Goal: Communication & Community: Share content

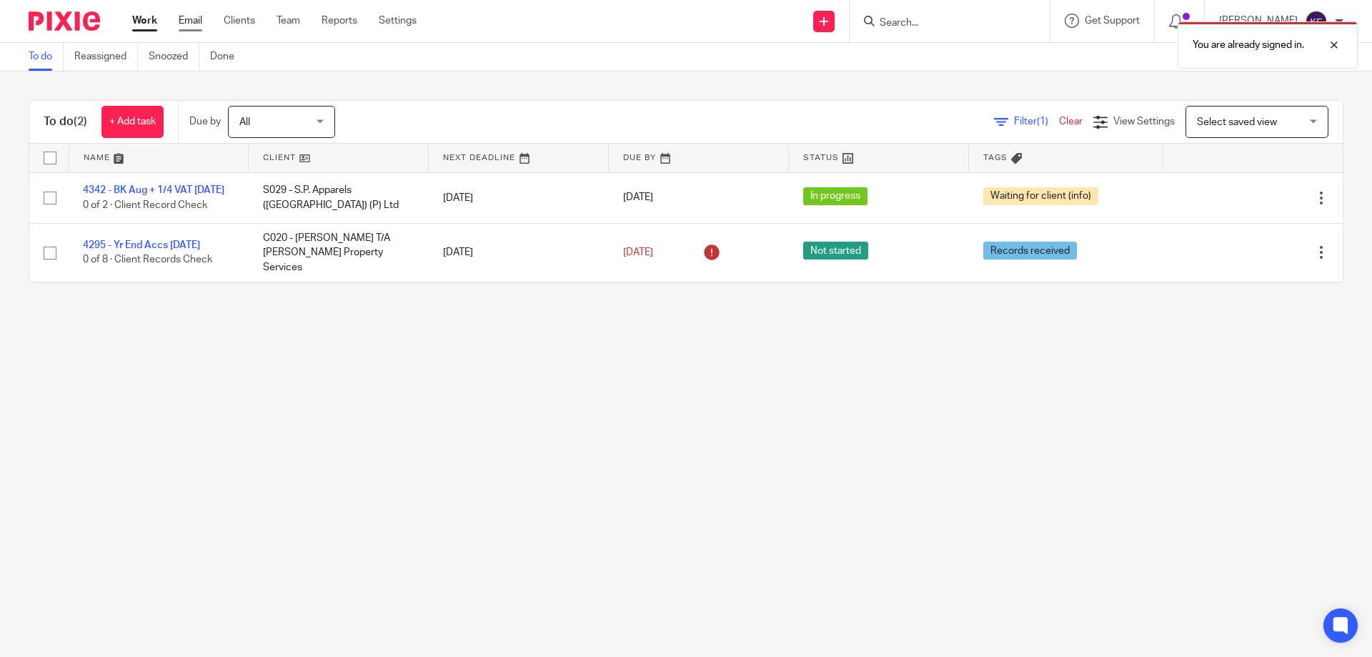
click at [192, 20] on link "Email" at bounding box center [191, 21] width 24 height 14
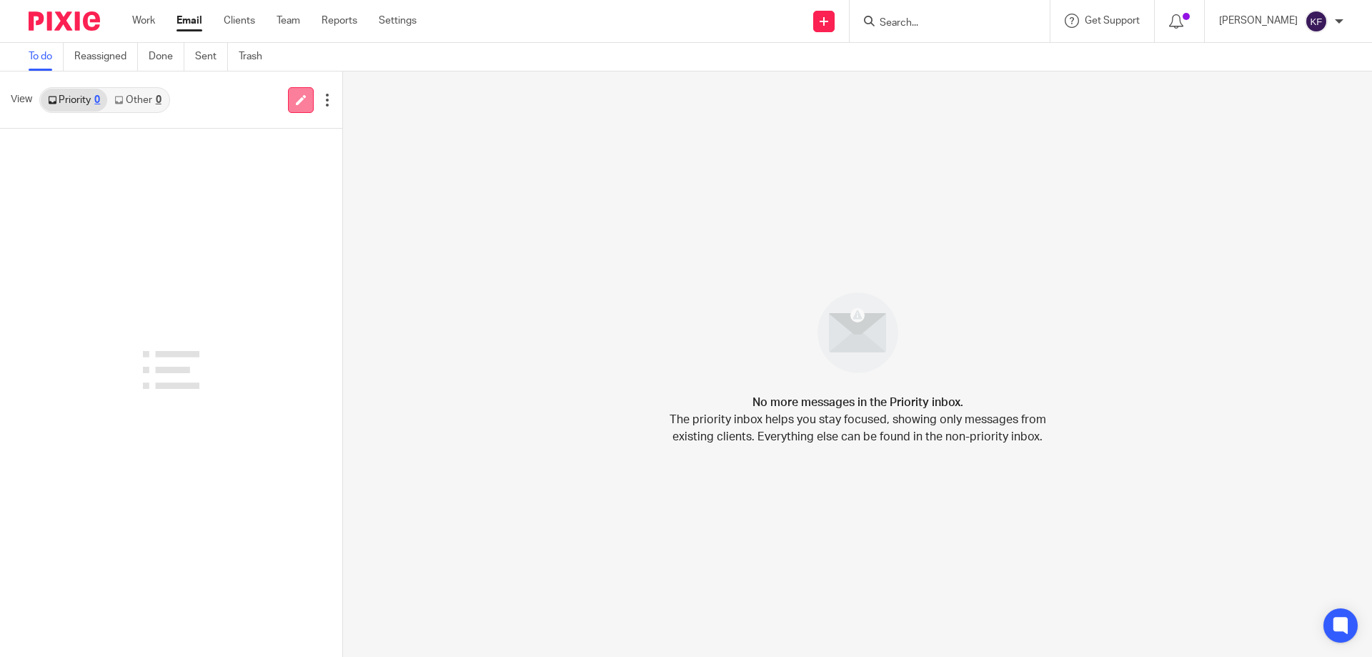
click at [307, 106] on link at bounding box center [301, 100] width 26 height 26
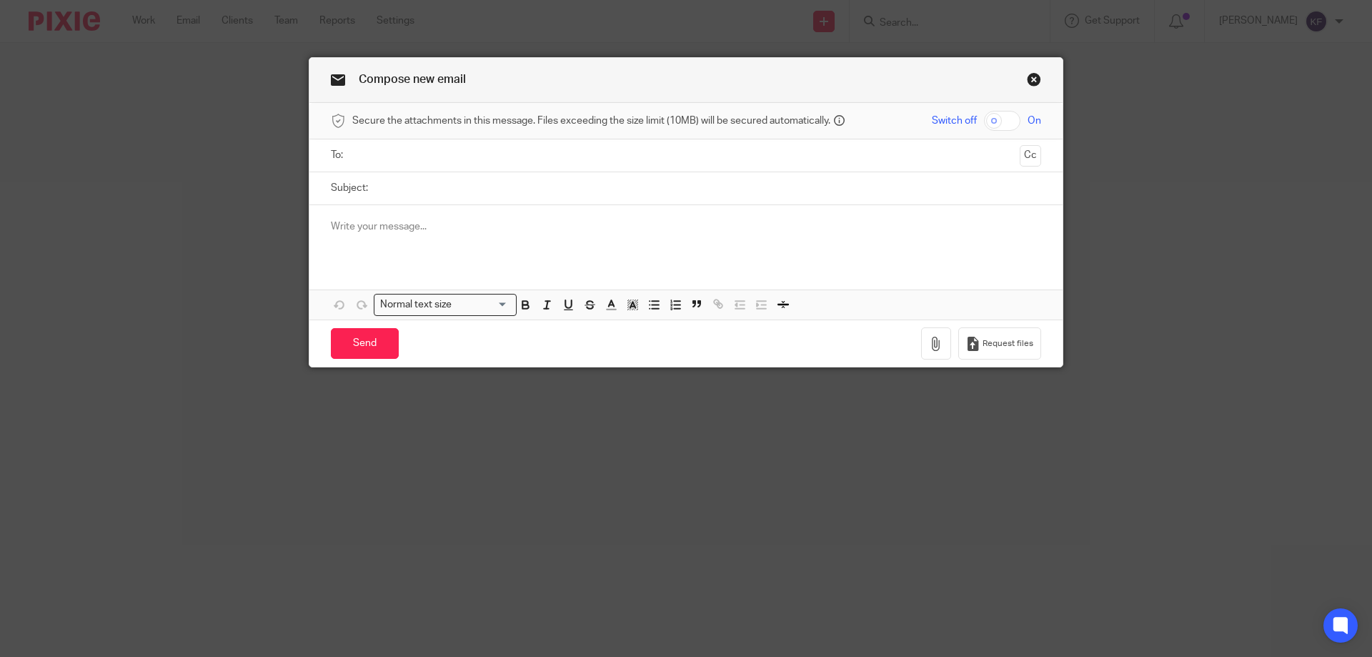
click at [515, 156] on input "text" at bounding box center [685, 155] width 657 height 16
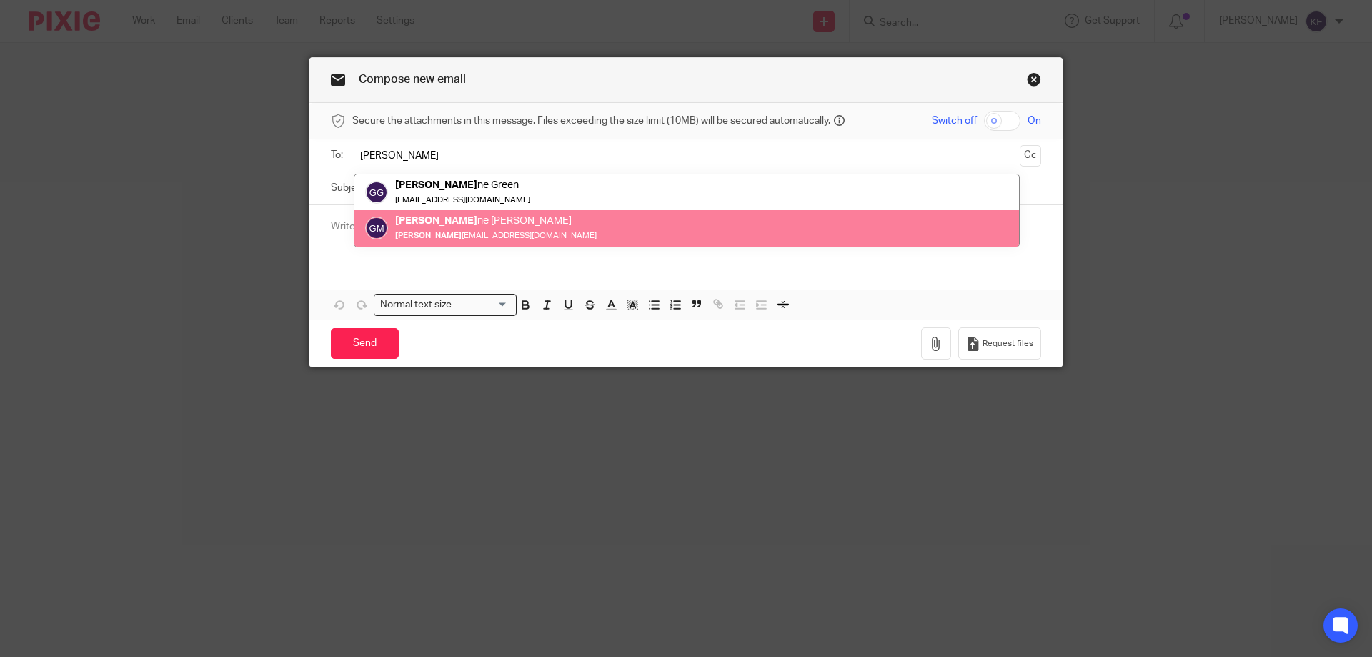
type input "GERALDI"
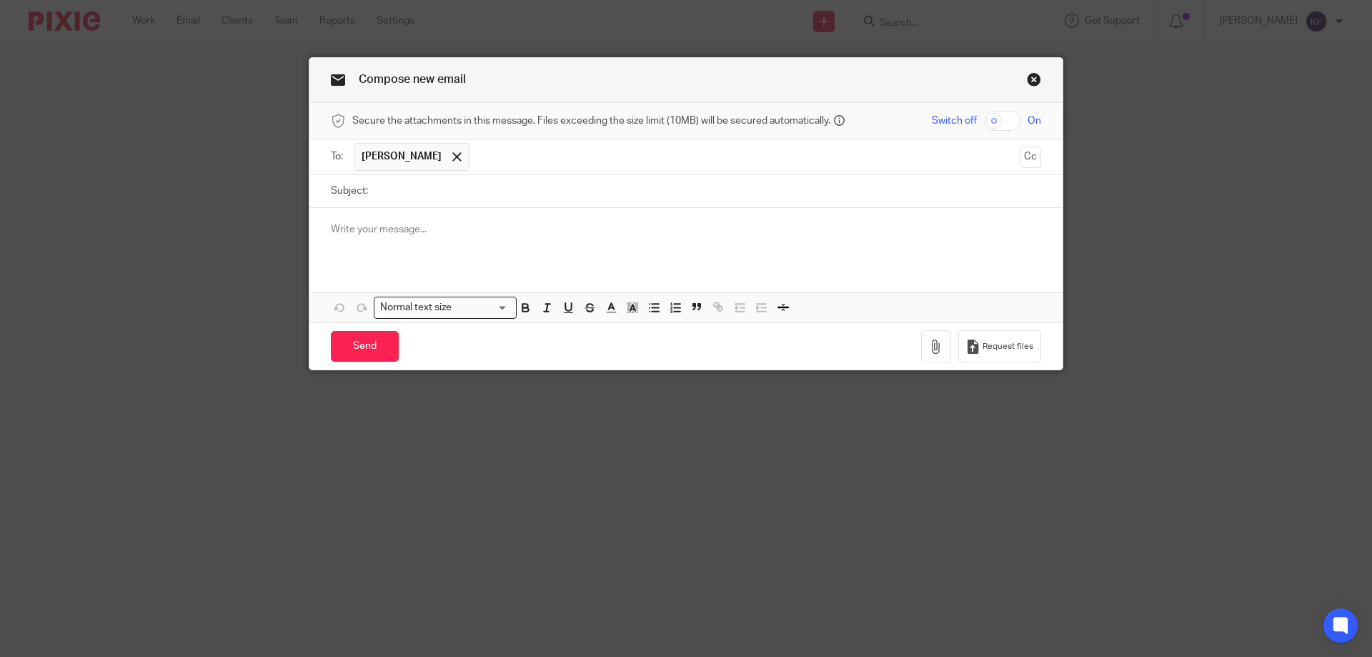
click at [473, 191] on input "Subject:" at bounding box center [708, 191] width 666 height 32
click at [473, 191] on input "pAYROLL" at bounding box center [708, 191] width 666 height 32
type input "Payroll"
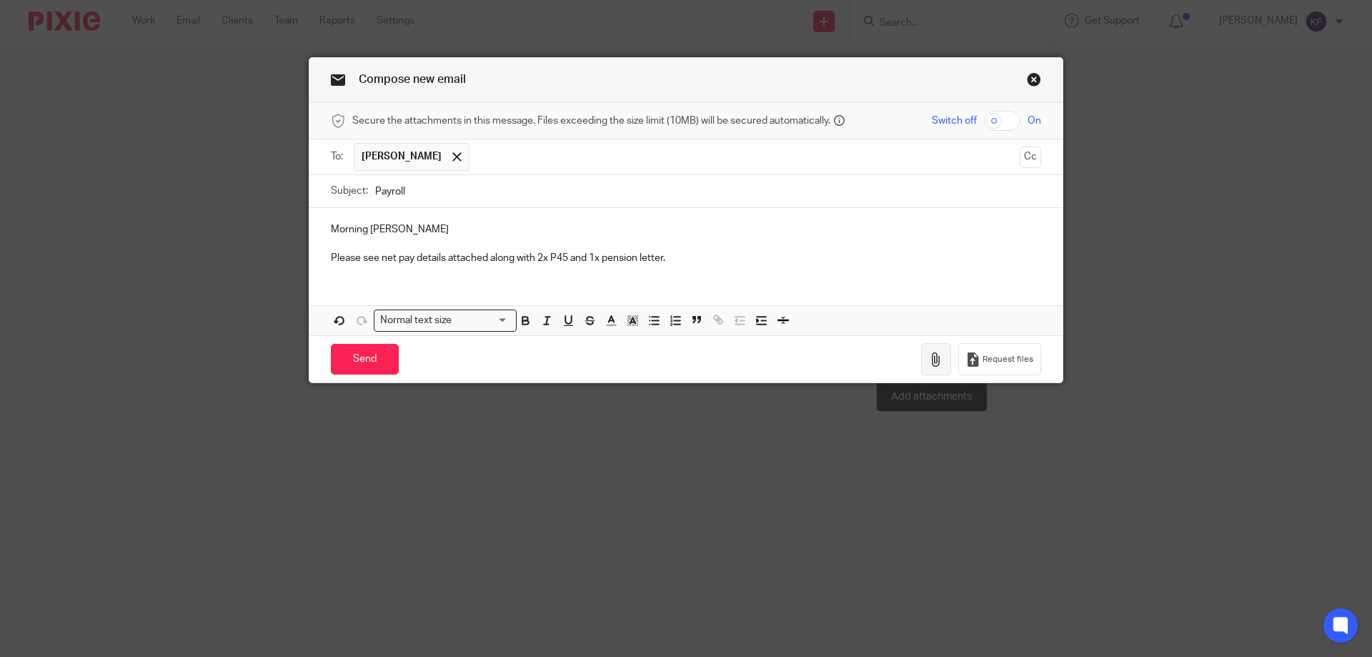
click at [929, 363] on icon "button" at bounding box center [936, 359] width 14 height 14
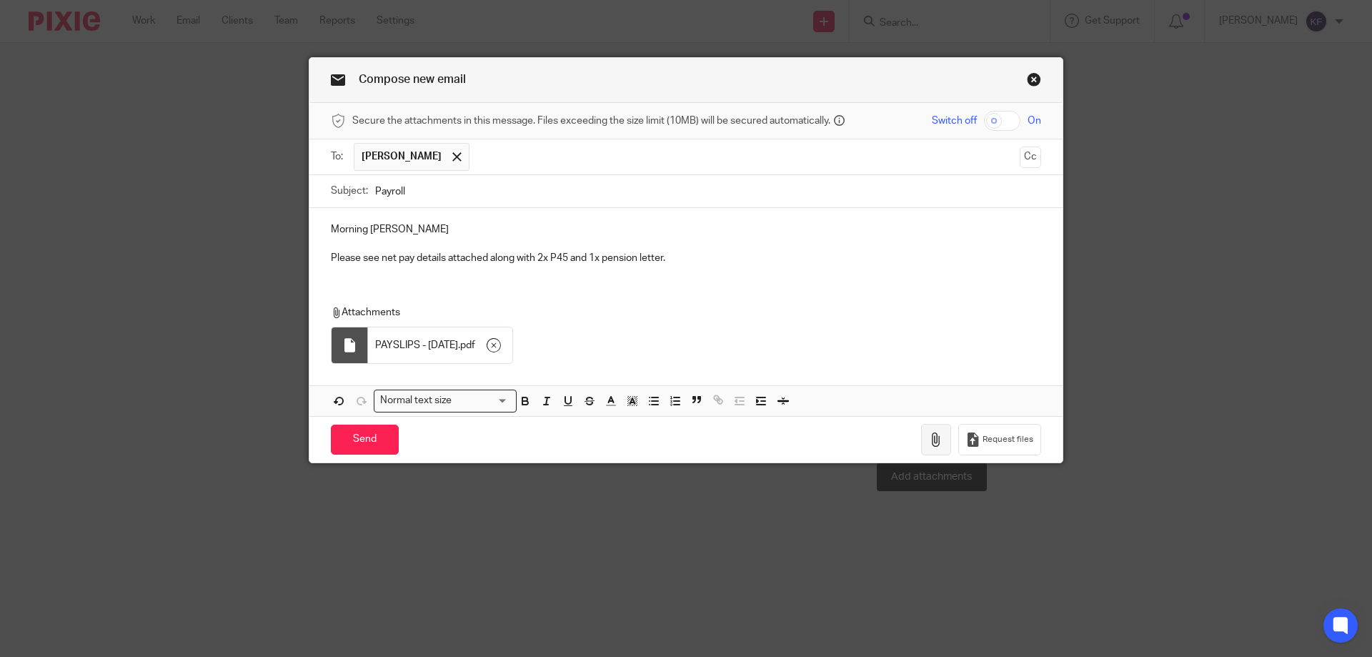
click at [937, 442] on icon "button" at bounding box center [936, 439] width 14 height 14
click at [936, 444] on icon "button" at bounding box center [936, 439] width 14 height 14
click at [941, 437] on button "button" at bounding box center [936, 440] width 30 height 32
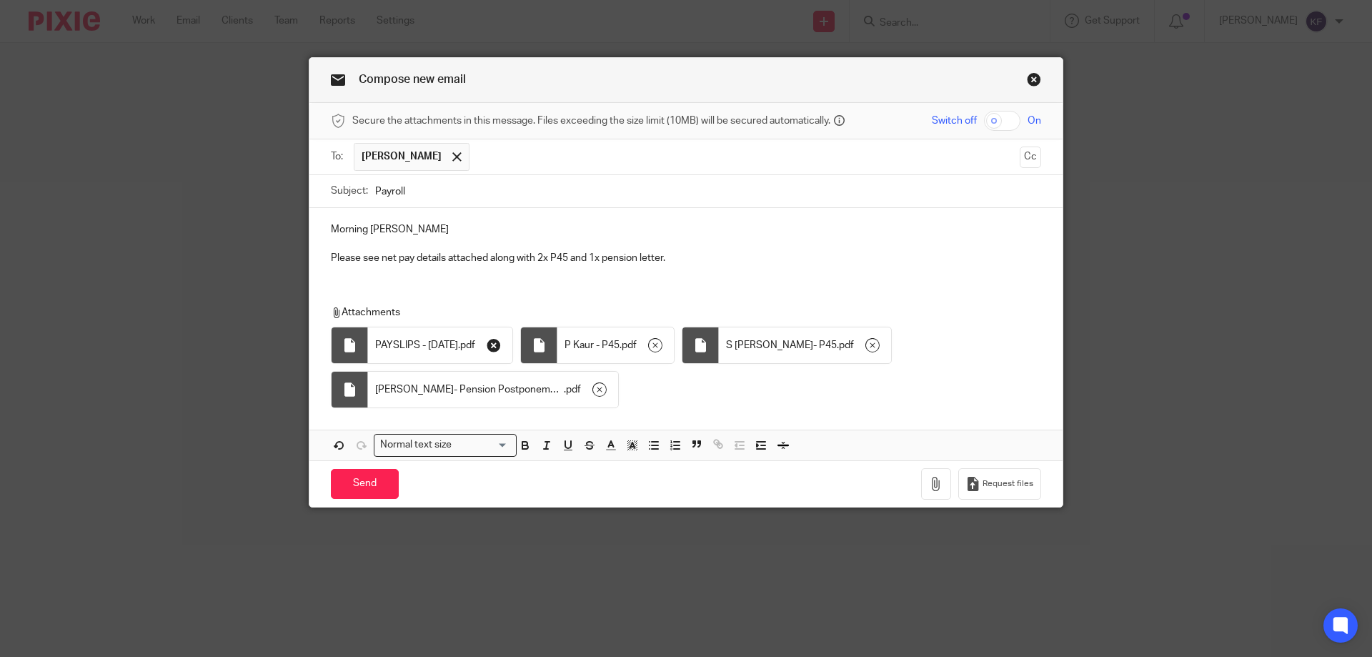
click at [494, 345] on icon "button" at bounding box center [494, 345] width 14 height 14
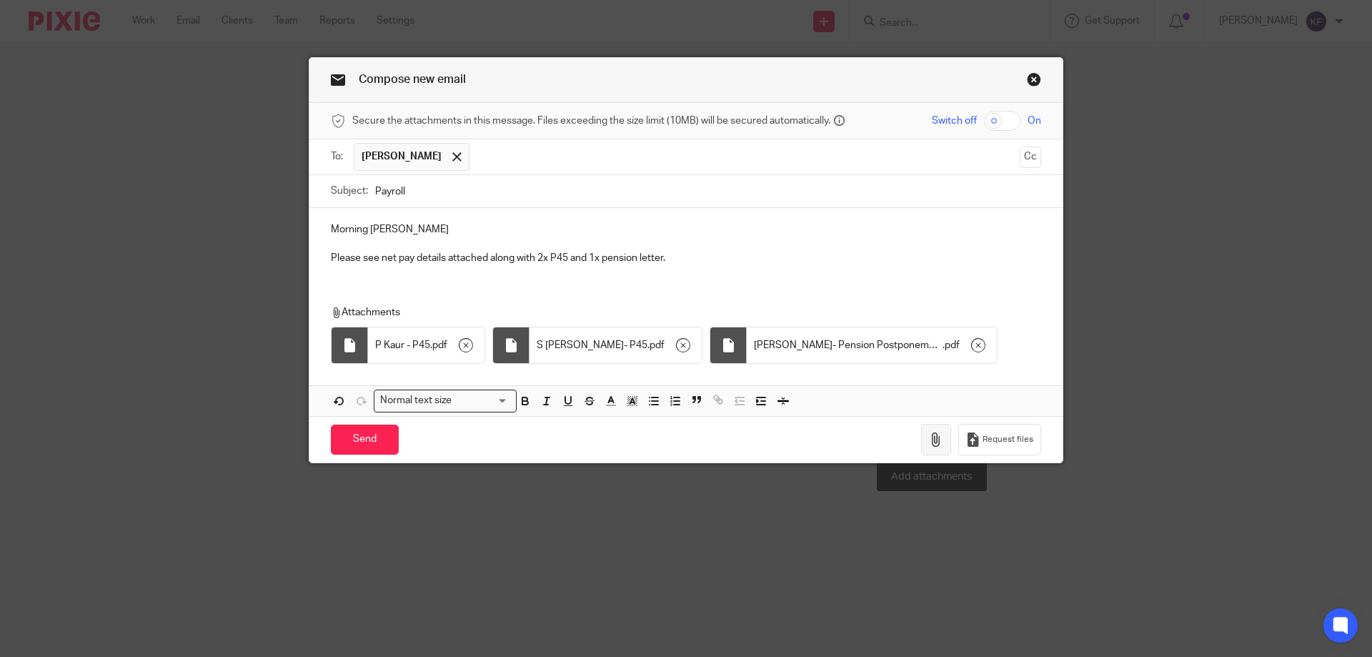
click at [929, 444] on icon "button" at bounding box center [936, 439] width 14 height 14
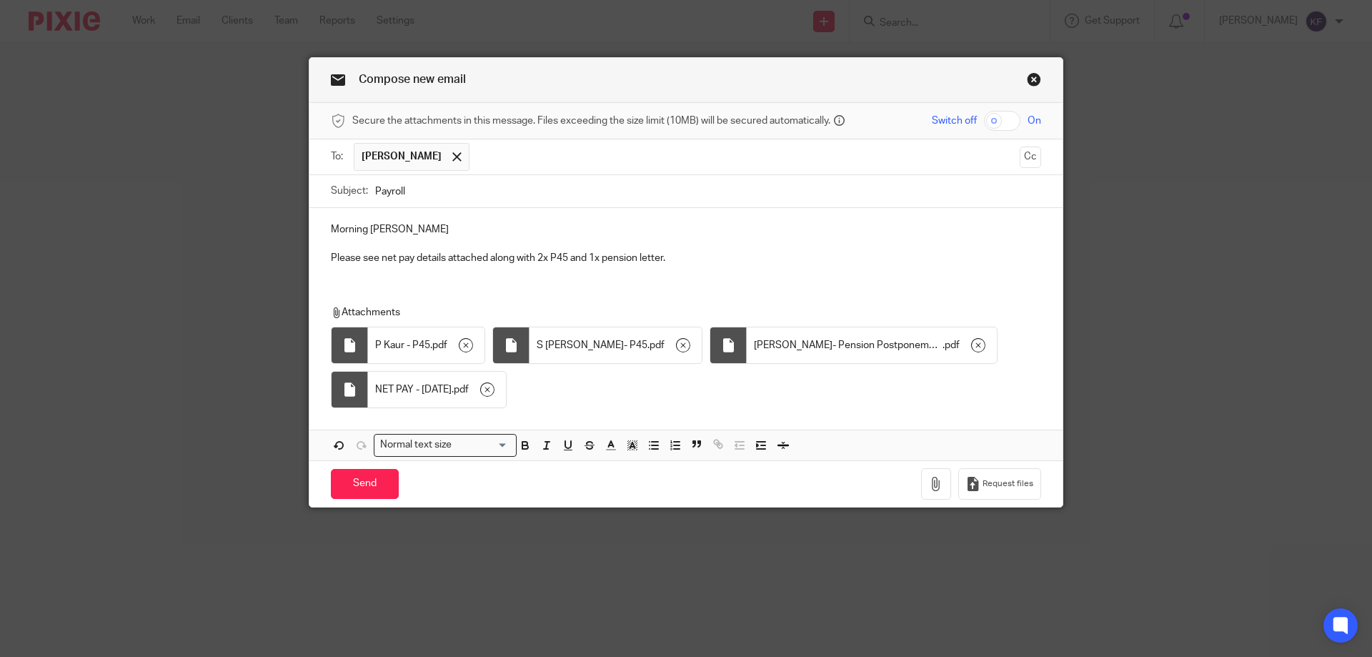
click at [1010, 123] on input "checkbox" at bounding box center [1002, 121] width 36 height 20
checkbox input "true"
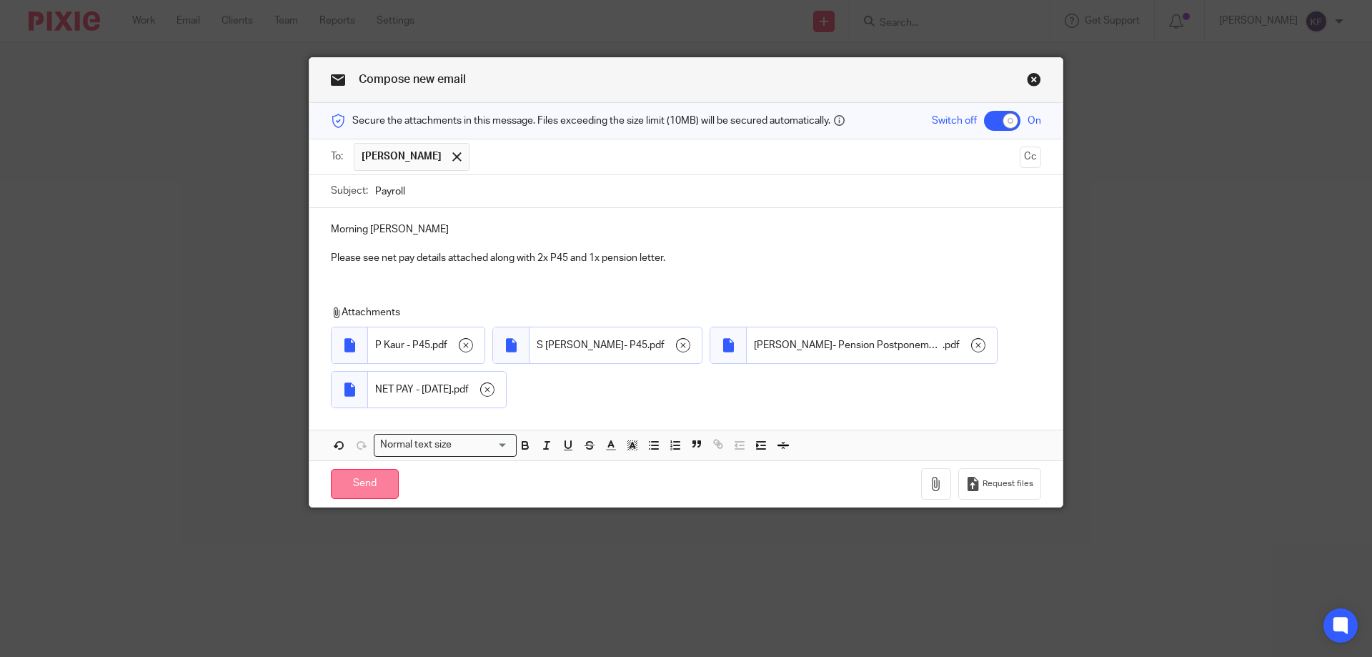
click at [379, 482] on input "Send" at bounding box center [365, 484] width 68 height 31
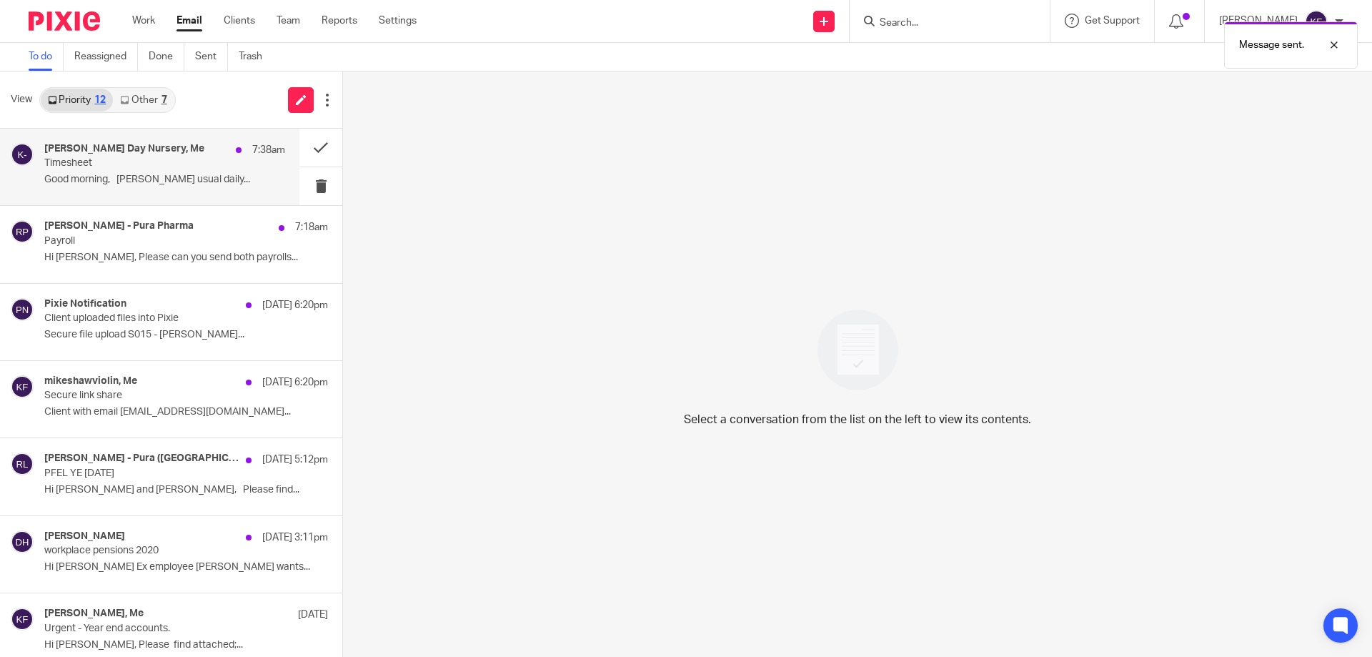
click at [150, 171] on div "[PERSON_NAME] Day Nursery, Me 7:38am Timesheet Good morning, [PERSON_NAME] usua…" at bounding box center [164, 167] width 241 height 48
click at [206, 180] on p "Good morning, [PERSON_NAME] usual daily..." at bounding box center [164, 180] width 241 height 12
click at [189, 164] on p "Timesheet" at bounding box center [140, 163] width 193 height 12
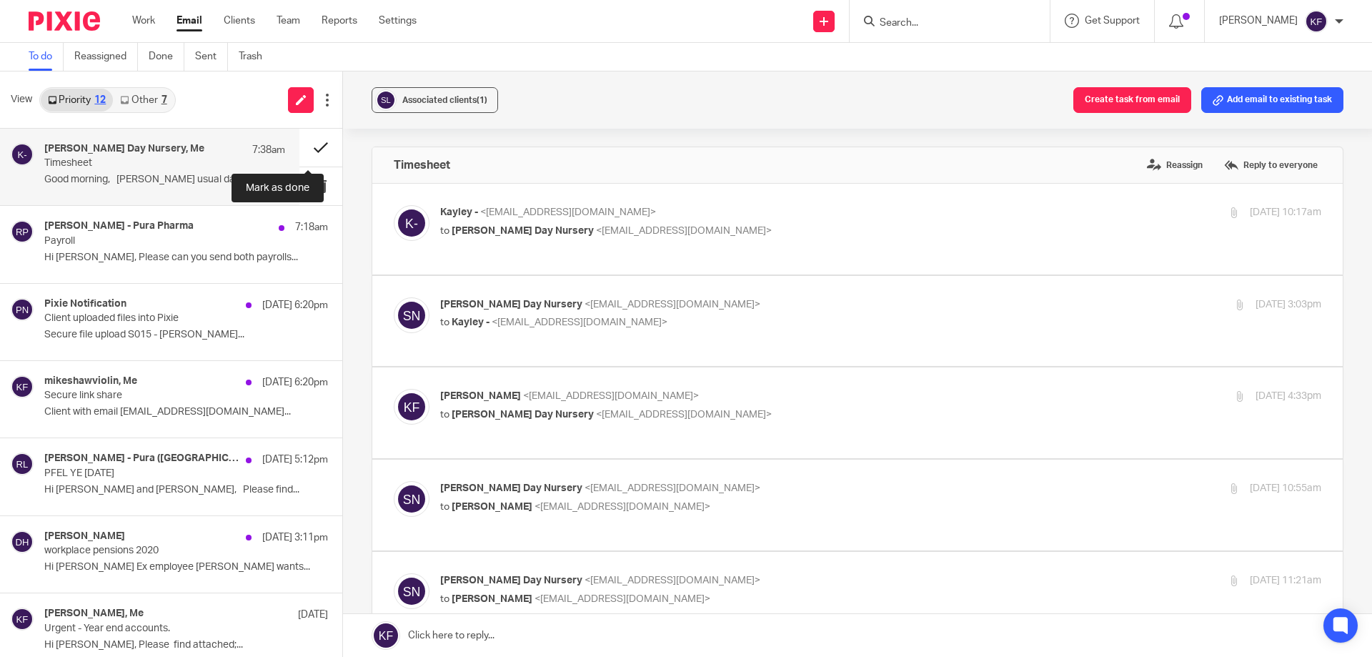
click at [299, 148] on button at bounding box center [320, 148] width 43 height 38
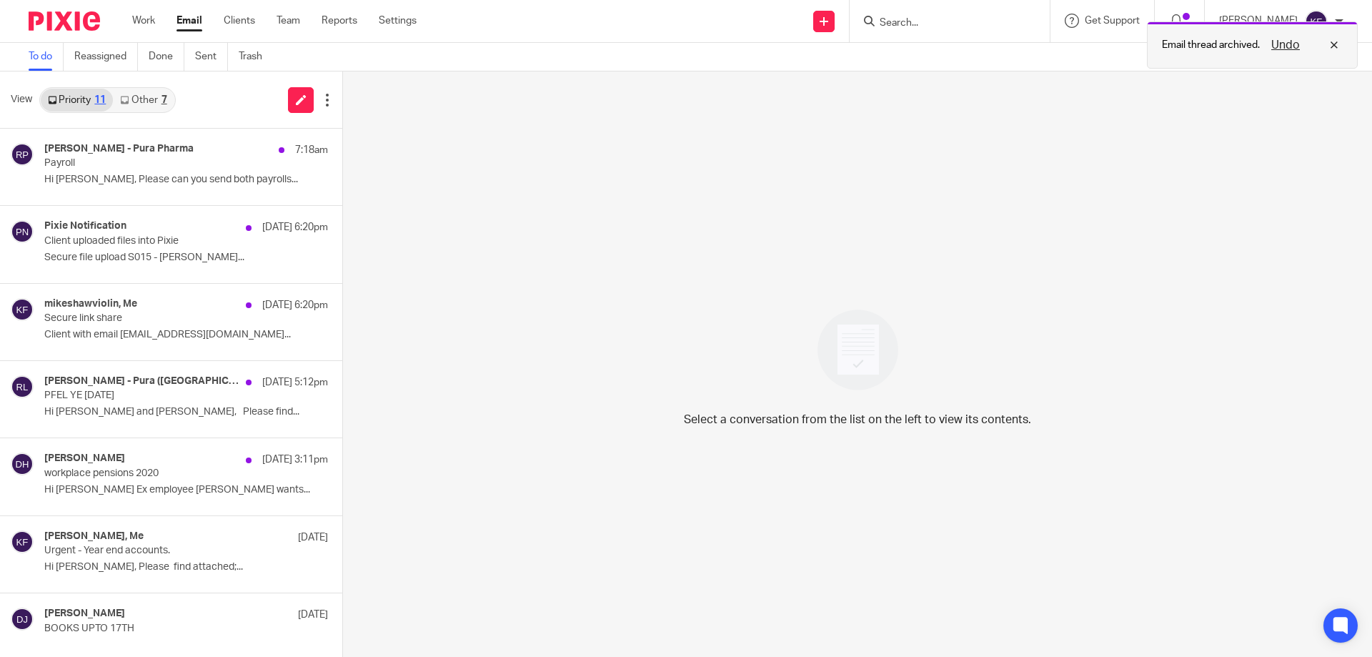
click at [1338, 46] on div "Undo" at bounding box center [1301, 44] width 83 height 17
click at [1176, 20] on icon at bounding box center [1176, 21] width 14 height 14
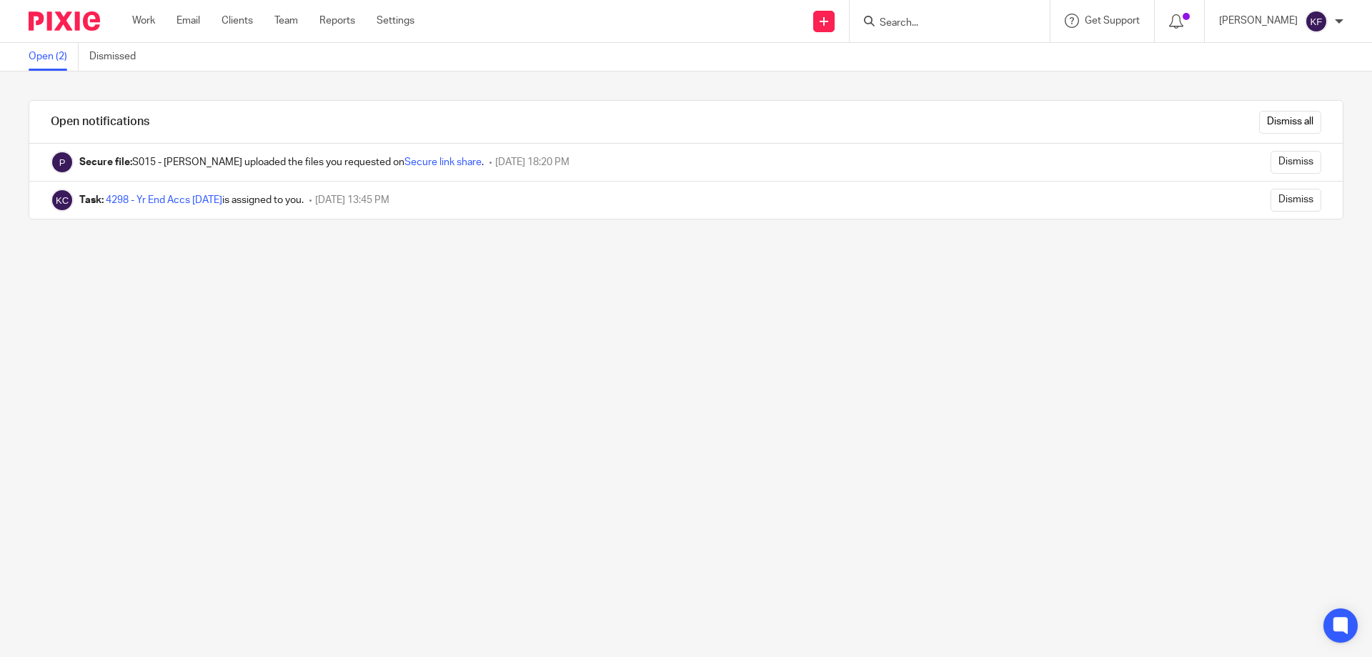
click at [890, 24] on input "Search" at bounding box center [942, 23] width 129 height 13
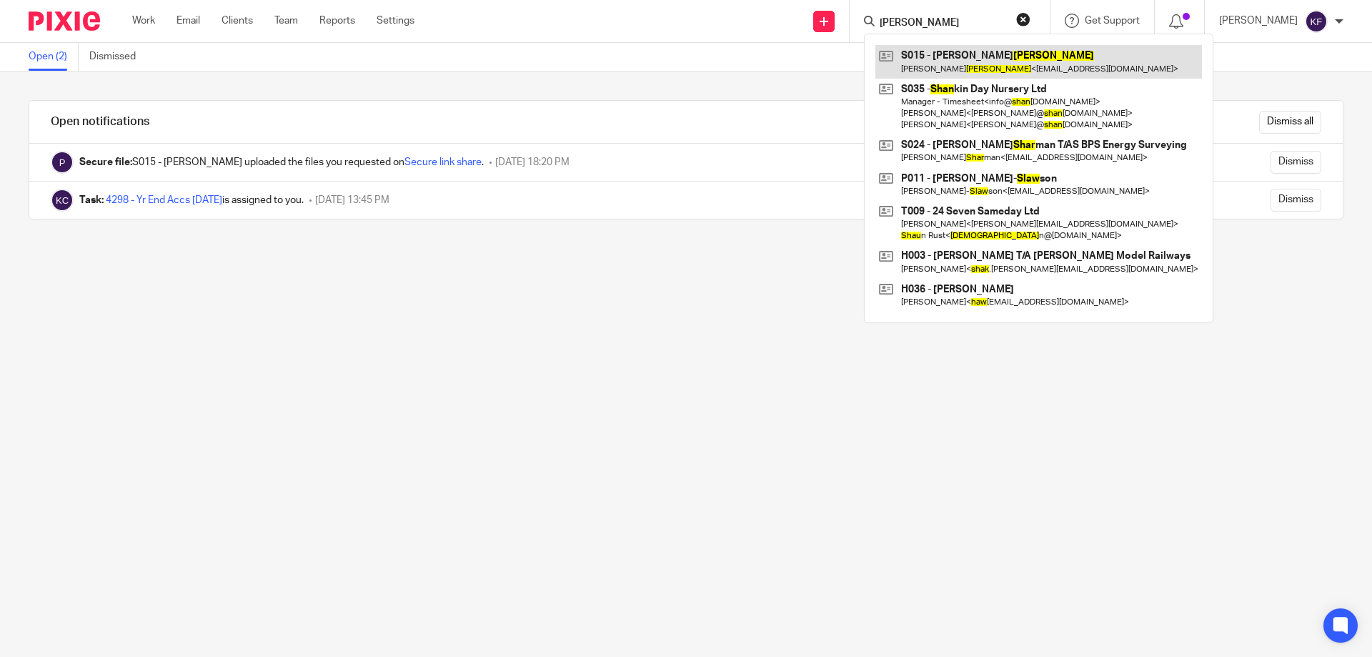
type input "[PERSON_NAME]"
click at [946, 66] on link at bounding box center [1038, 61] width 327 height 33
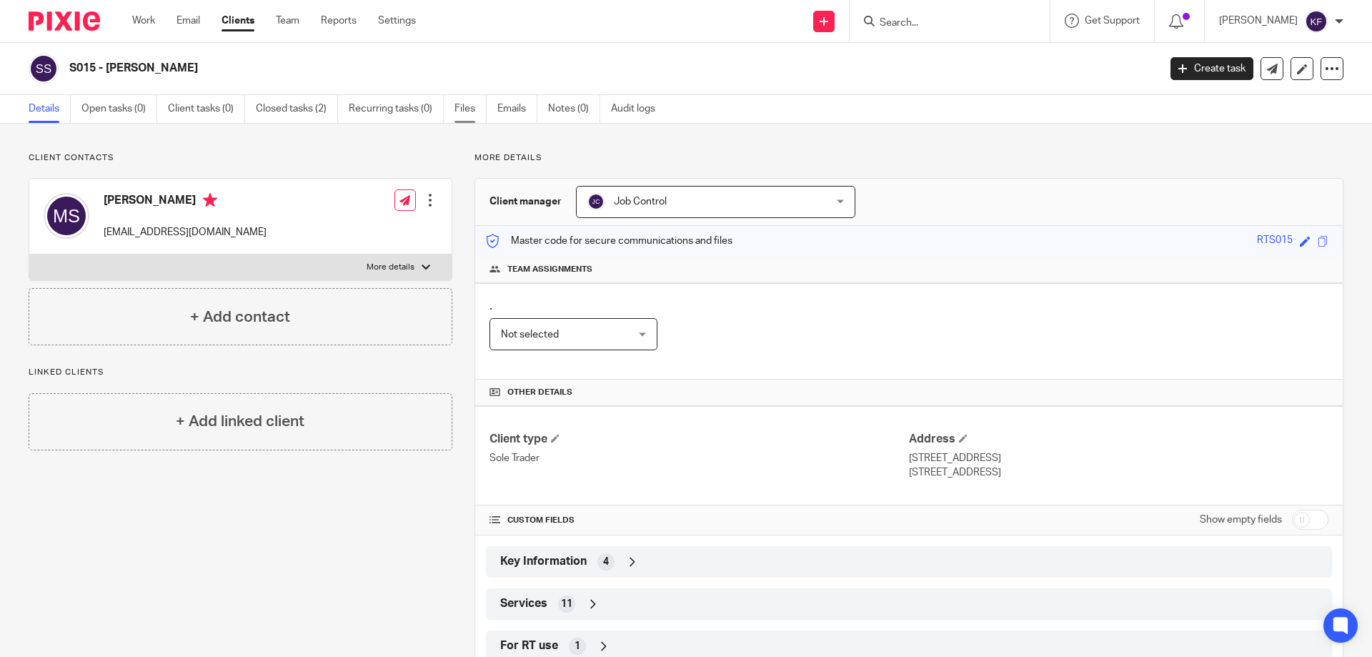
click at [474, 106] on link "Files" at bounding box center [470, 109] width 32 height 28
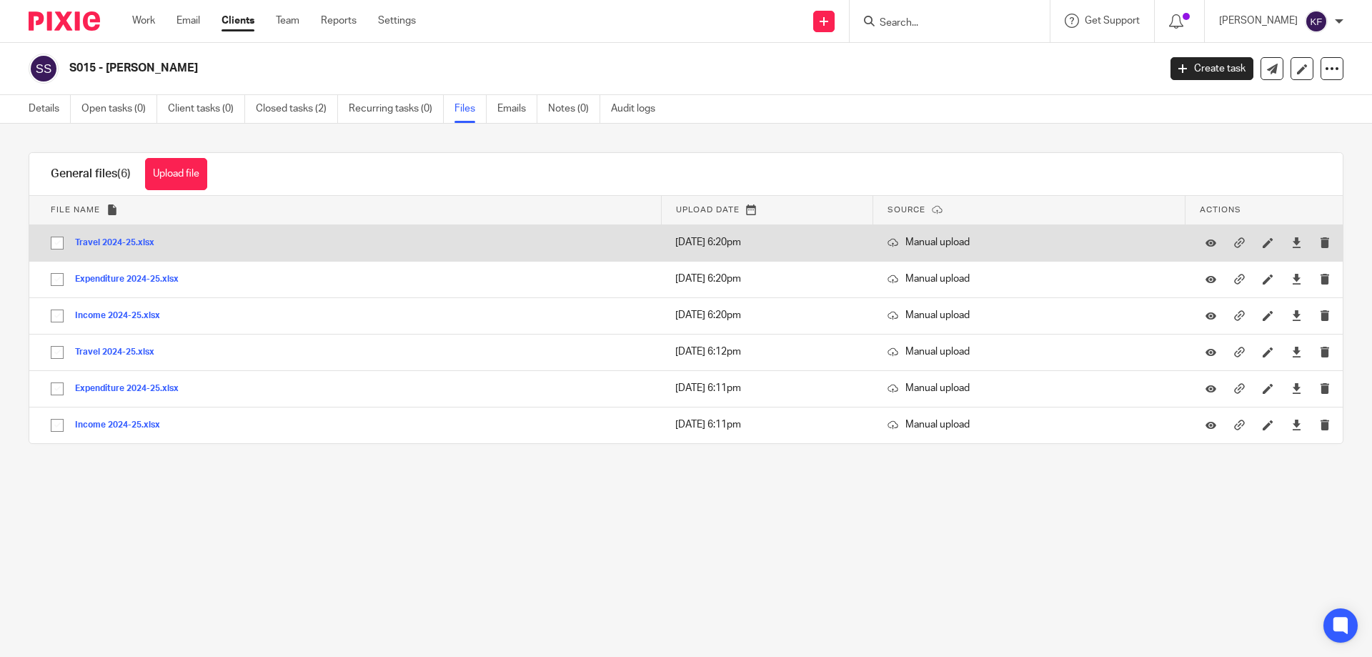
drag, startPoint x: 59, startPoint y: 244, endPoint x: 61, endPoint y: 259, distance: 15.9
click at [59, 244] on input "checkbox" at bounding box center [57, 242] width 27 height 27
checkbox input "true"
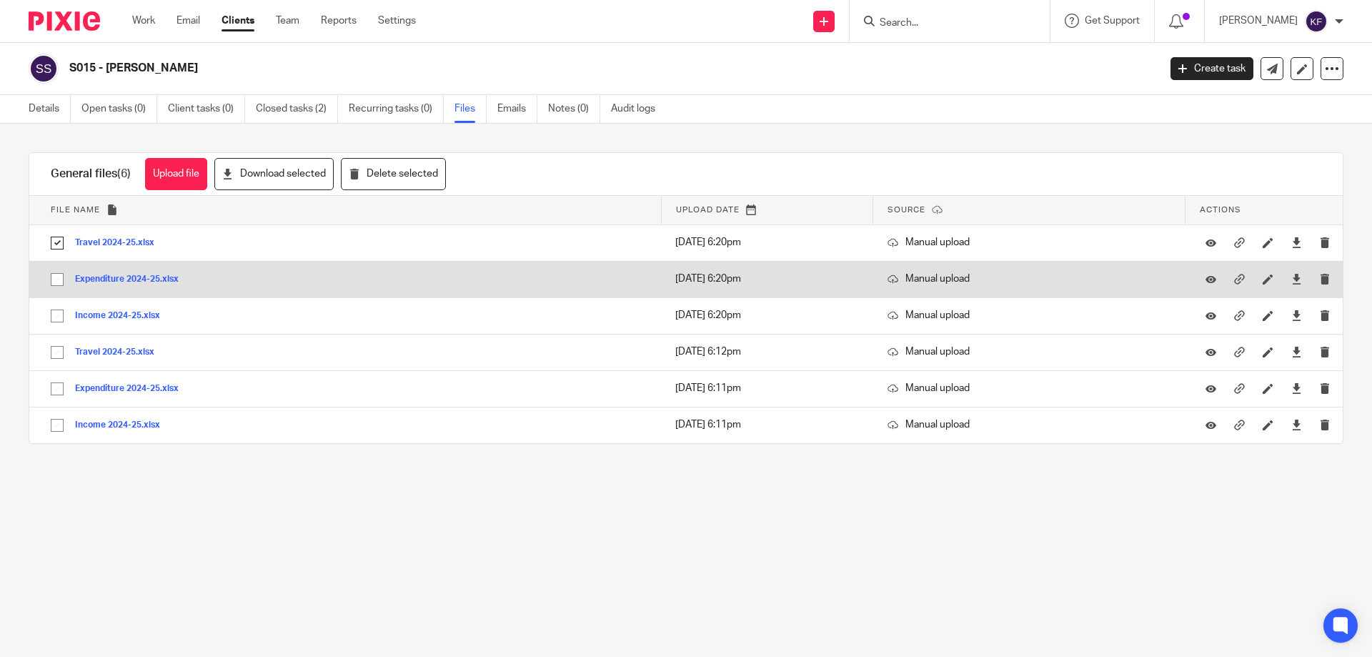
click at [62, 282] on input "checkbox" at bounding box center [57, 279] width 27 height 27
checkbox input "true"
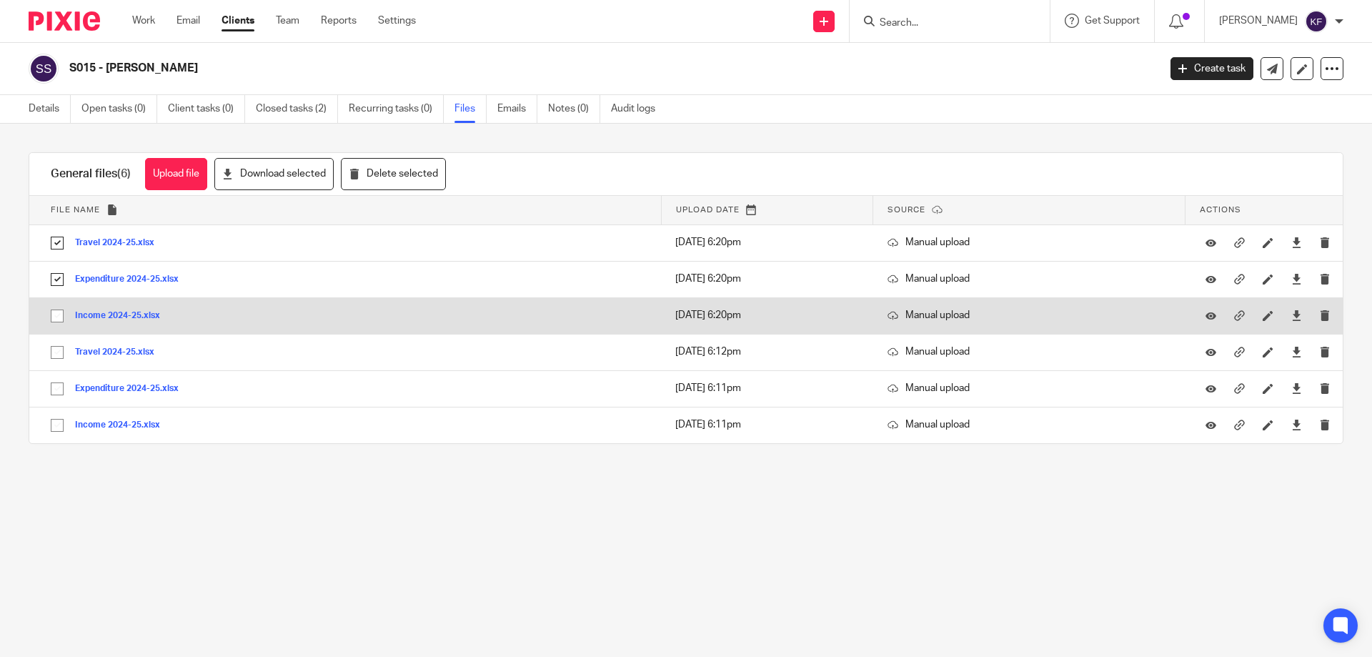
click at [58, 319] on input "checkbox" at bounding box center [57, 315] width 27 height 27
checkbox input "true"
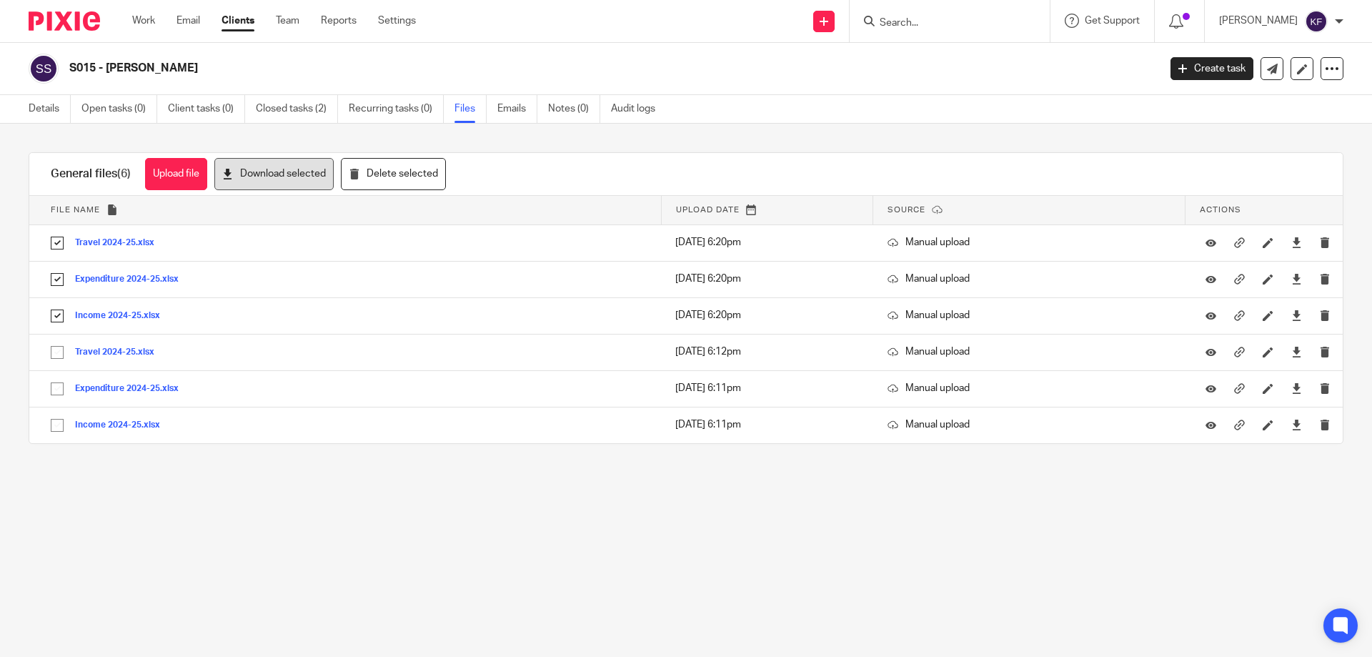
click at [252, 177] on button "Download selected" at bounding box center [273, 174] width 119 height 32
drag, startPoint x: 54, startPoint y: 21, endPoint x: 123, endPoint y: 44, distance: 72.8
click at [54, 21] on img at bounding box center [64, 20] width 71 height 19
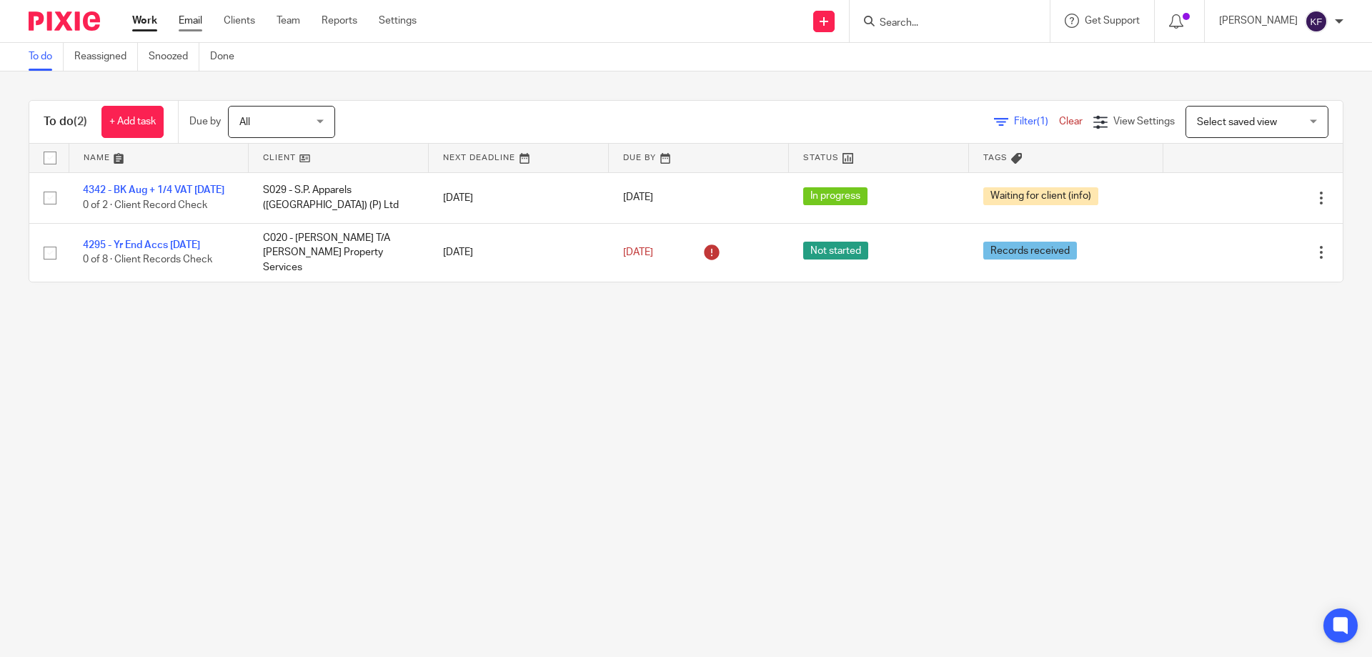
drag, startPoint x: 187, startPoint y: 21, endPoint x: 202, endPoint y: 26, distance: 15.6
click at [188, 21] on link "Email" at bounding box center [191, 21] width 24 height 14
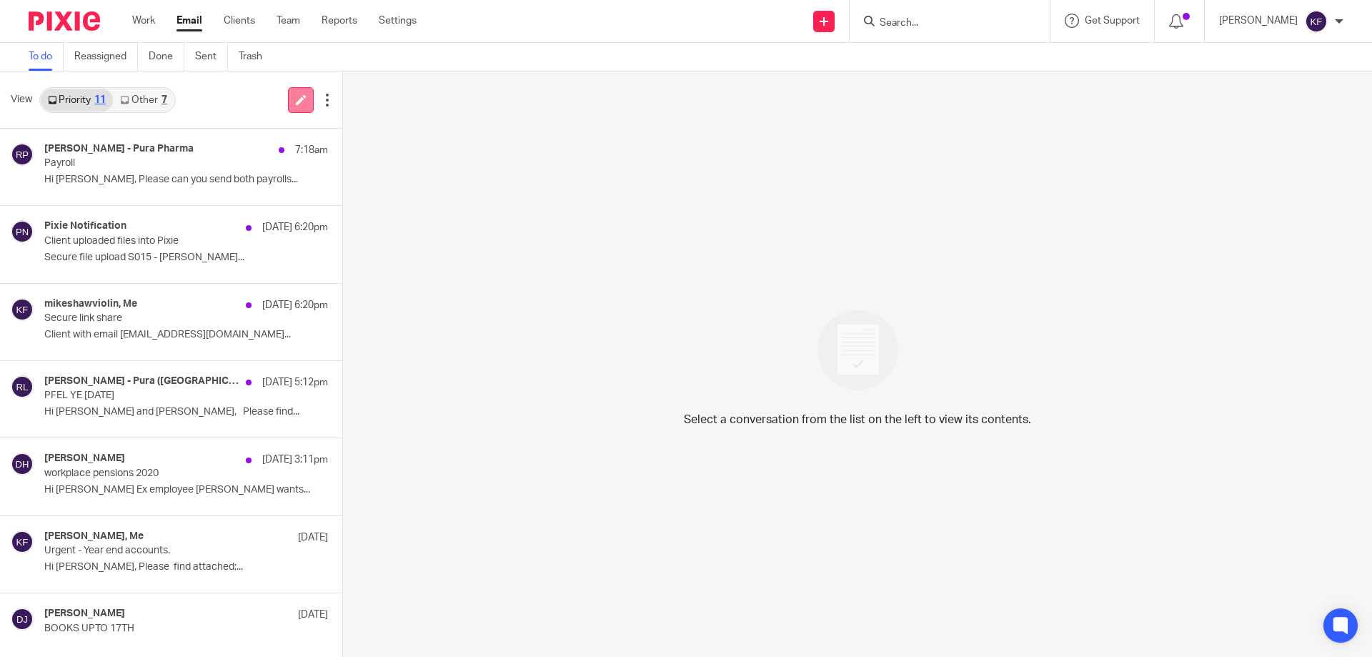
click at [298, 97] on icon at bounding box center [301, 99] width 11 height 11
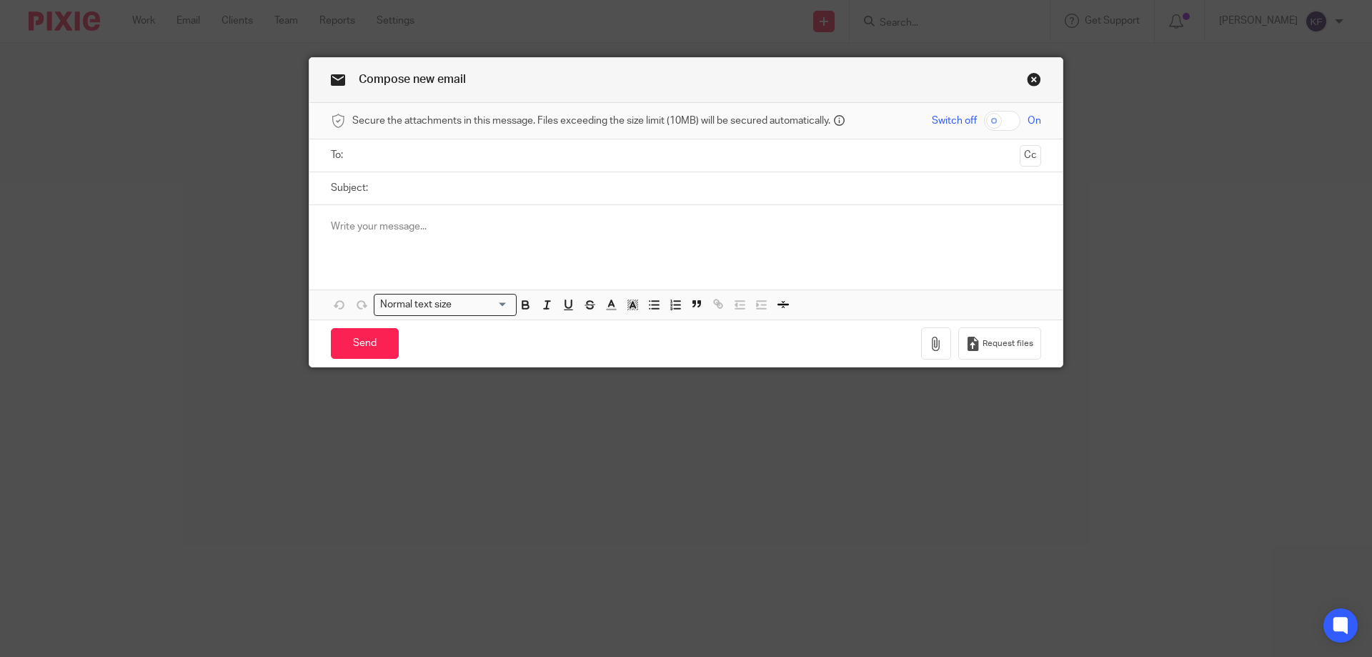
click at [511, 154] on input "text" at bounding box center [685, 155] width 657 height 16
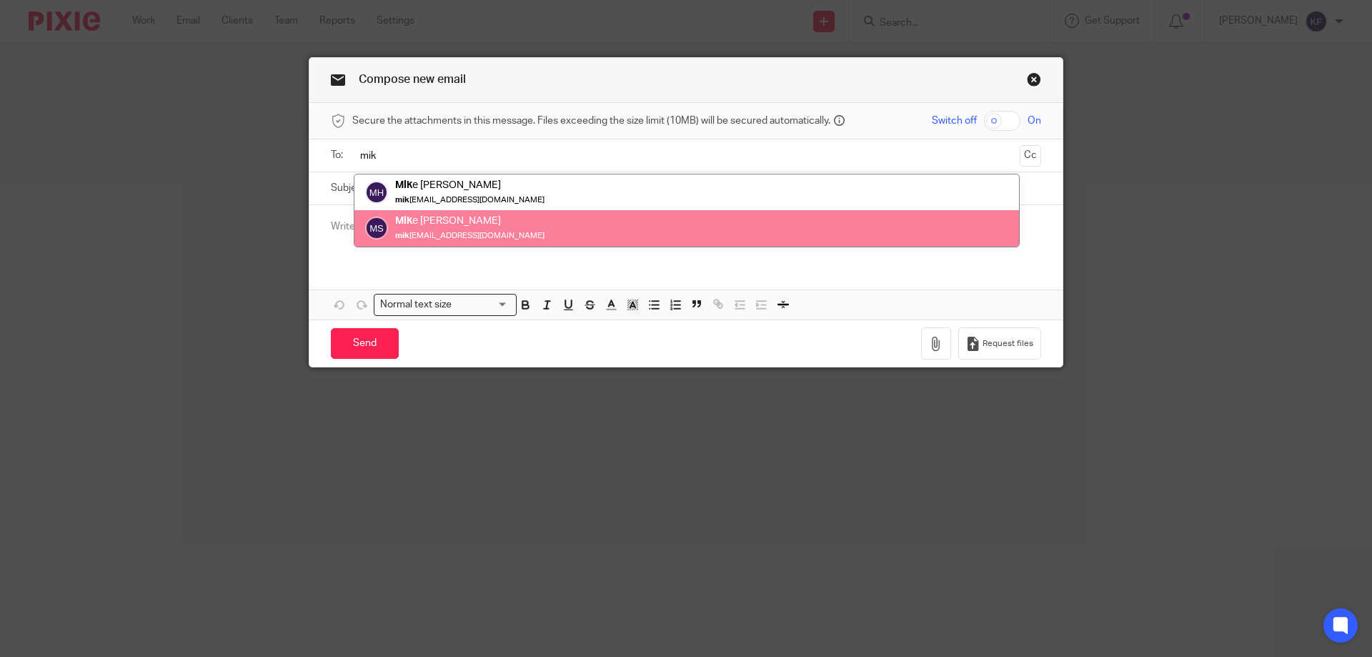
type input "mik"
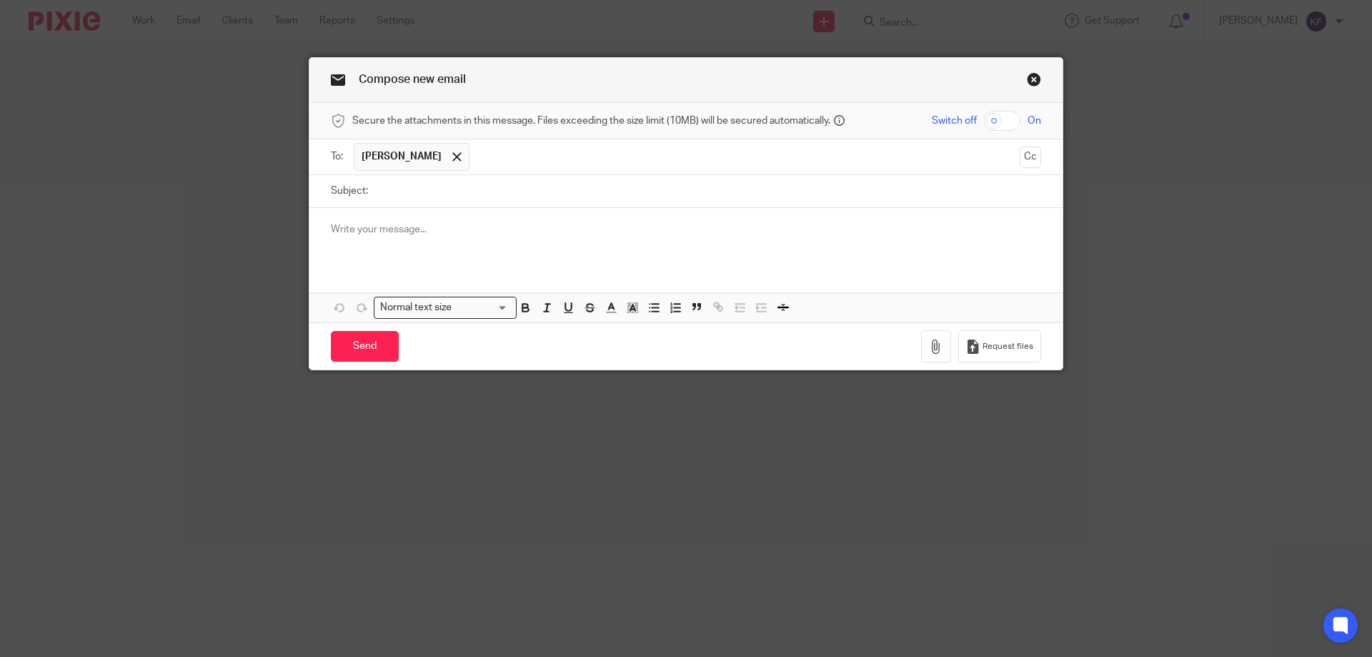
click at [493, 196] on input "Subject:" at bounding box center [708, 191] width 666 height 32
type input "Records"
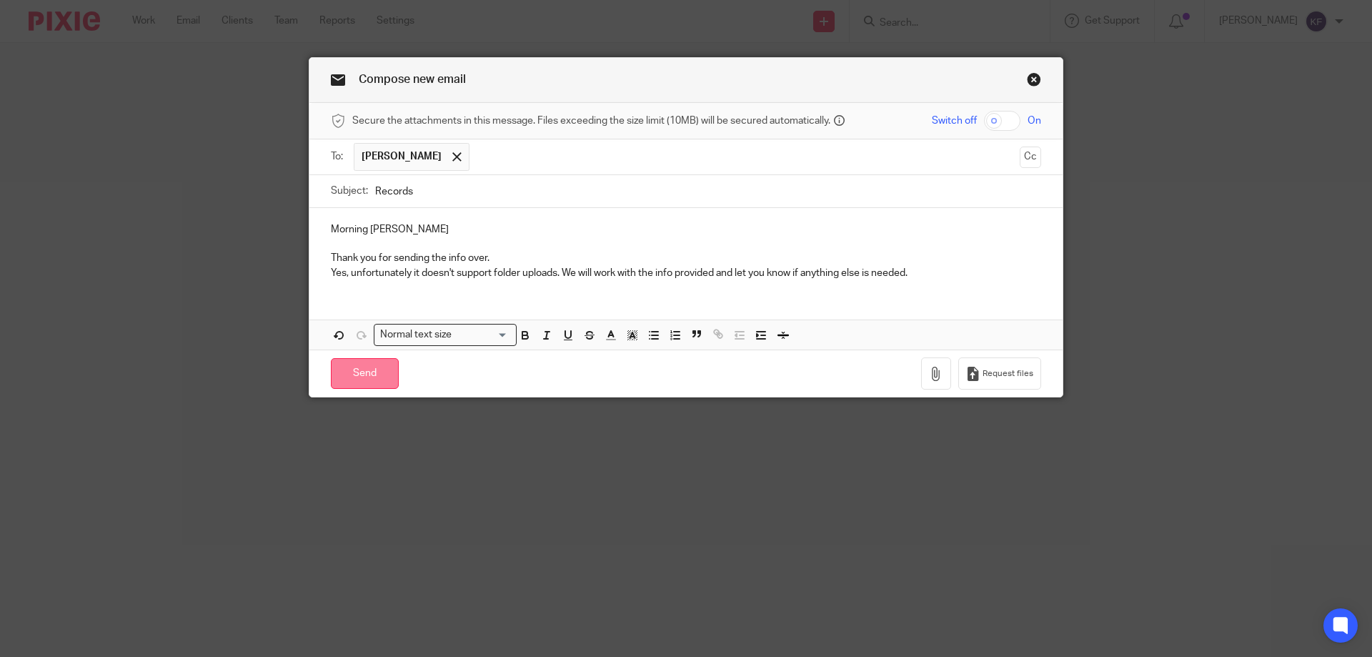
click at [372, 372] on input "Send" at bounding box center [365, 373] width 68 height 31
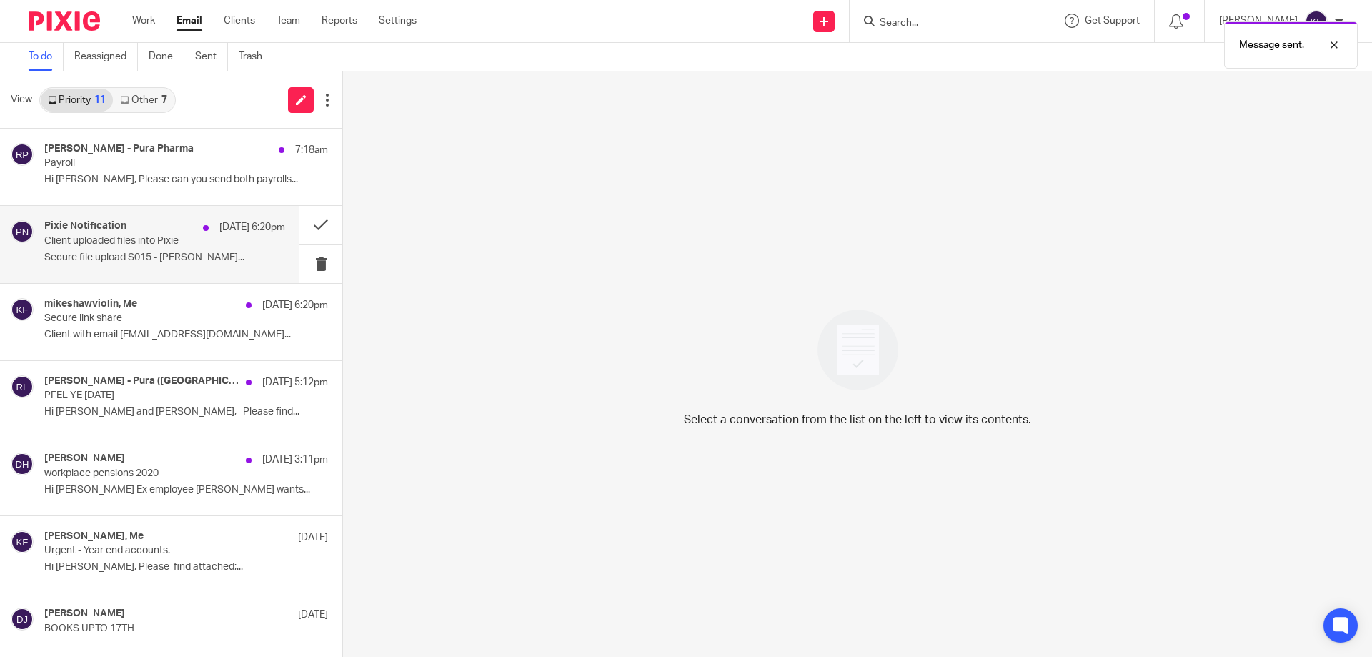
click at [119, 252] on p "Secure file upload S015 - [PERSON_NAME]..." at bounding box center [164, 258] width 241 height 12
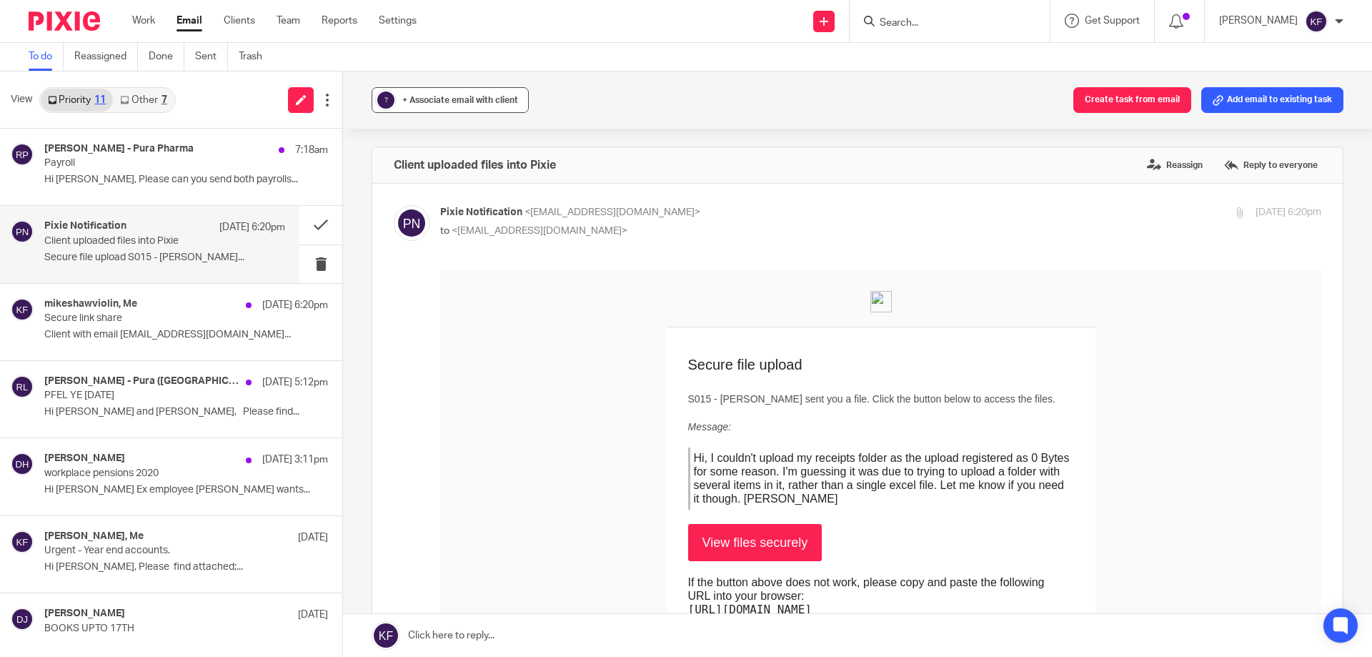
click at [444, 101] on span "+ Associate email with client" at bounding box center [460, 100] width 116 height 9
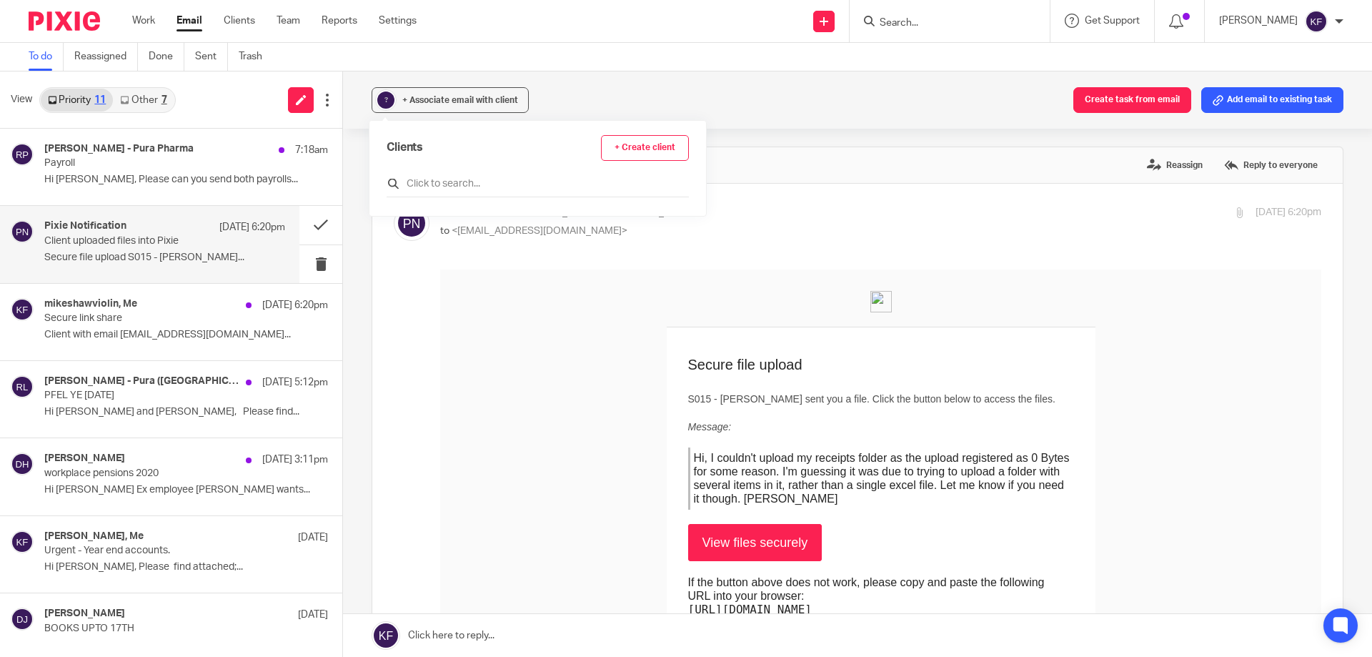
click at [472, 179] on input "text" at bounding box center [538, 183] width 302 height 14
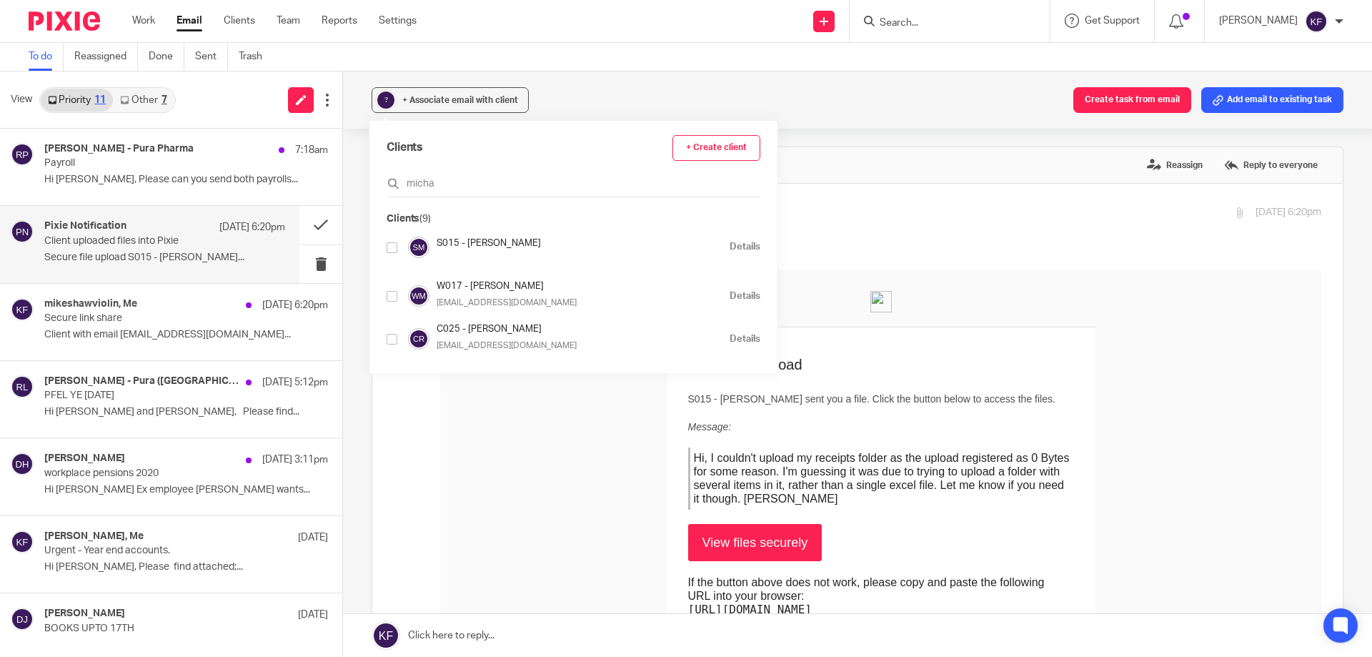
type input "micha"
click at [394, 251] on input "checkbox" at bounding box center [392, 247] width 11 height 11
checkbox input "true"
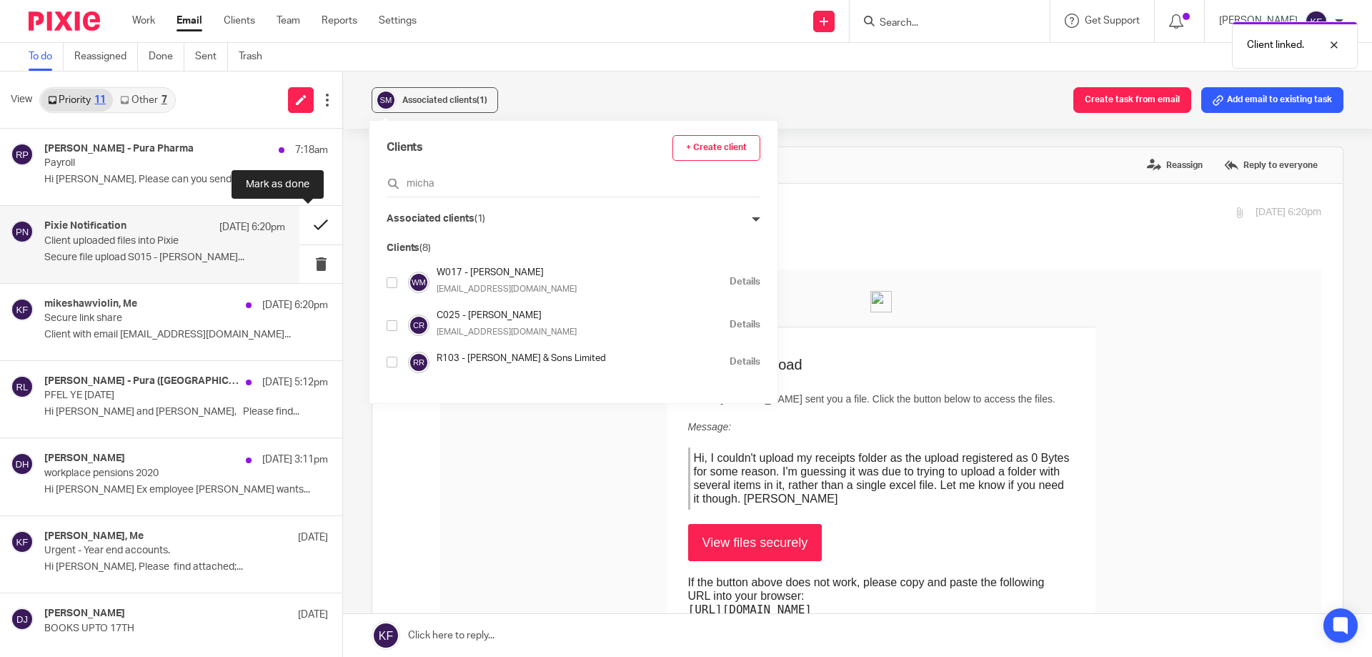
click at [309, 224] on button at bounding box center [320, 225] width 43 height 38
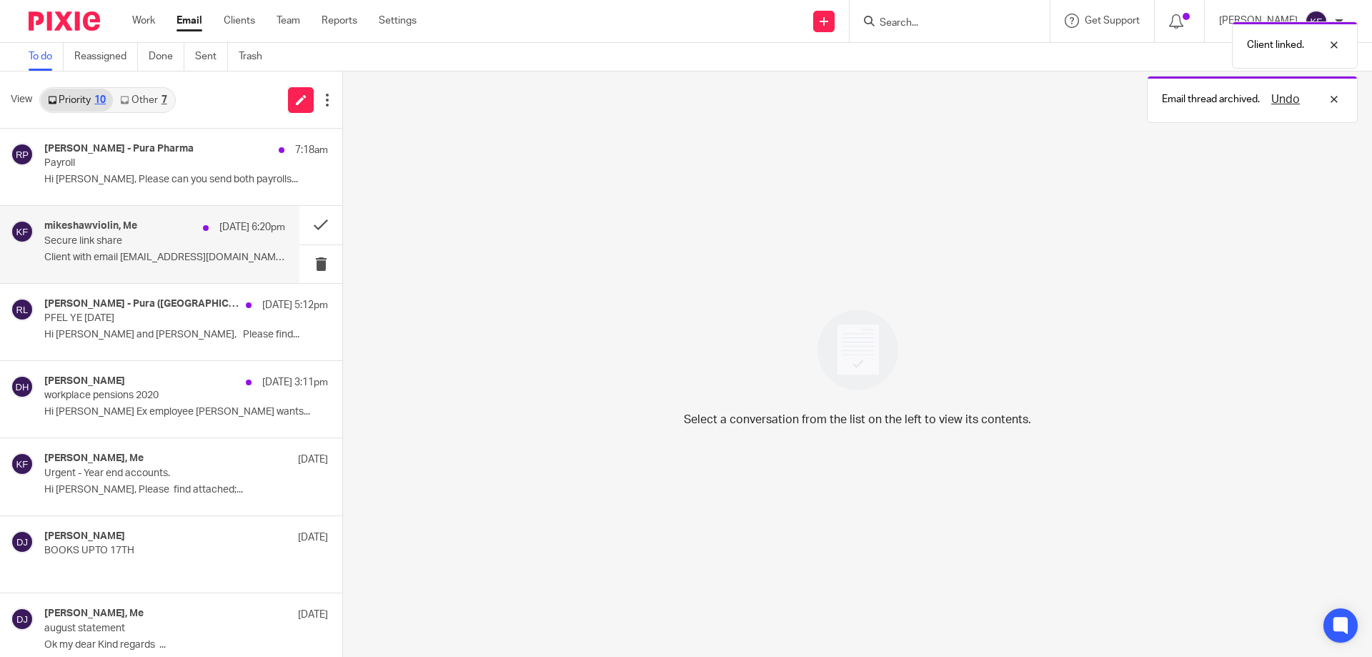
click at [139, 247] on p "Secure link share" at bounding box center [140, 241] width 193 height 12
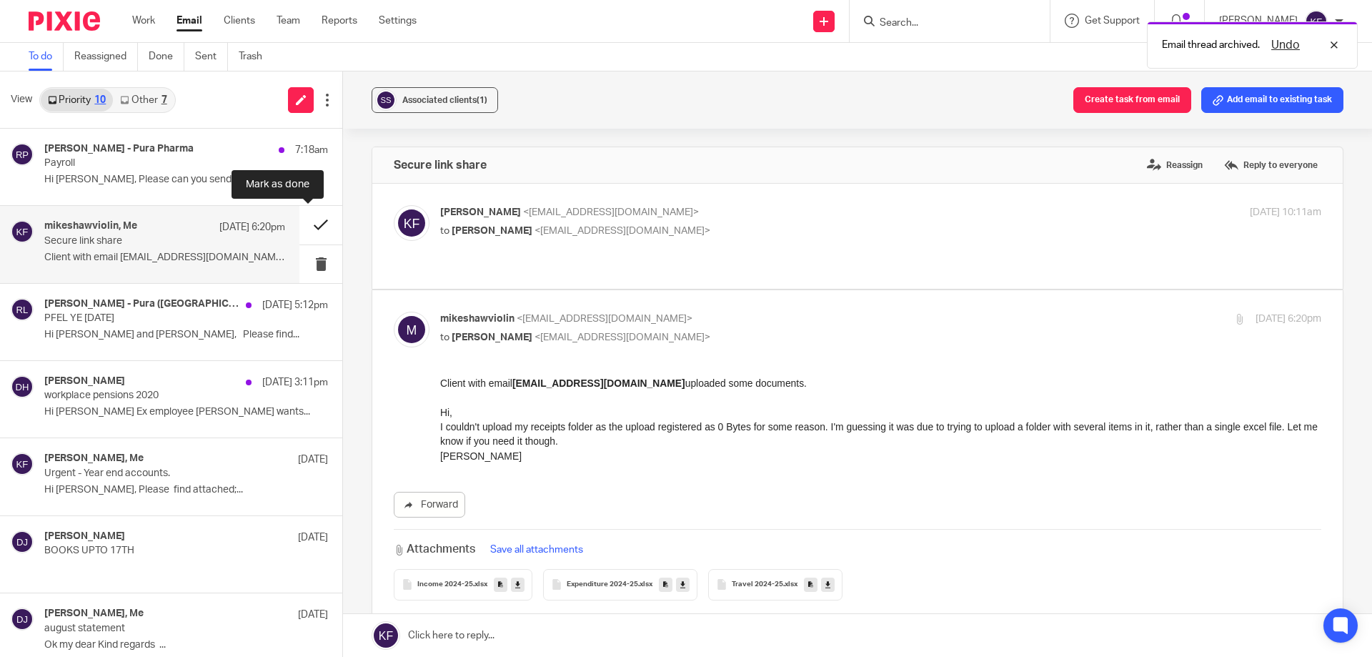
click at [314, 224] on button at bounding box center [320, 225] width 43 height 38
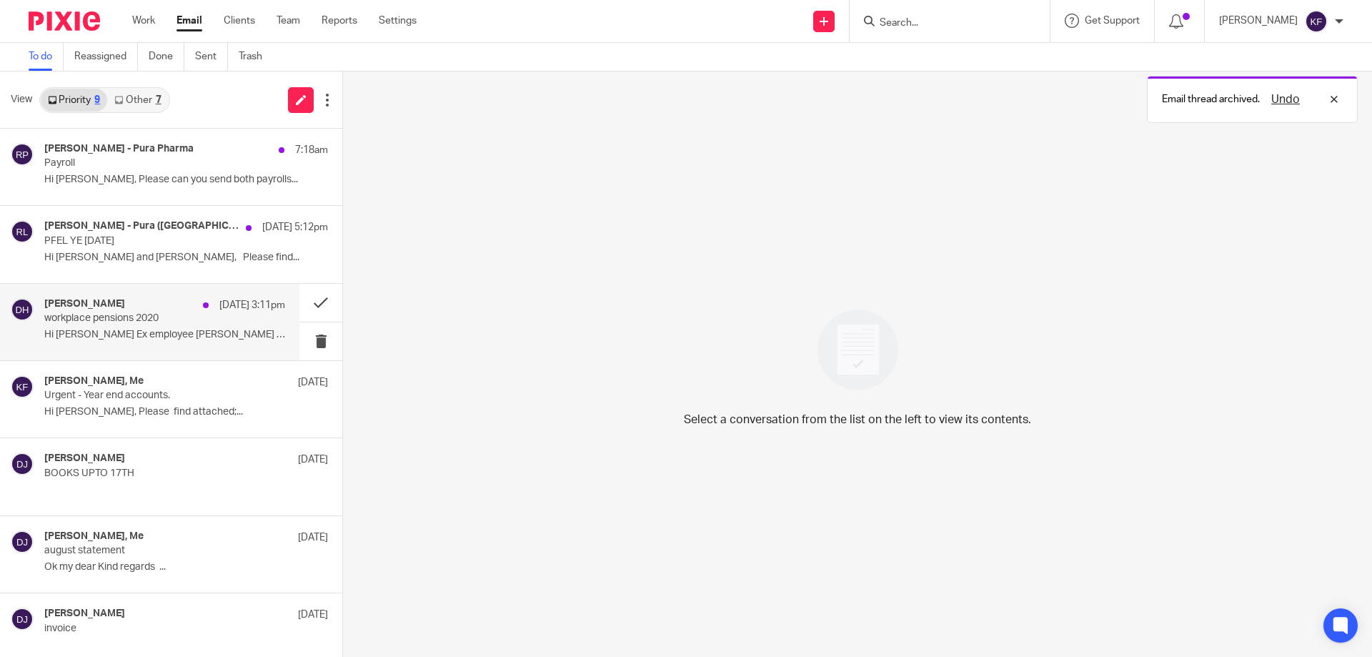
click at [179, 332] on p "Hi kaylie Ex employee Christian Clark wants..." at bounding box center [164, 335] width 241 height 12
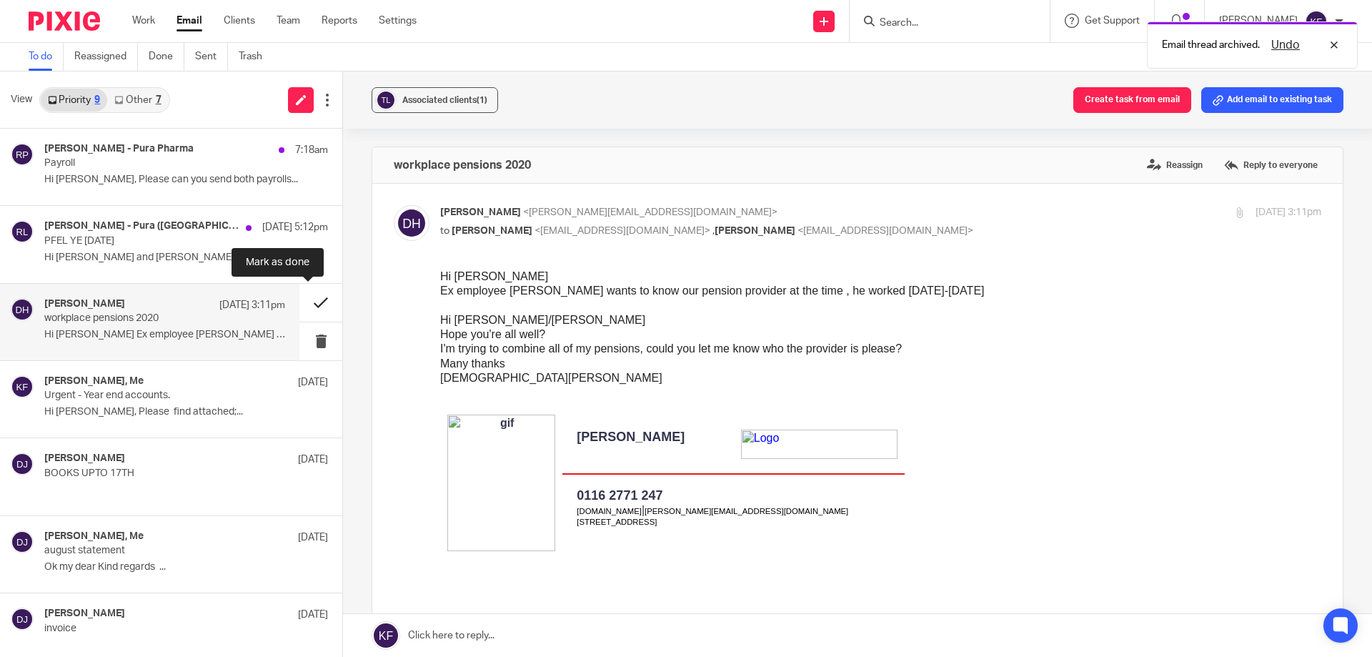
click at [309, 308] on button at bounding box center [320, 303] width 43 height 38
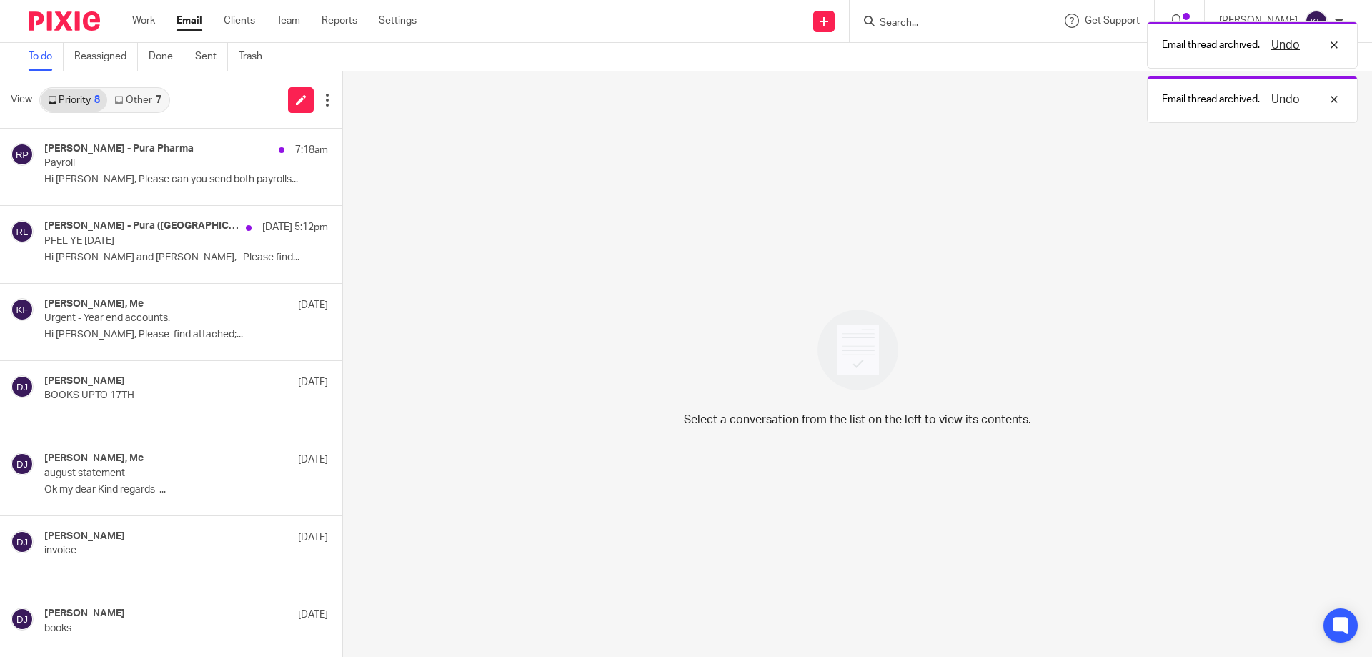
click at [139, 107] on link "Other 7" at bounding box center [137, 100] width 61 height 23
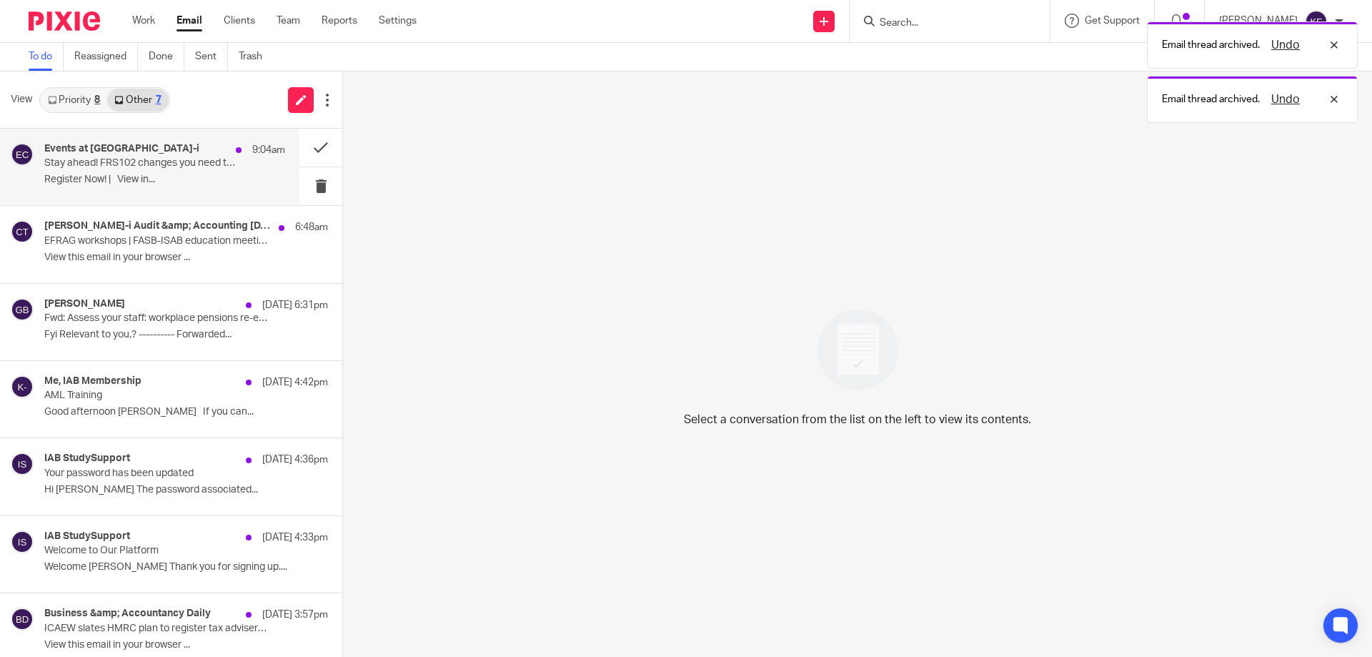
click at [161, 164] on p "Stay ahead! FRS102 changes you need to know..." at bounding box center [140, 163] width 193 height 12
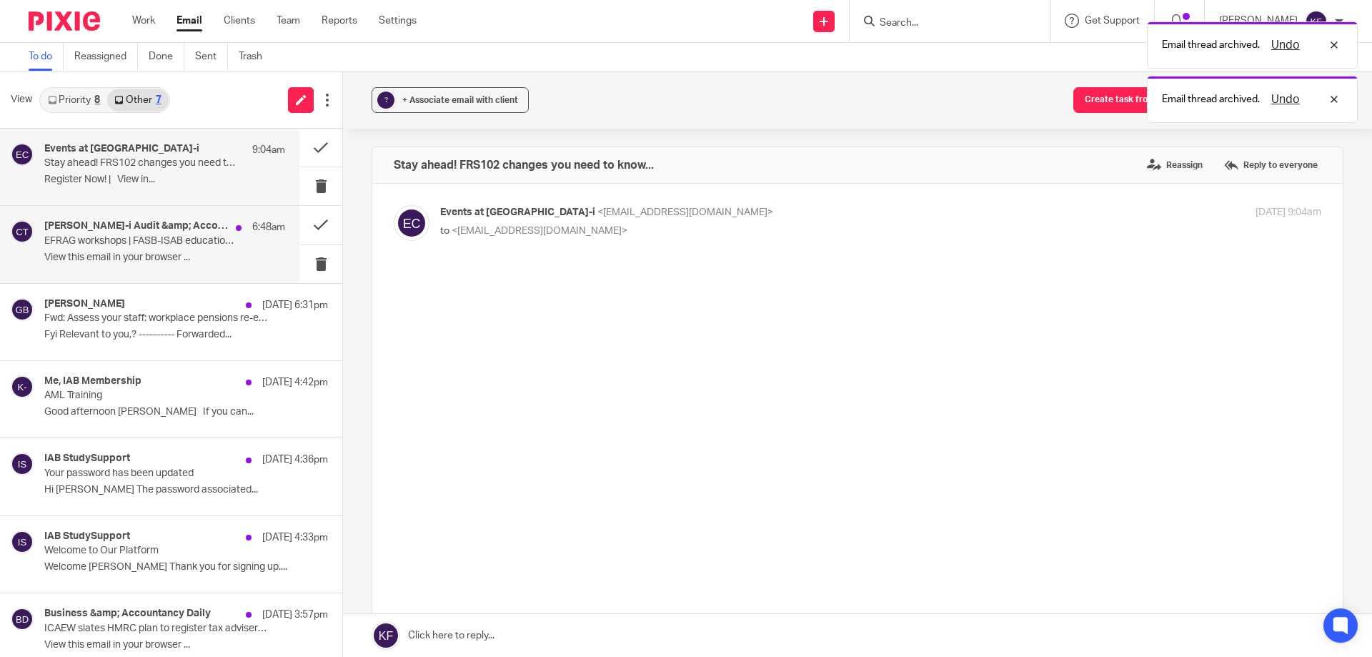
click at [156, 233] on div "Croner-i Audit &amp; Accounting Today 6:48am" at bounding box center [164, 227] width 241 height 14
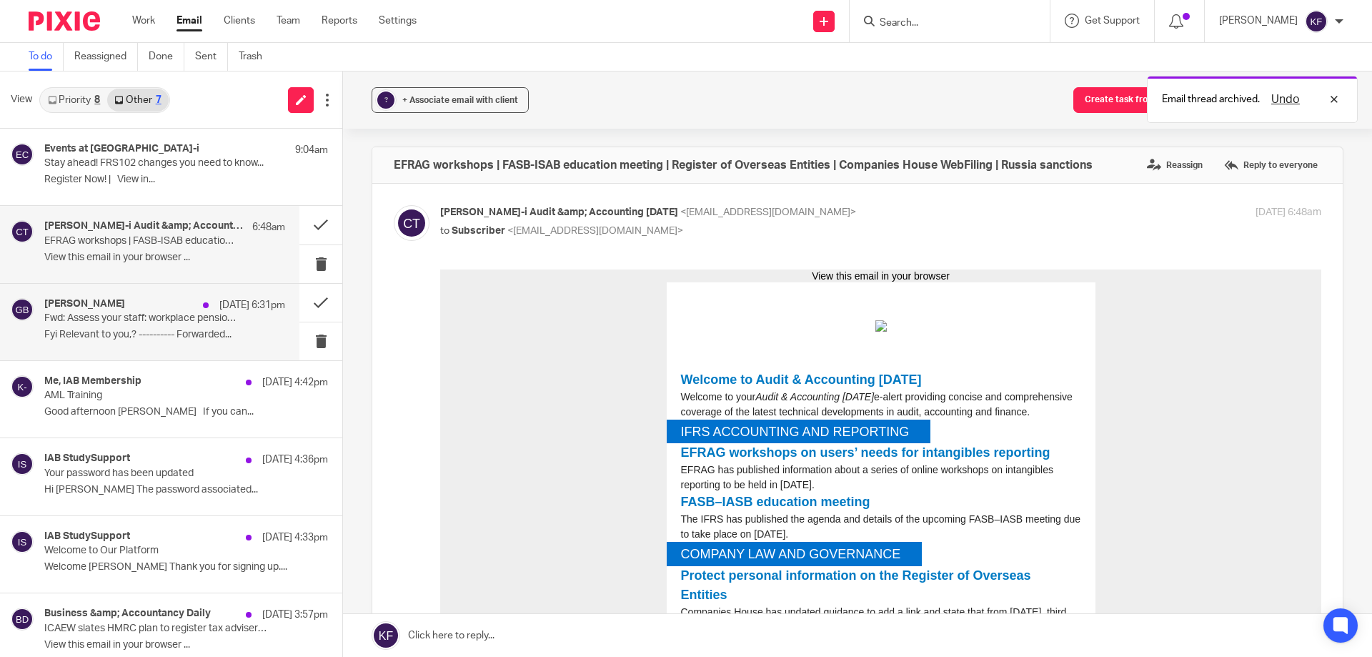
click at [183, 317] on p "Fwd: Assess your staff: workplace pensions re-enrolment" at bounding box center [140, 318] width 193 height 12
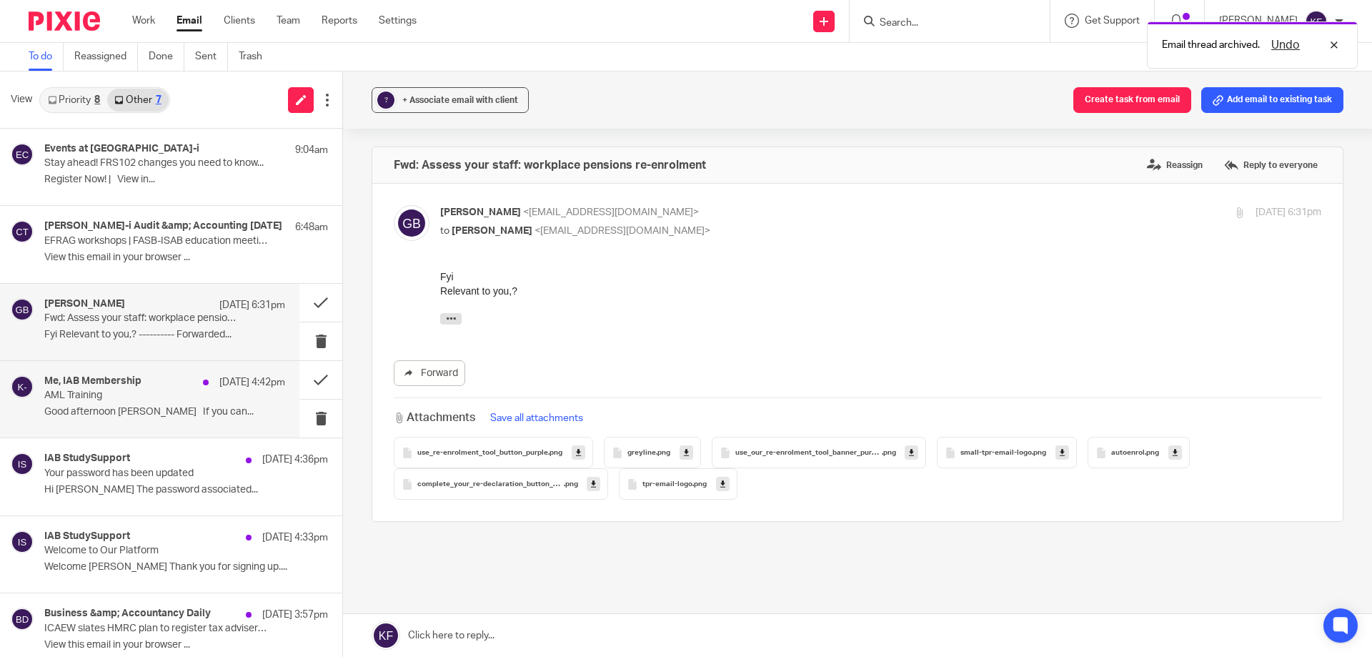
click at [138, 400] on p "AML Training" at bounding box center [140, 395] width 193 height 12
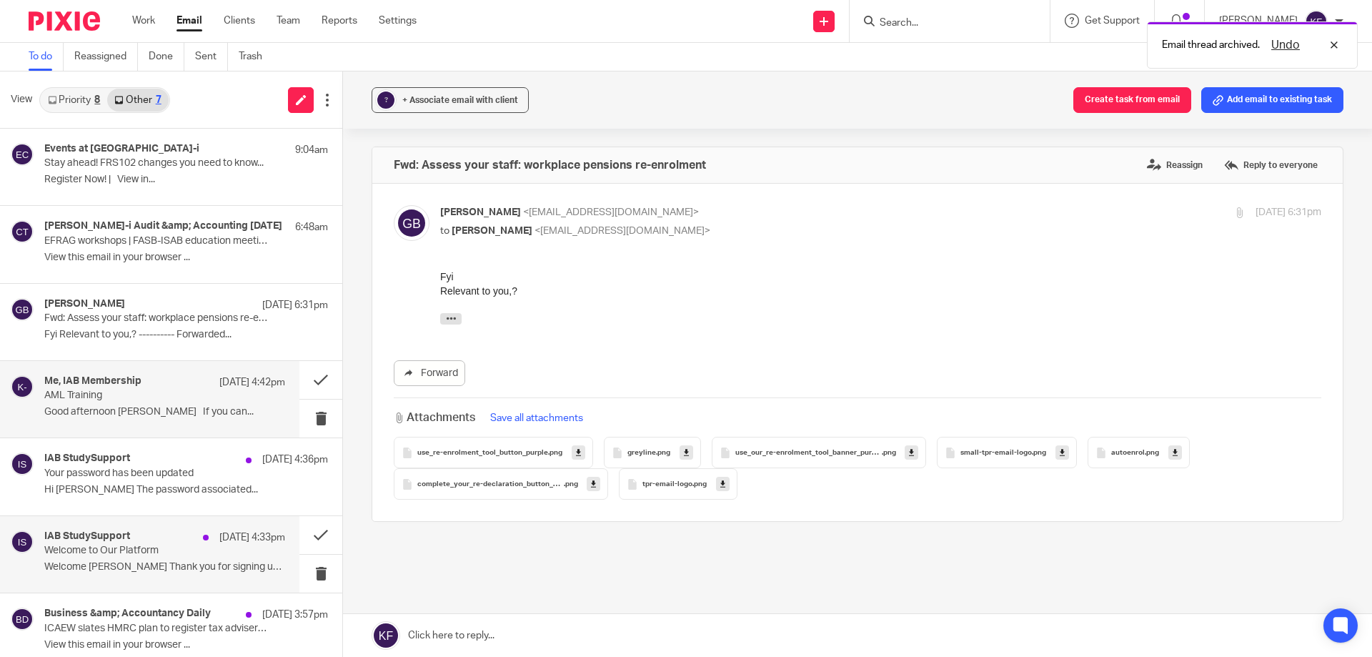
drag, startPoint x: 125, startPoint y: 483, endPoint x: 157, endPoint y: 549, distance: 73.2
click at [125, 484] on p "Hi Kayley Furborough The password associated..." at bounding box center [186, 490] width 284 height 12
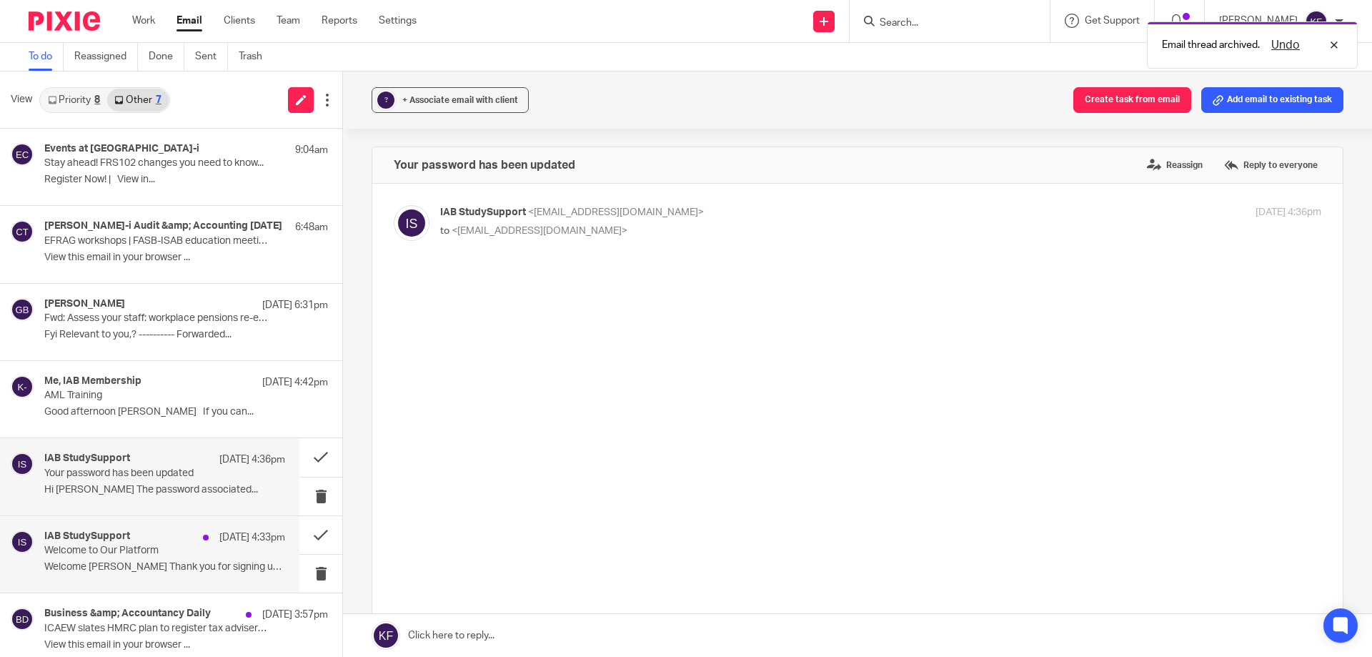
click at [136, 554] on p "Welcome to Our Platform" at bounding box center [140, 550] width 193 height 12
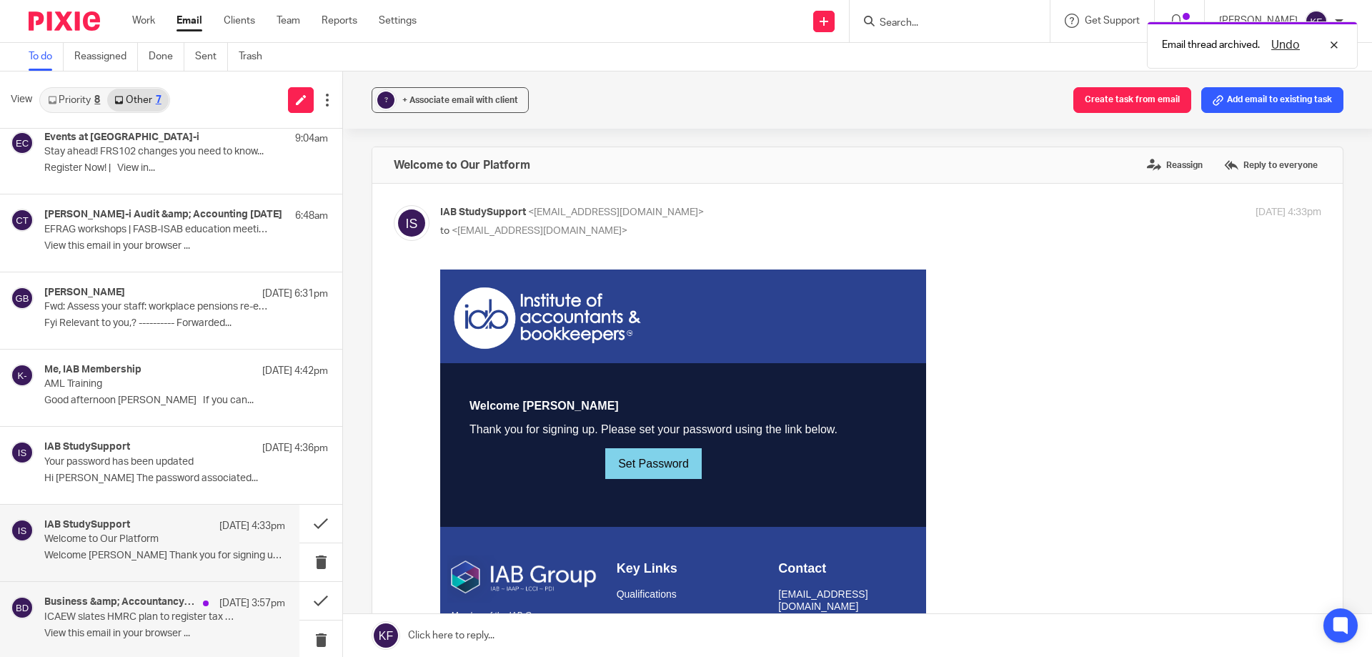
scroll to position [14, 0]
click at [121, 624] on p "View this email in your browser ..." at bounding box center [164, 630] width 241 height 12
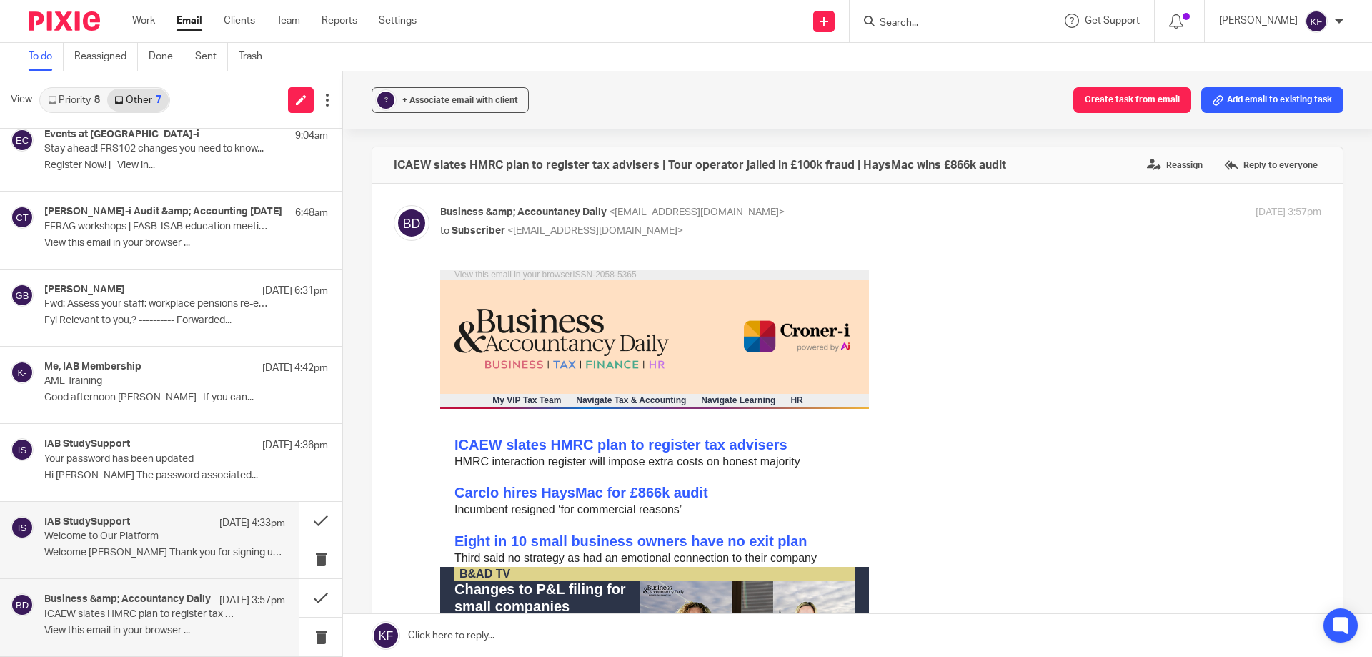
scroll to position [0, 0]
click at [151, 542] on p "Welcome to Our Platform" at bounding box center [140, 536] width 193 height 12
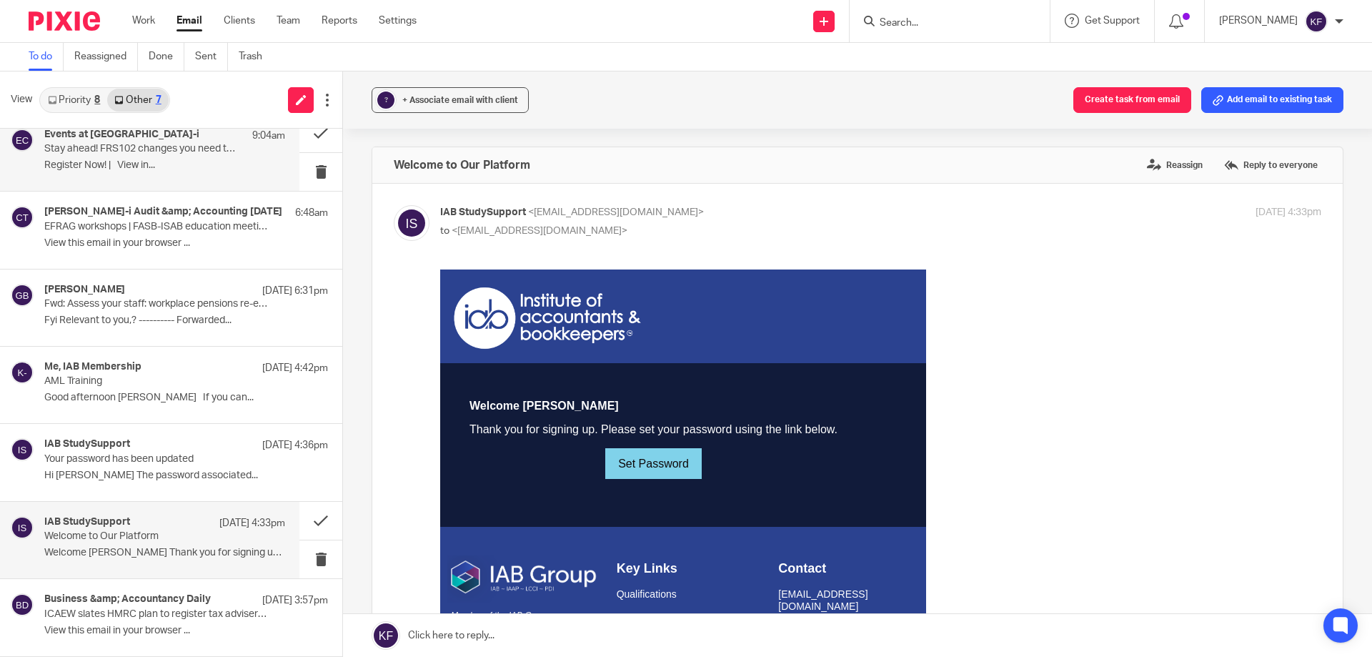
click at [141, 135] on div "Events at Croner-i 9:04am" at bounding box center [164, 136] width 241 height 14
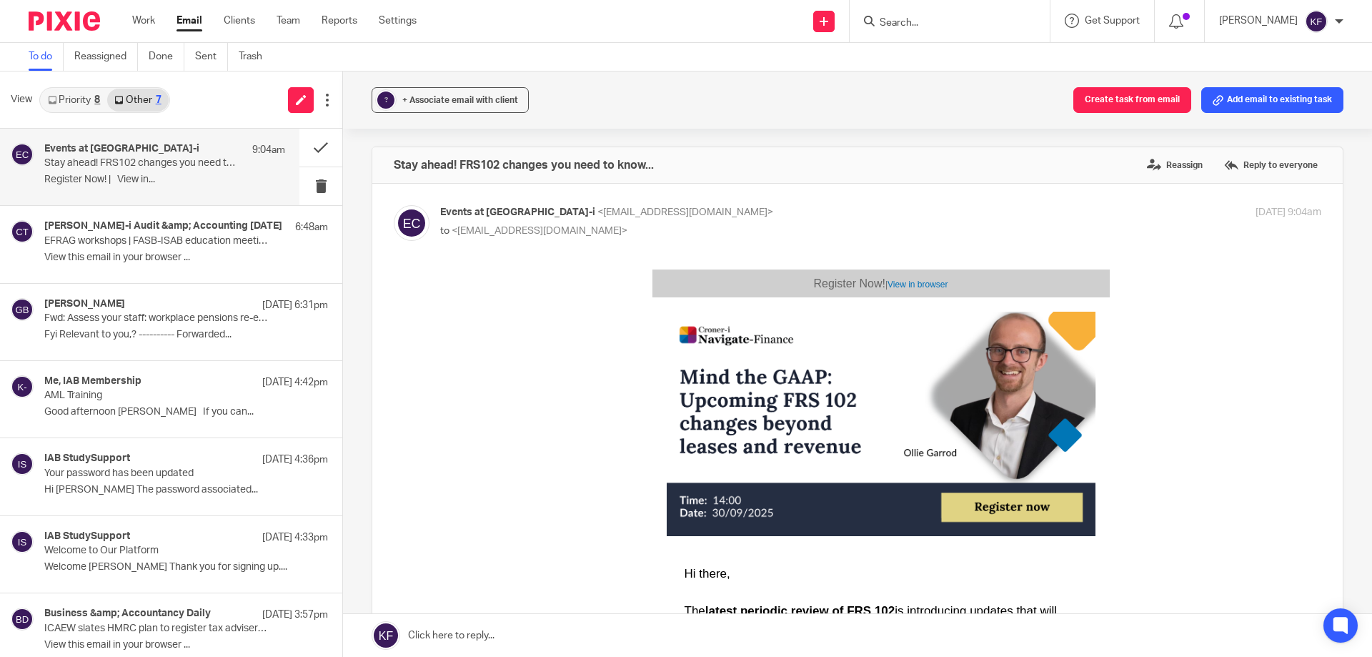
click at [80, 104] on link "Priority 8" at bounding box center [74, 100] width 66 height 23
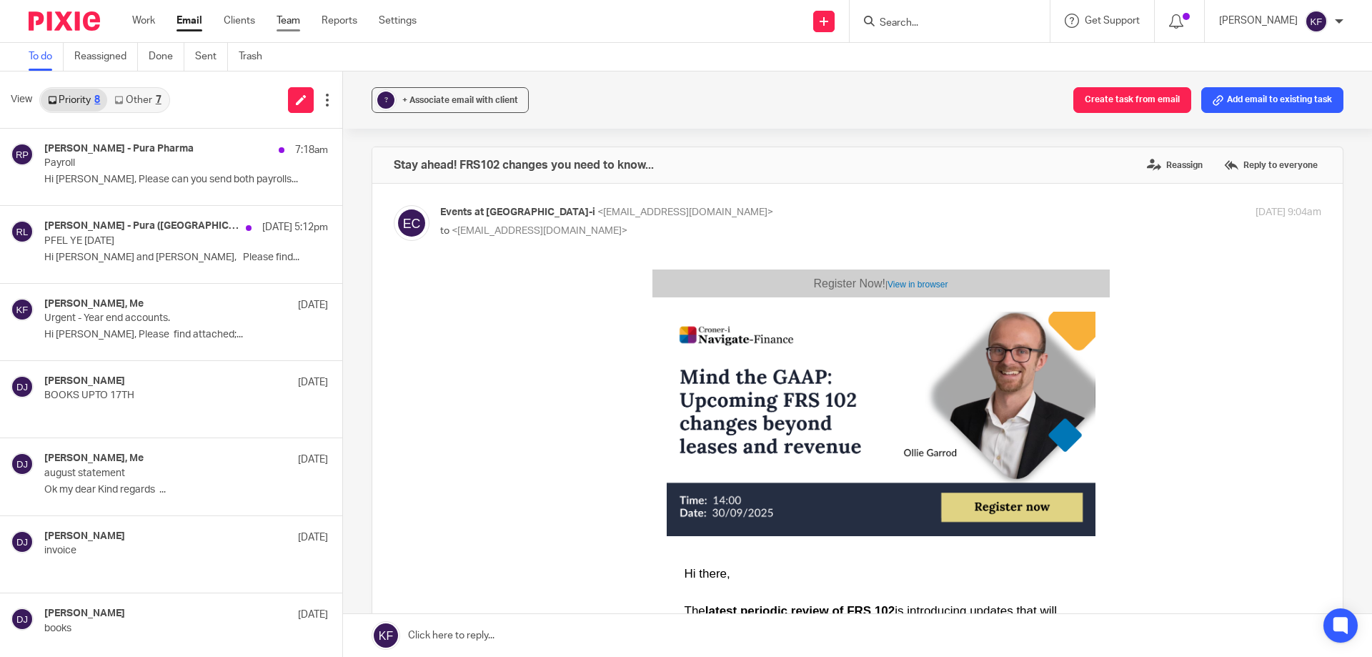
click at [292, 18] on link "Team" at bounding box center [289, 21] width 24 height 14
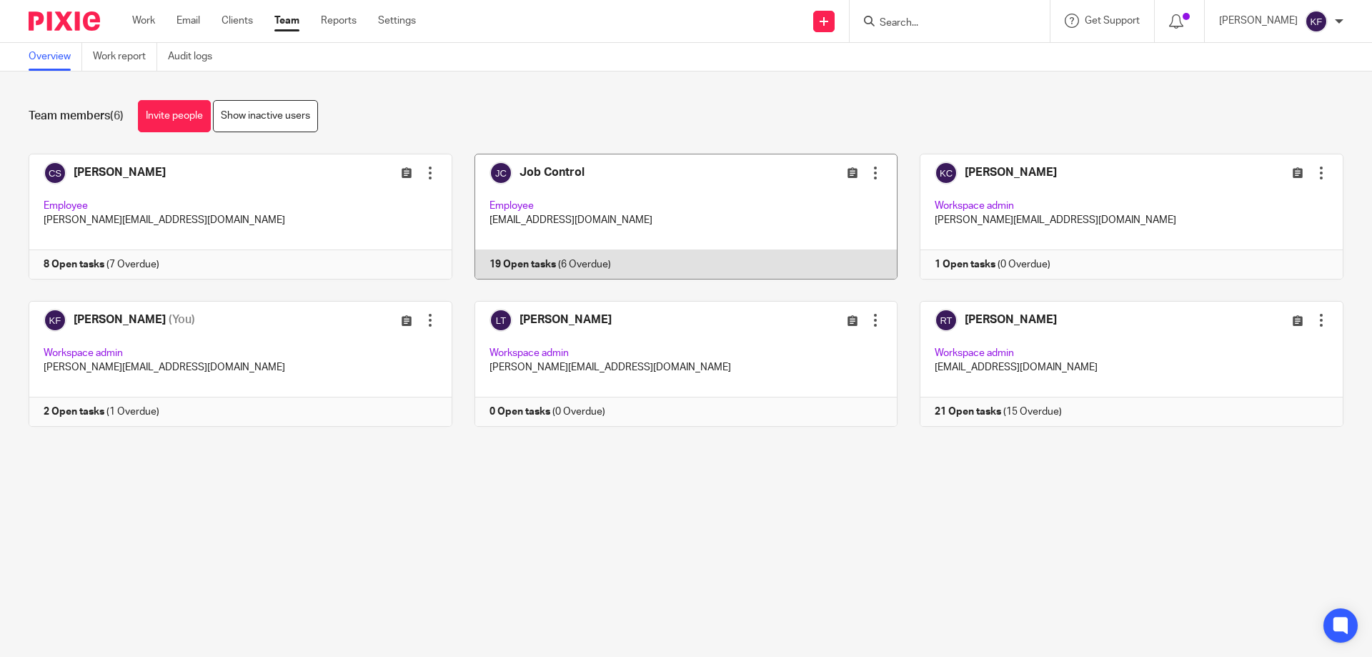
click at [672, 214] on link at bounding box center [675, 217] width 446 height 126
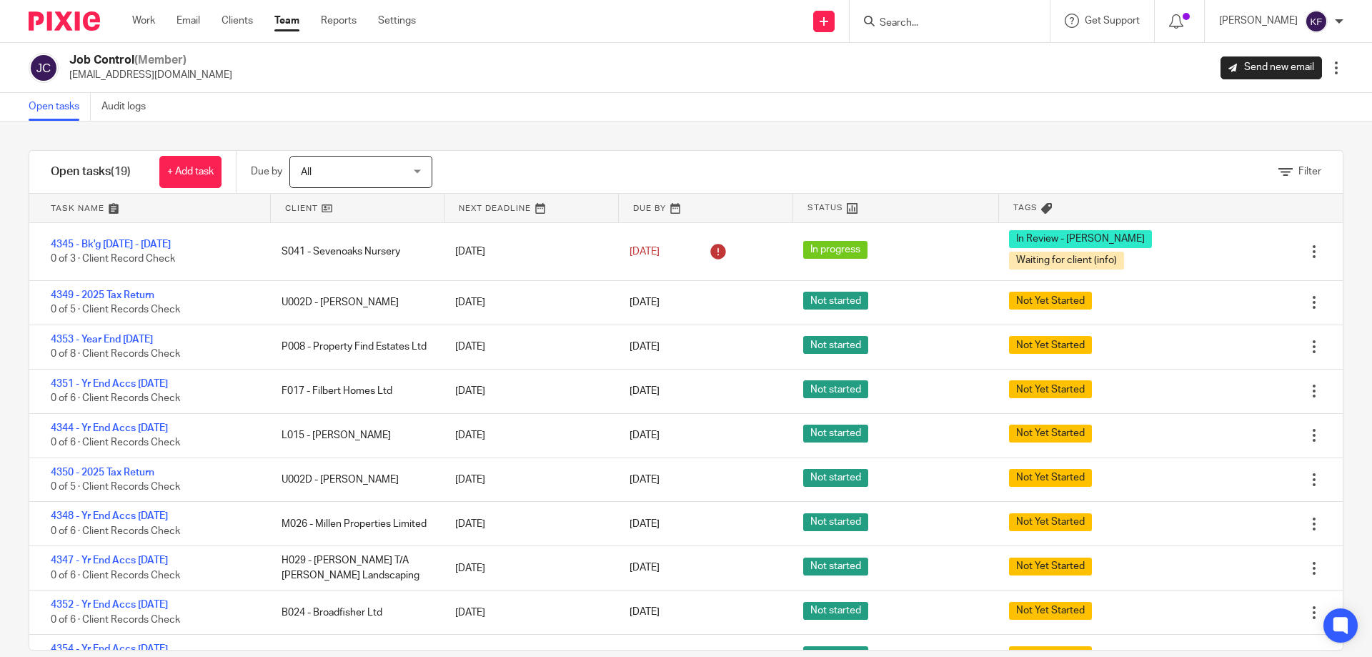
click at [78, 209] on link at bounding box center [149, 208] width 241 height 29
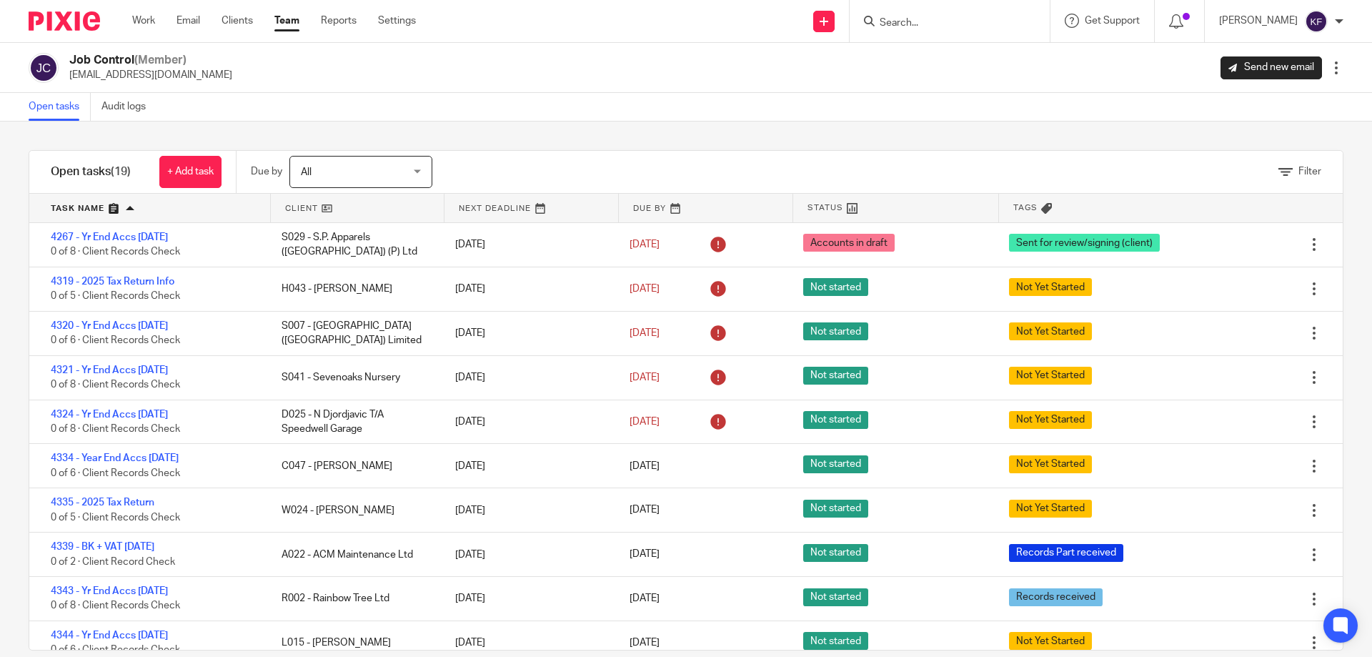
click at [75, 26] on img at bounding box center [64, 20] width 71 height 19
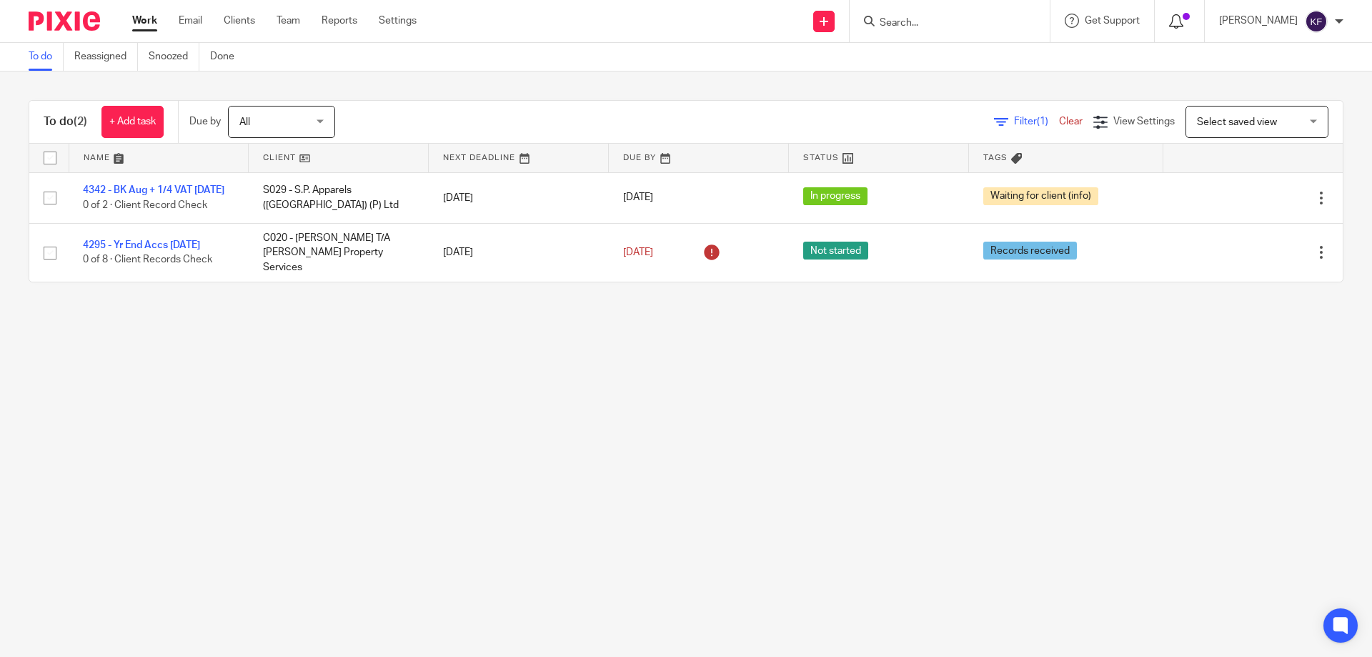
click at [1170, 24] on icon at bounding box center [1176, 21] width 14 height 14
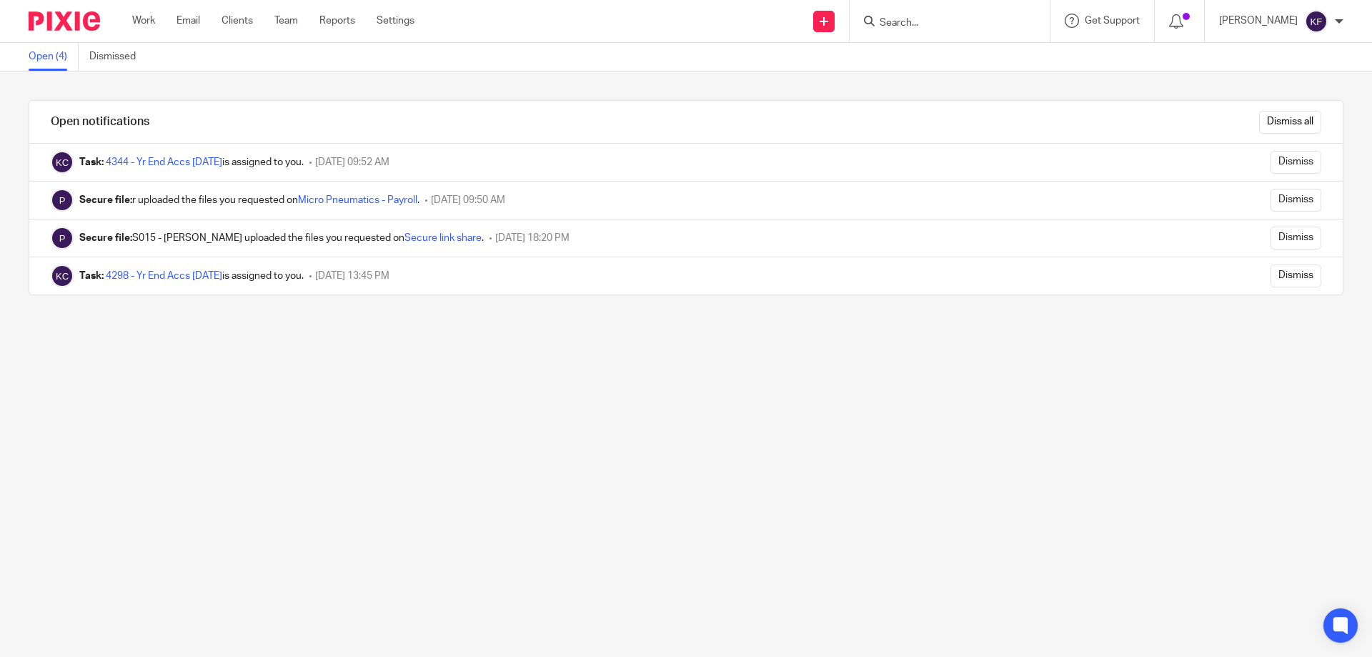
click at [882, 19] on input "Search" at bounding box center [942, 23] width 129 height 13
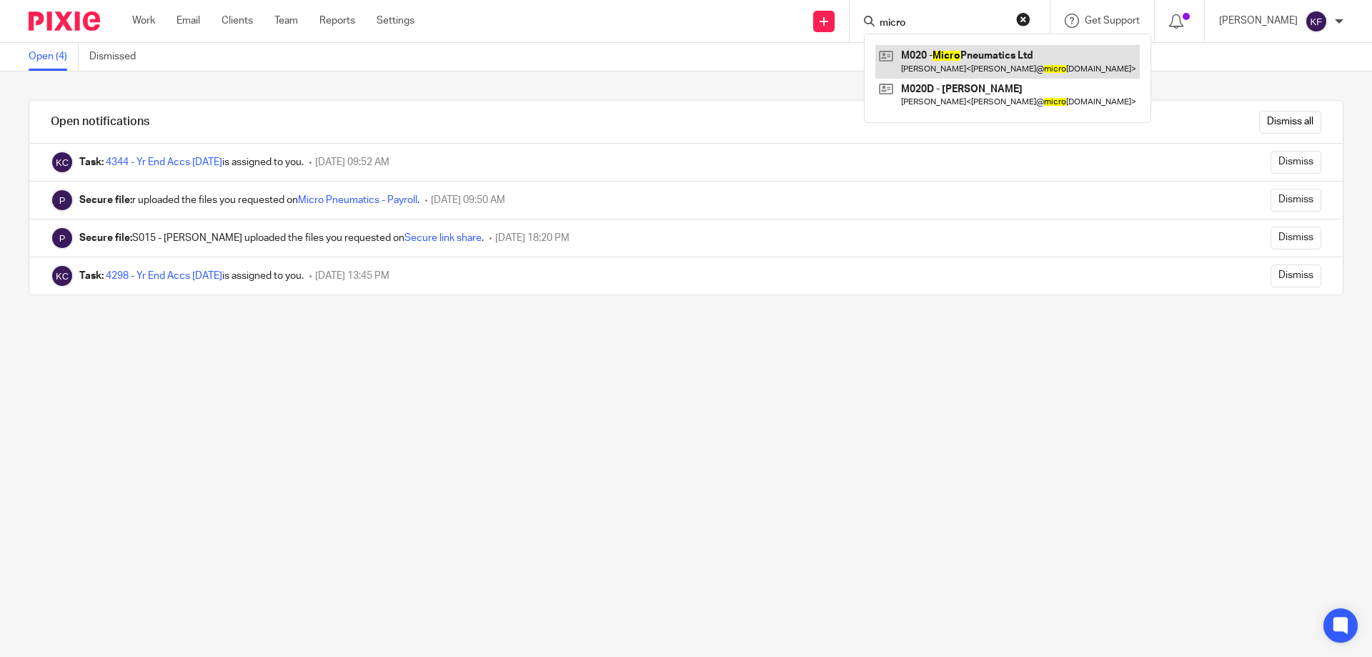
type input "micro"
click at [915, 51] on link at bounding box center [1007, 61] width 264 height 33
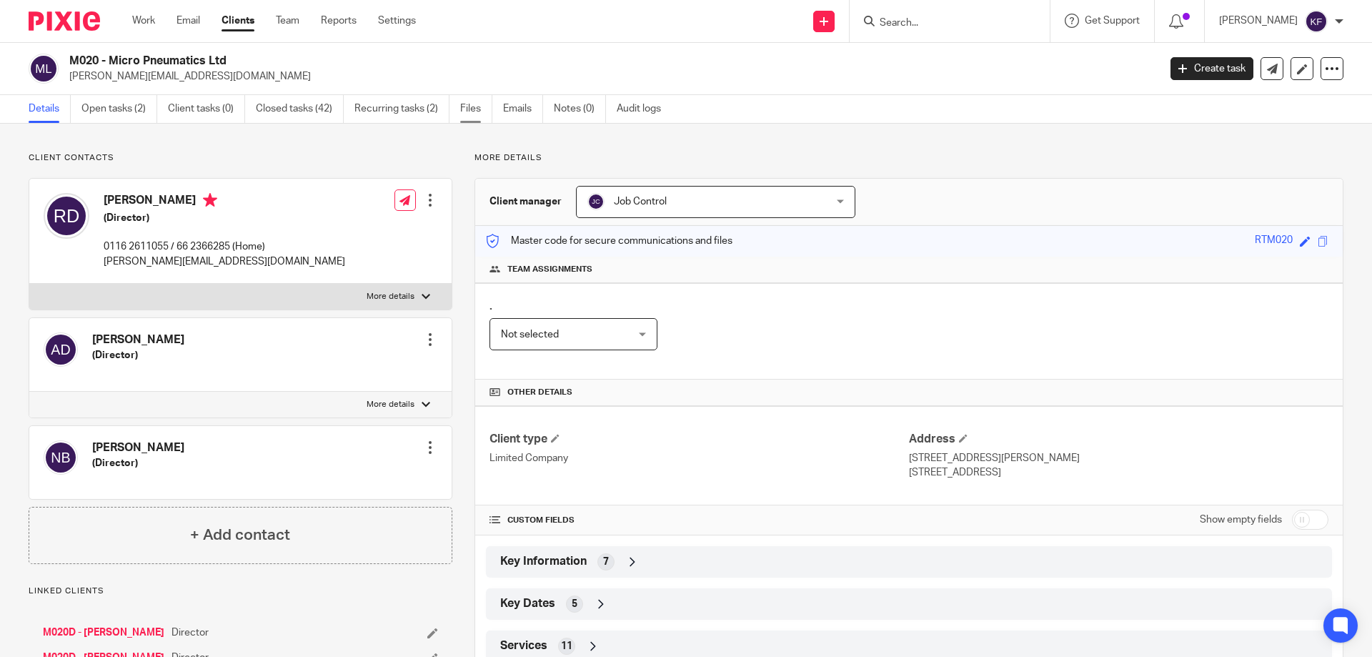
click at [472, 115] on link "Files" at bounding box center [476, 109] width 32 height 28
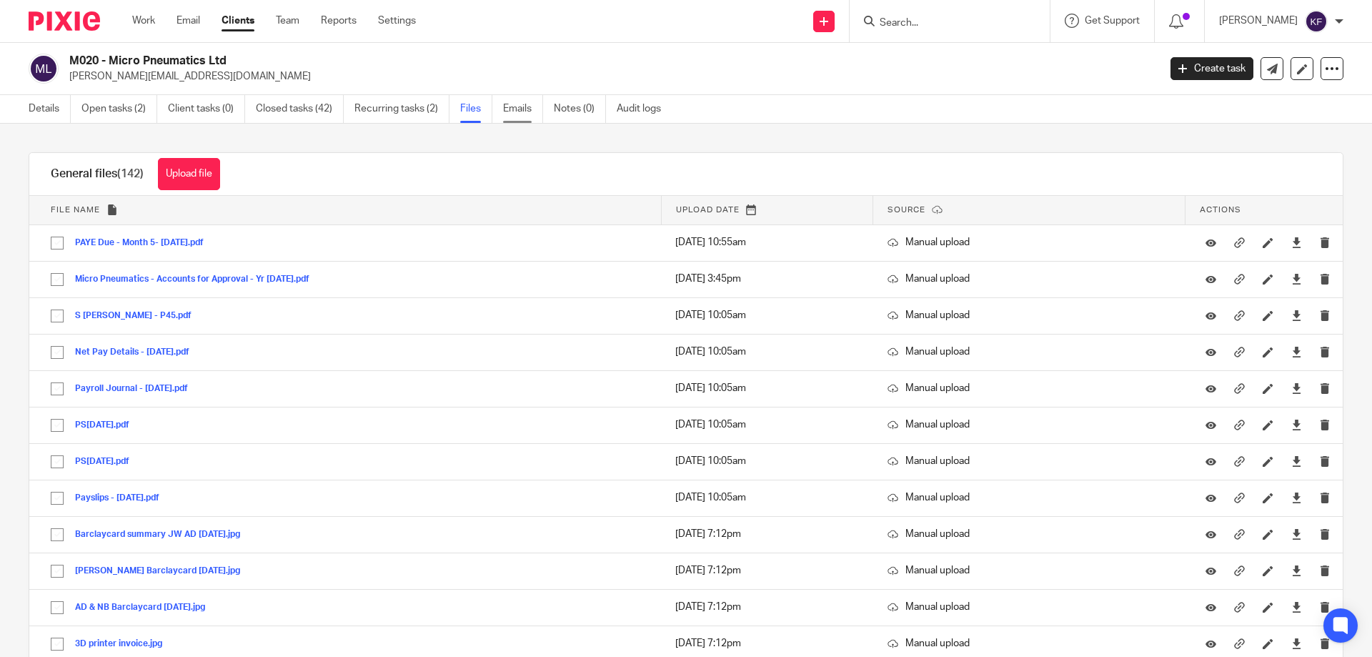
click at [525, 110] on link "Emails" at bounding box center [523, 109] width 40 height 28
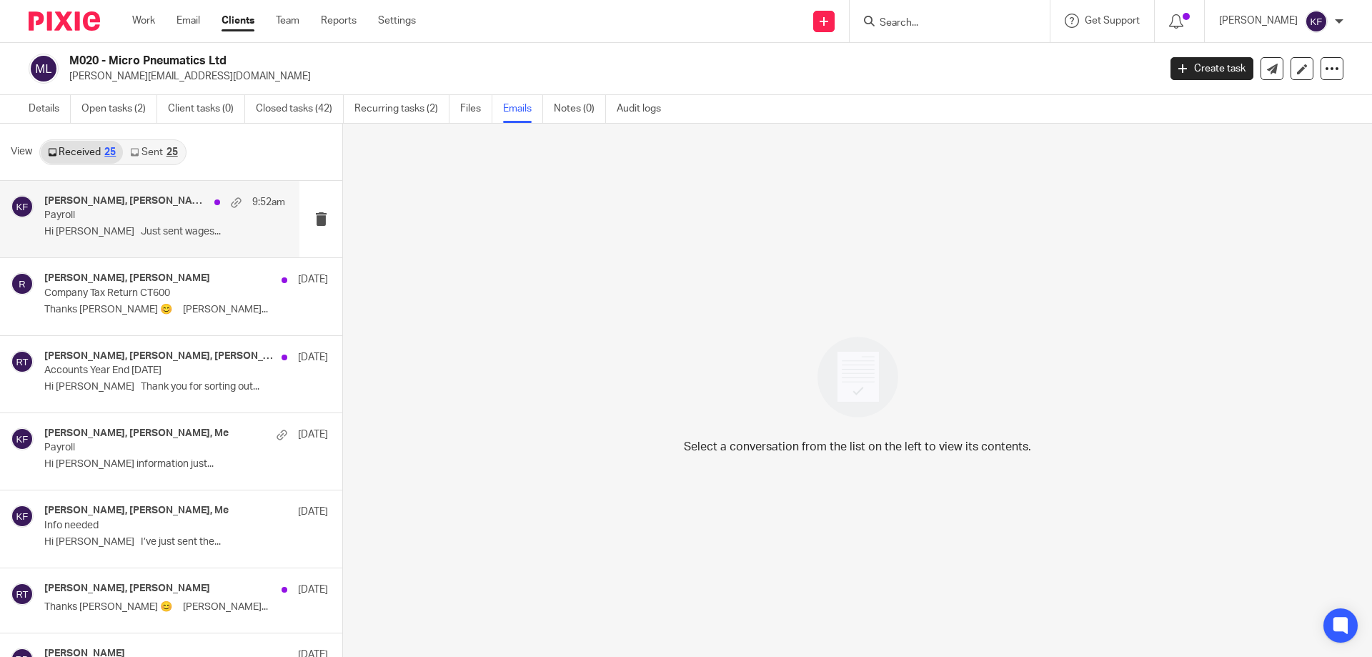
click at [154, 216] on p "Payroll" at bounding box center [140, 215] width 193 height 12
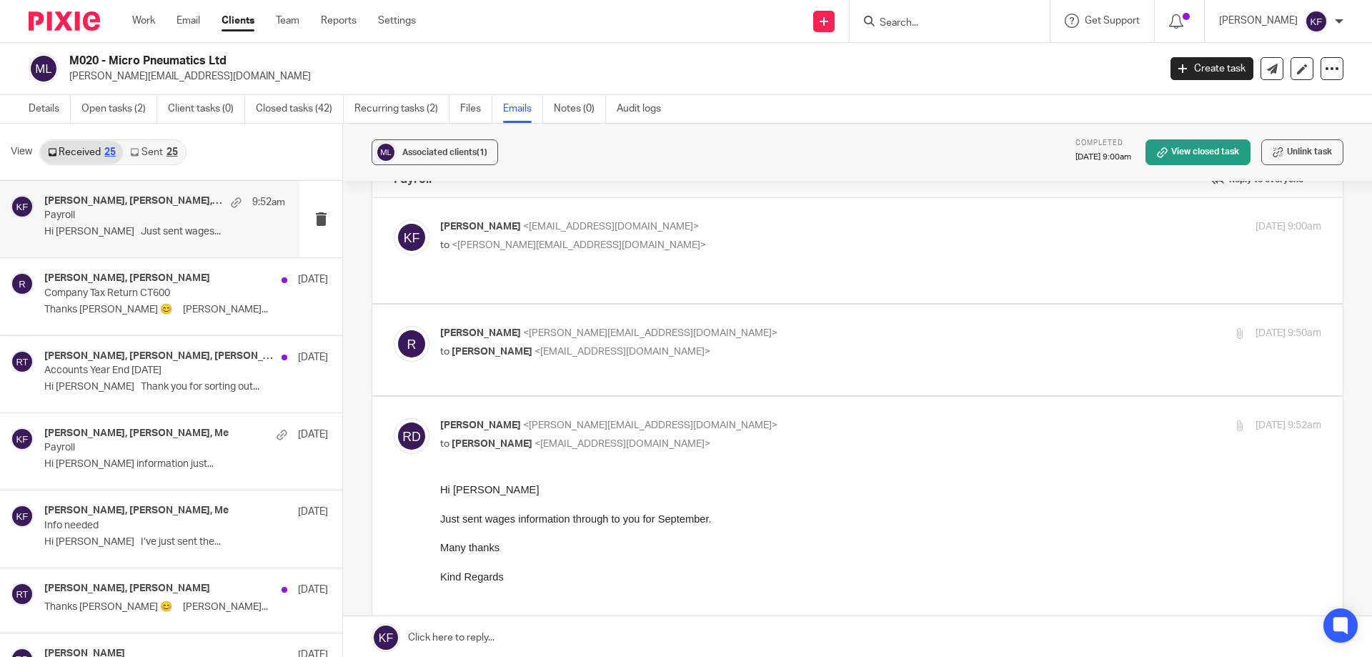
scroll to position [71, 0]
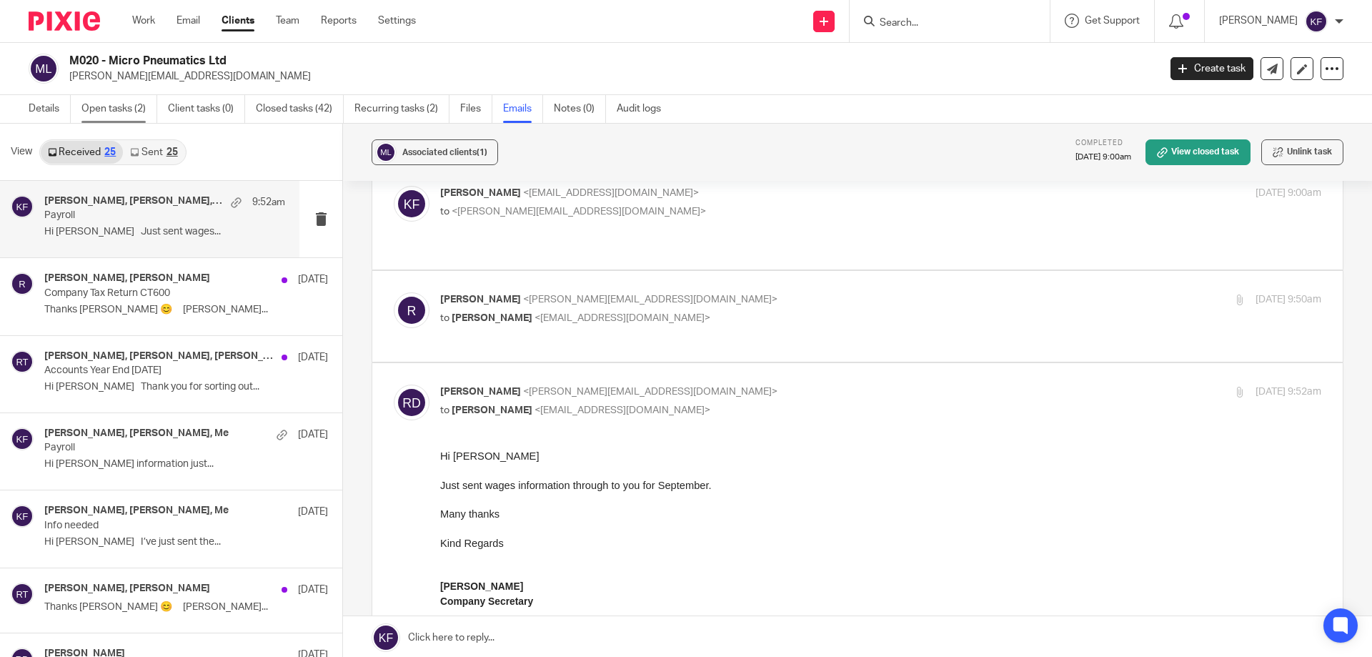
click at [113, 108] on link "Open tasks (2)" at bounding box center [119, 109] width 76 height 28
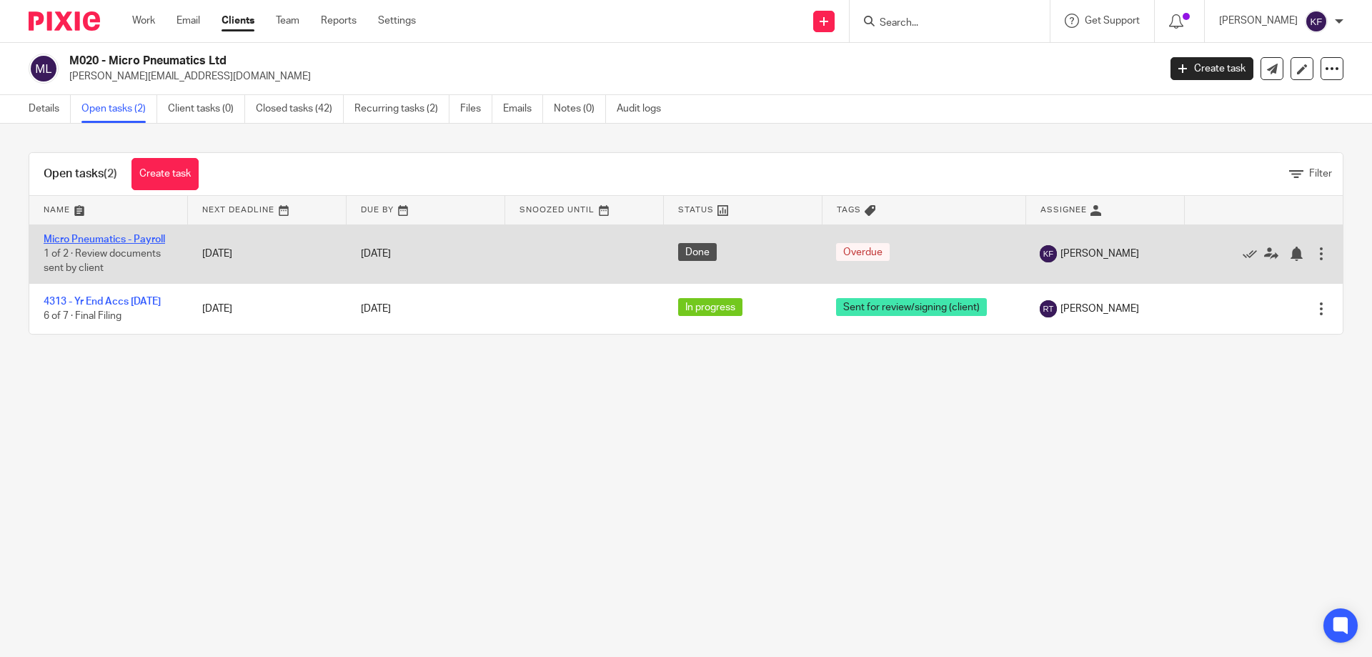
click at [127, 236] on link "Micro Pneumatics - Payroll" at bounding box center [104, 239] width 121 height 10
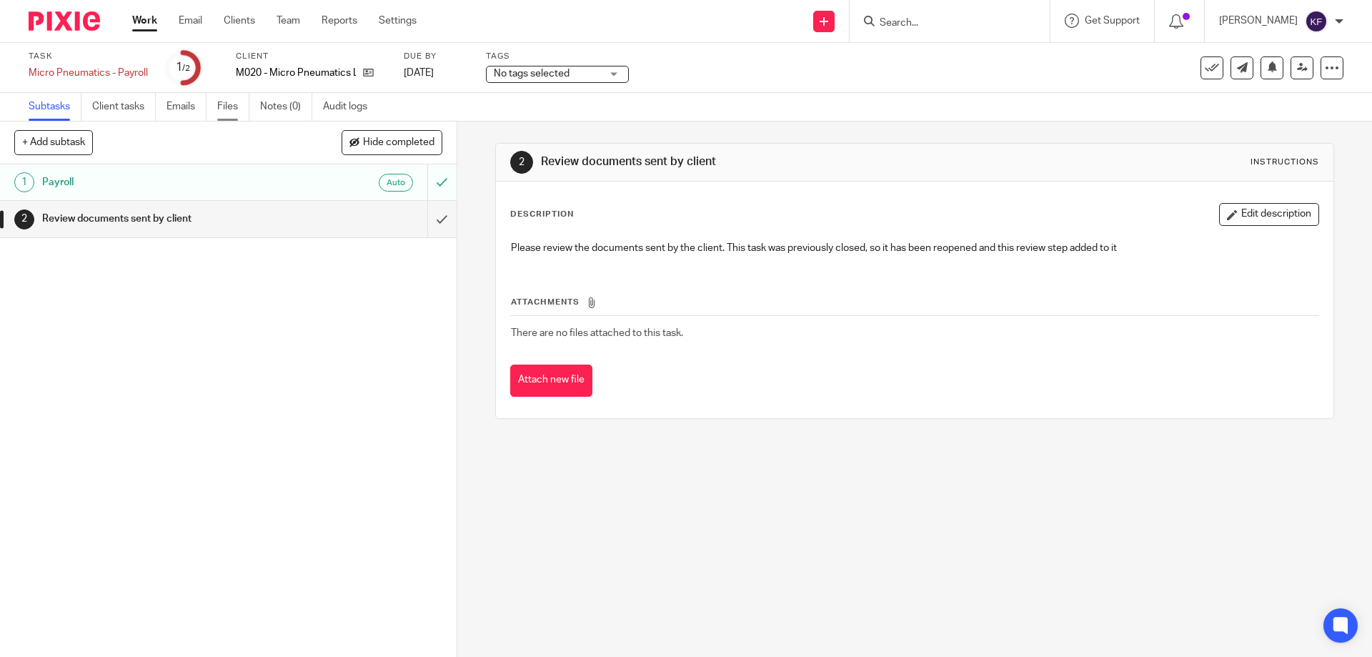
click at [224, 100] on link "Files" at bounding box center [233, 107] width 32 height 28
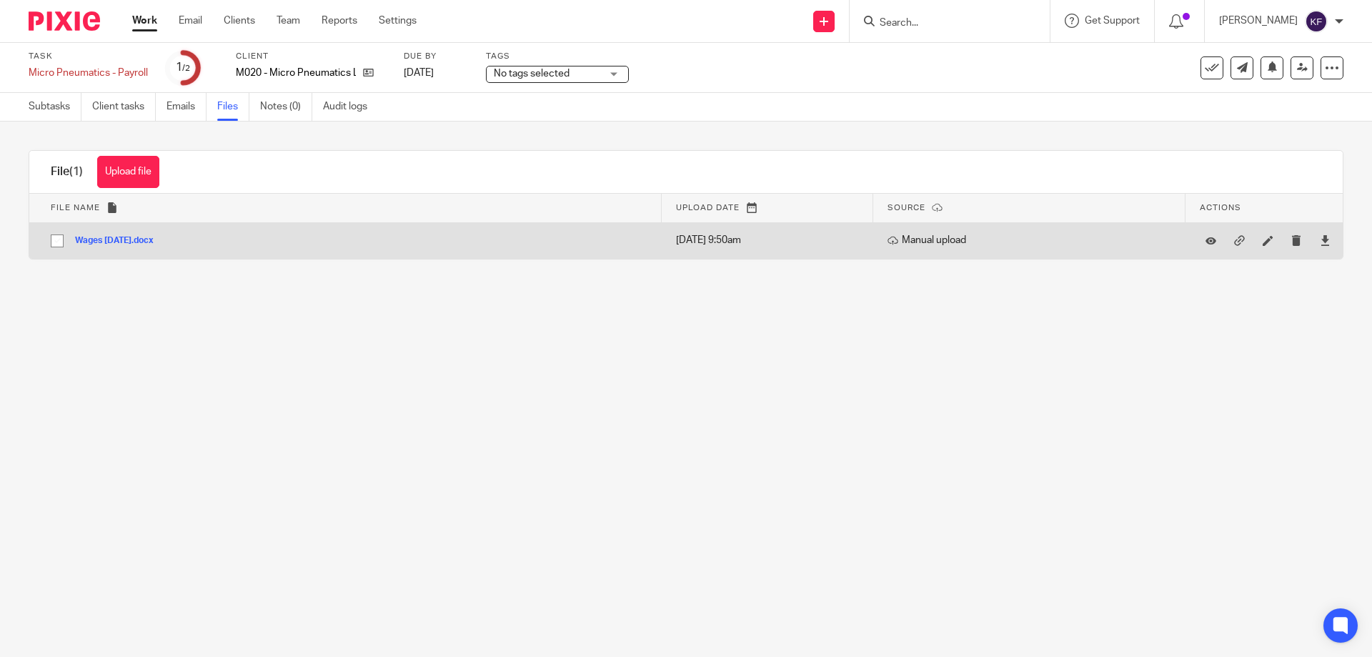
click at [104, 239] on button "Wages September 2025.docx" at bounding box center [119, 241] width 89 height 10
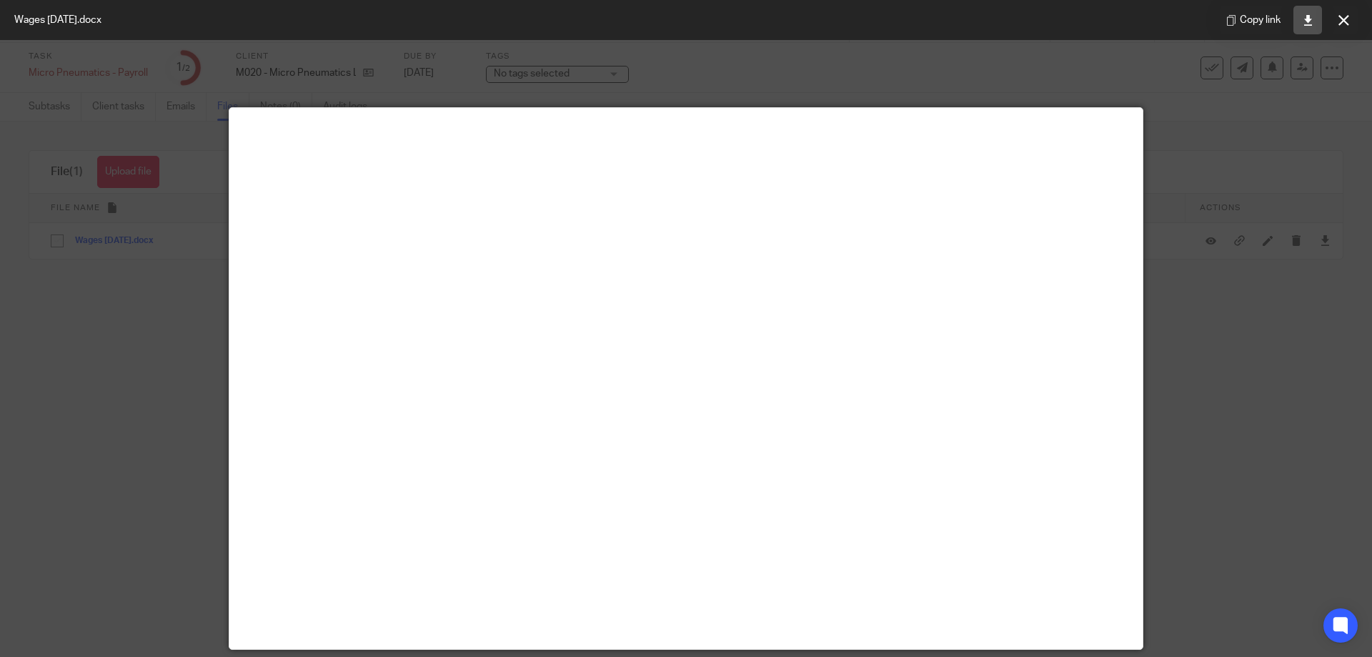
click at [1307, 24] on icon at bounding box center [1308, 20] width 11 height 11
click at [1353, 21] on button at bounding box center [1343, 20] width 29 height 29
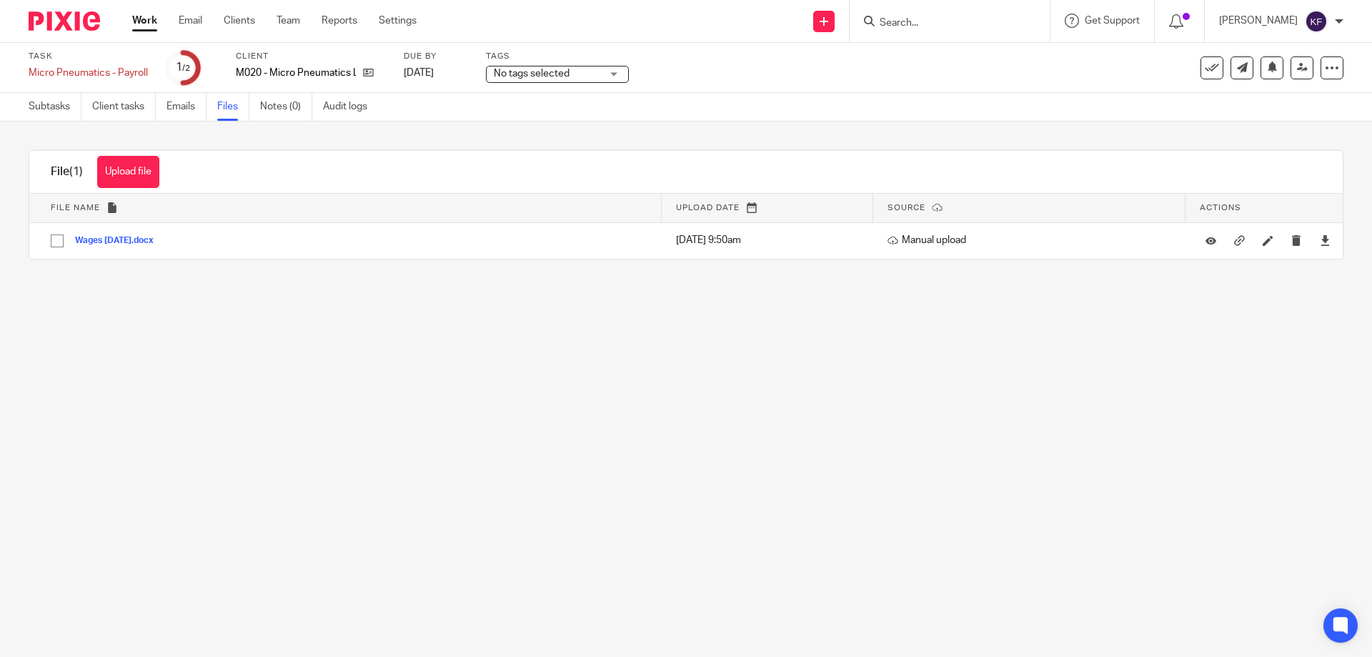
click at [599, 73] on span "No tags selected" at bounding box center [547, 73] width 107 height 15
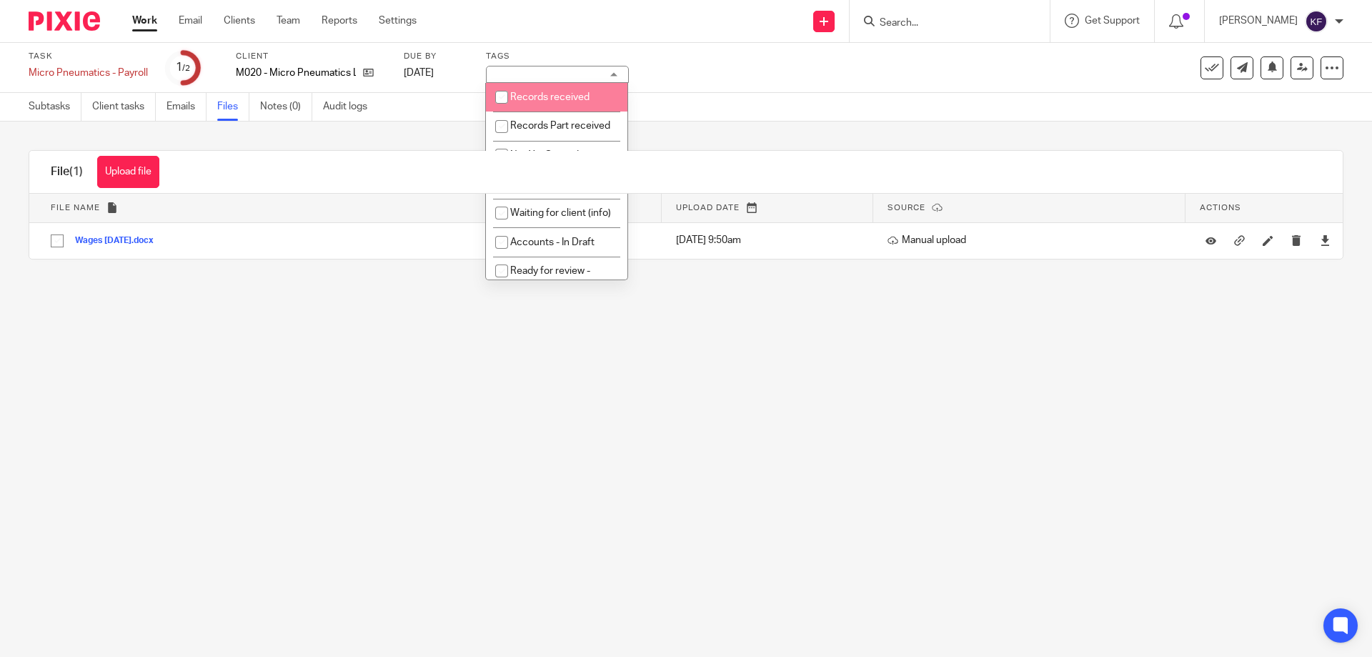
click at [596, 86] on li "Records received" at bounding box center [556, 97] width 141 height 29
click at [551, 86] on li "Records received" at bounding box center [556, 97] width 141 height 29
checkbox input "false"
click at [770, 62] on div "Task Micro Pneumatics - Payroll Save Micro Pneumatics - Payroll 1 /2 Client M02…" at bounding box center [576, 68] width 1095 height 34
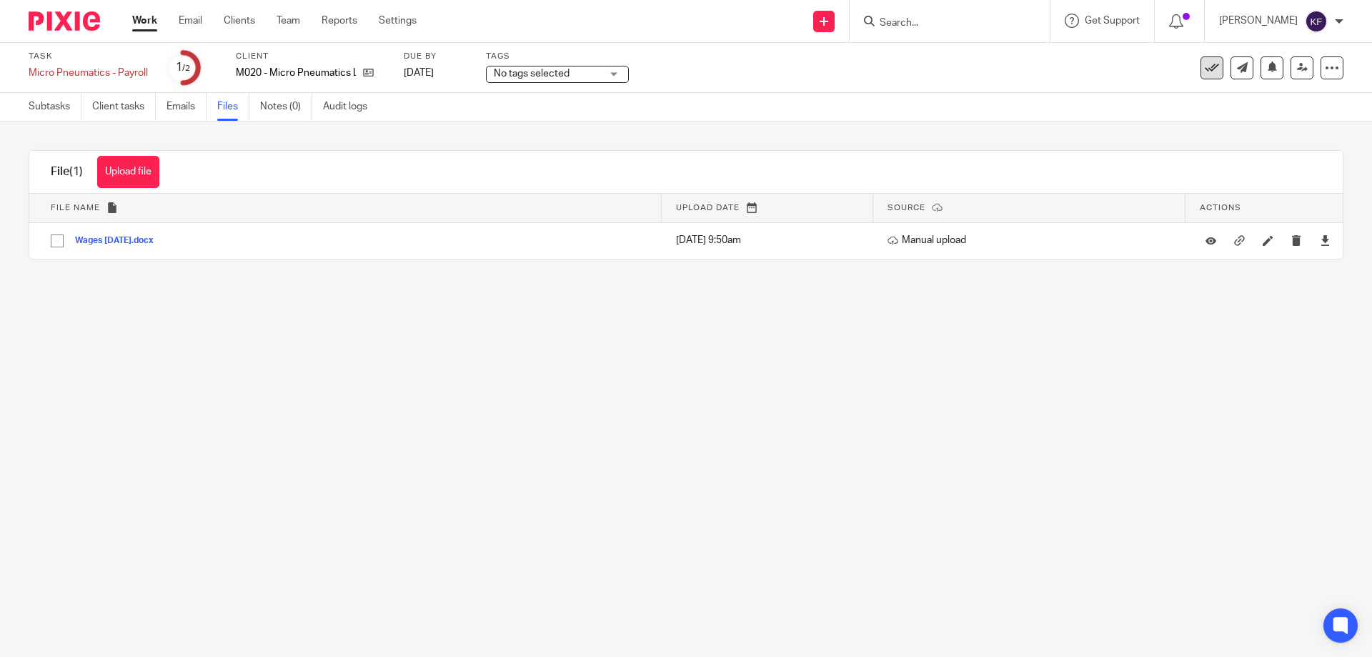
click at [1205, 69] on icon at bounding box center [1212, 68] width 14 height 14
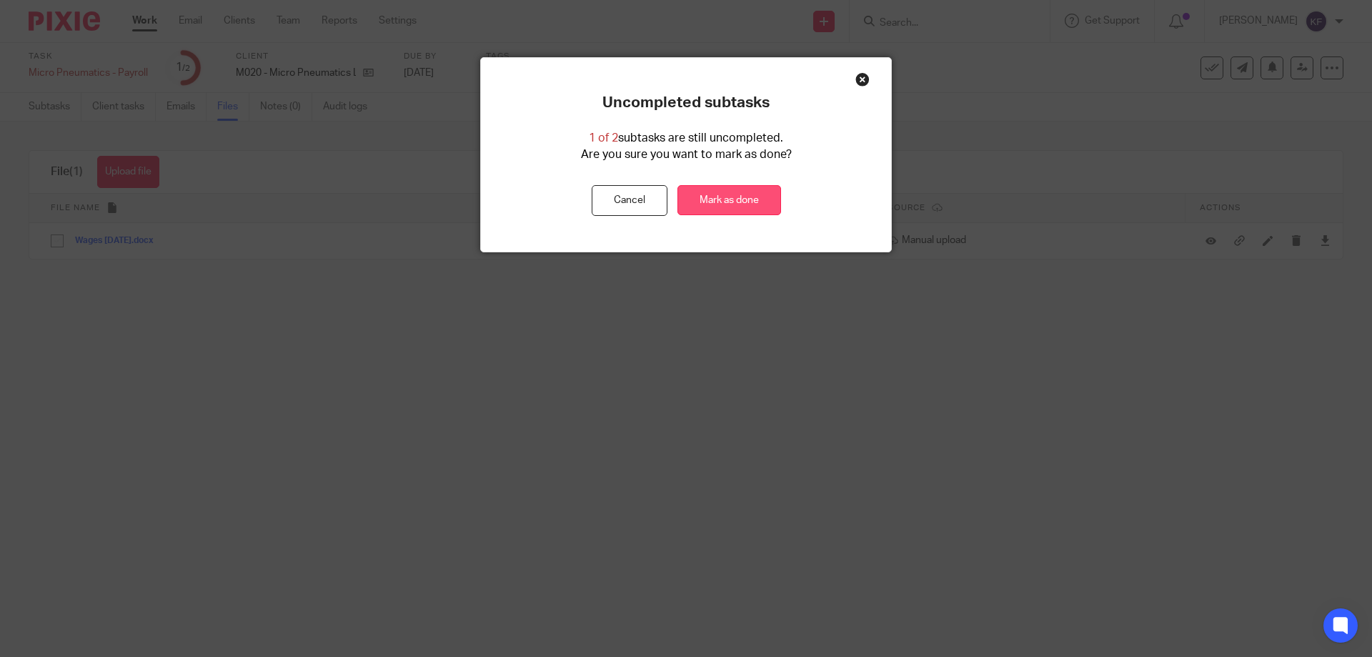
click at [737, 201] on link "Mark as done" at bounding box center [729, 200] width 104 height 31
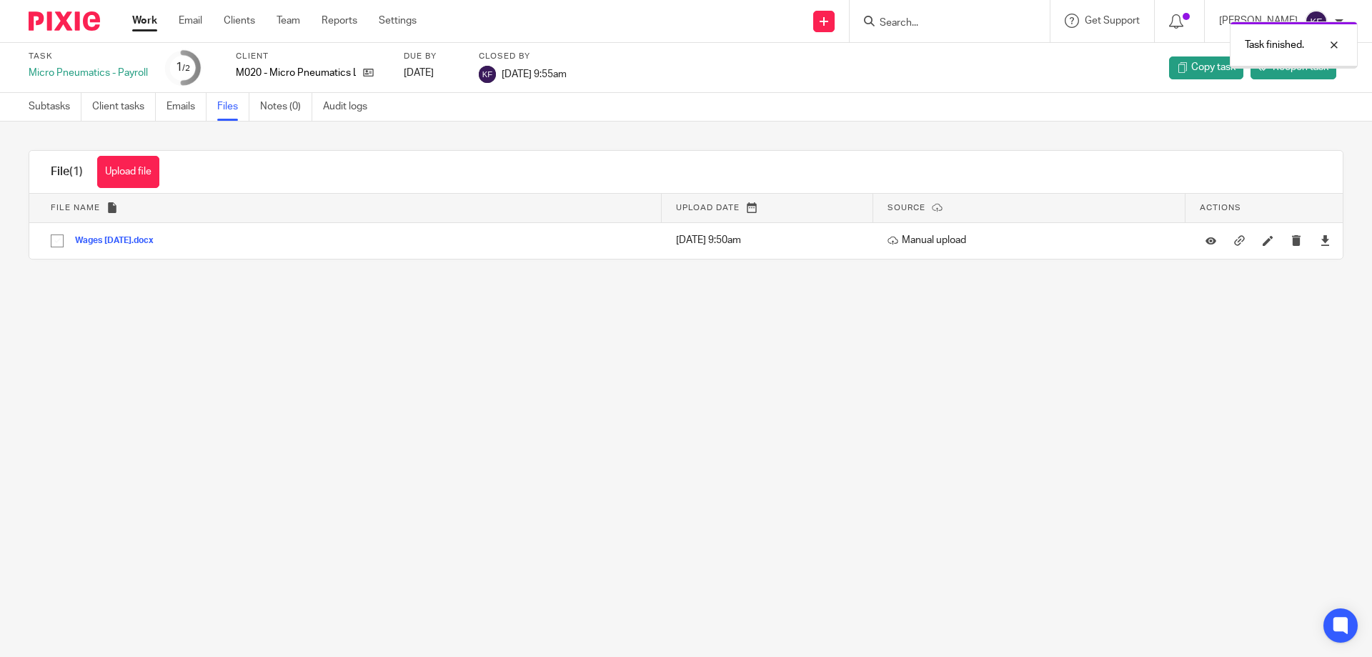
click at [66, 18] on img at bounding box center [64, 20] width 71 height 19
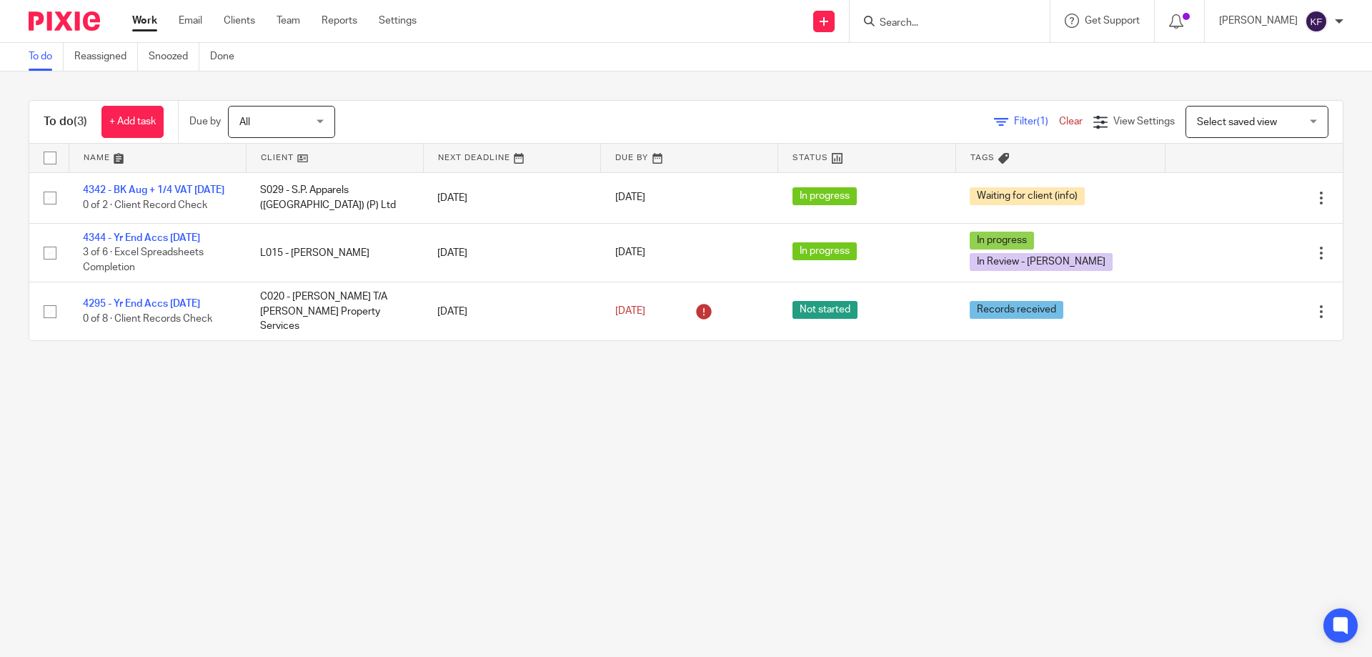
click at [971, 23] on input "Search" at bounding box center [942, 23] width 129 height 13
type input "pura uk"
click at [1006, 66] on link at bounding box center [1001, 61] width 253 height 33
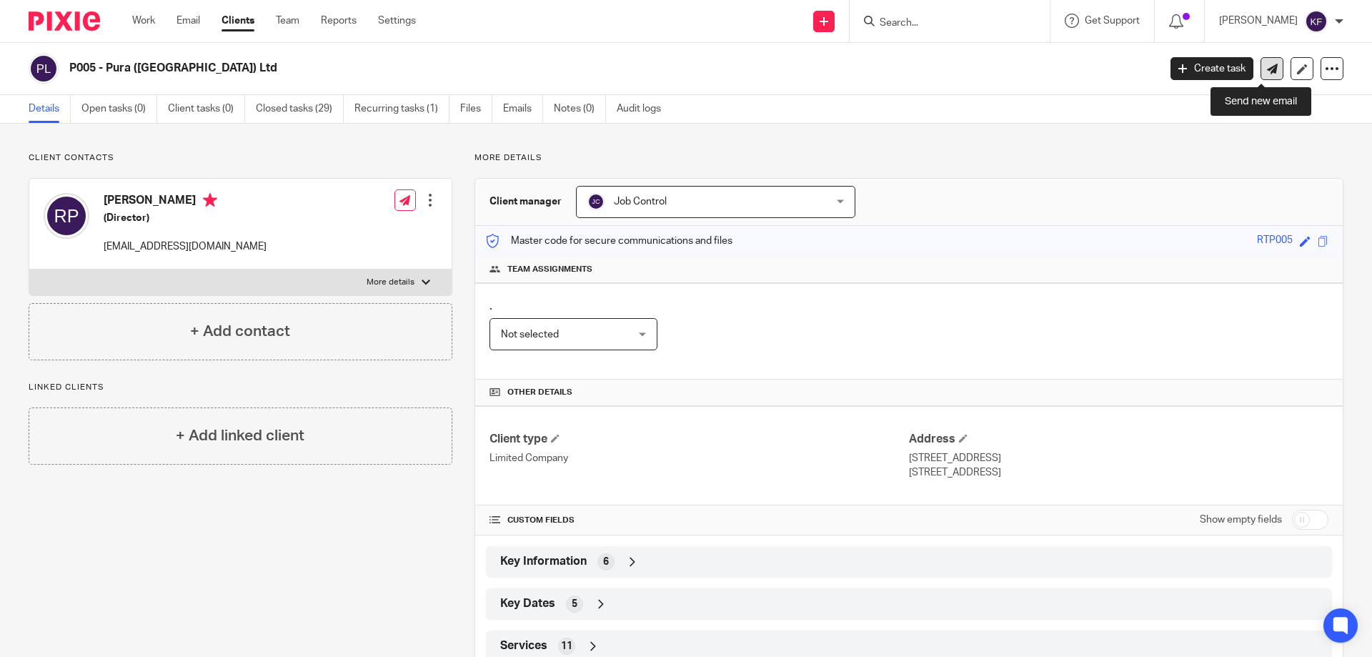
click at [1267, 66] on icon at bounding box center [1272, 69] width 11 height 11
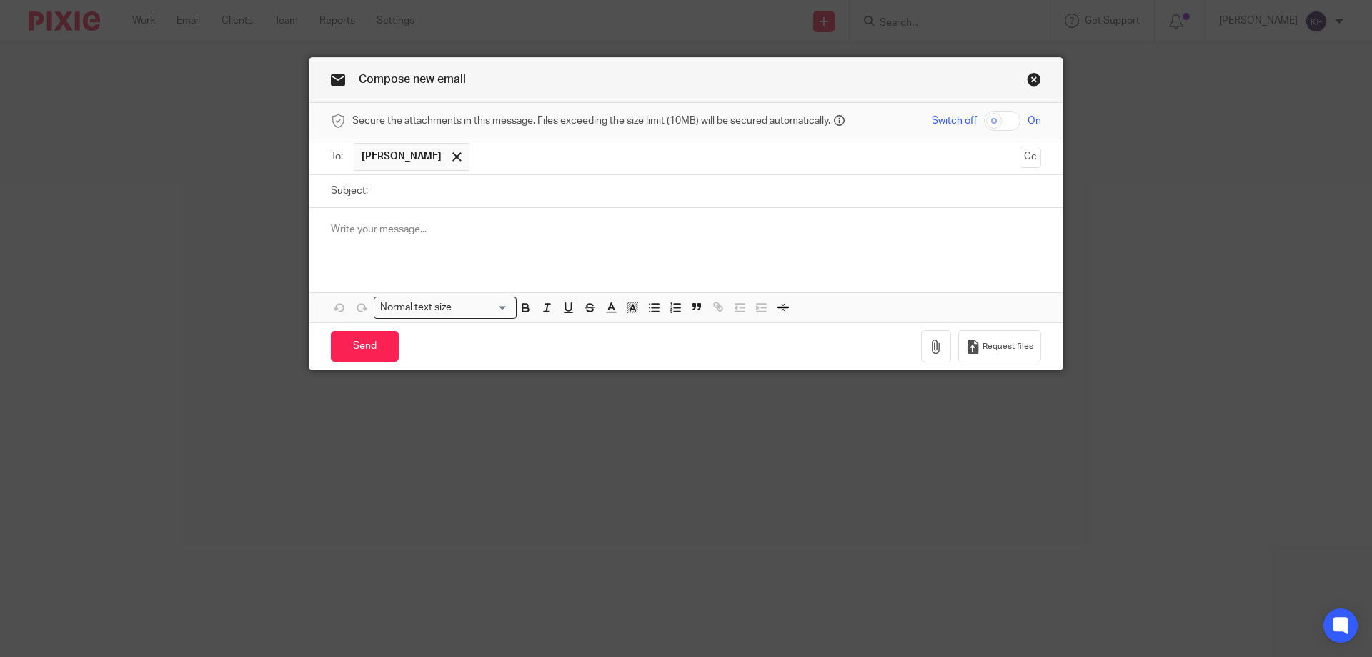
click at [407, 197] on input "Subject:" at bounding box center [708, 191] width 666 height 32
type input "Pura UK"
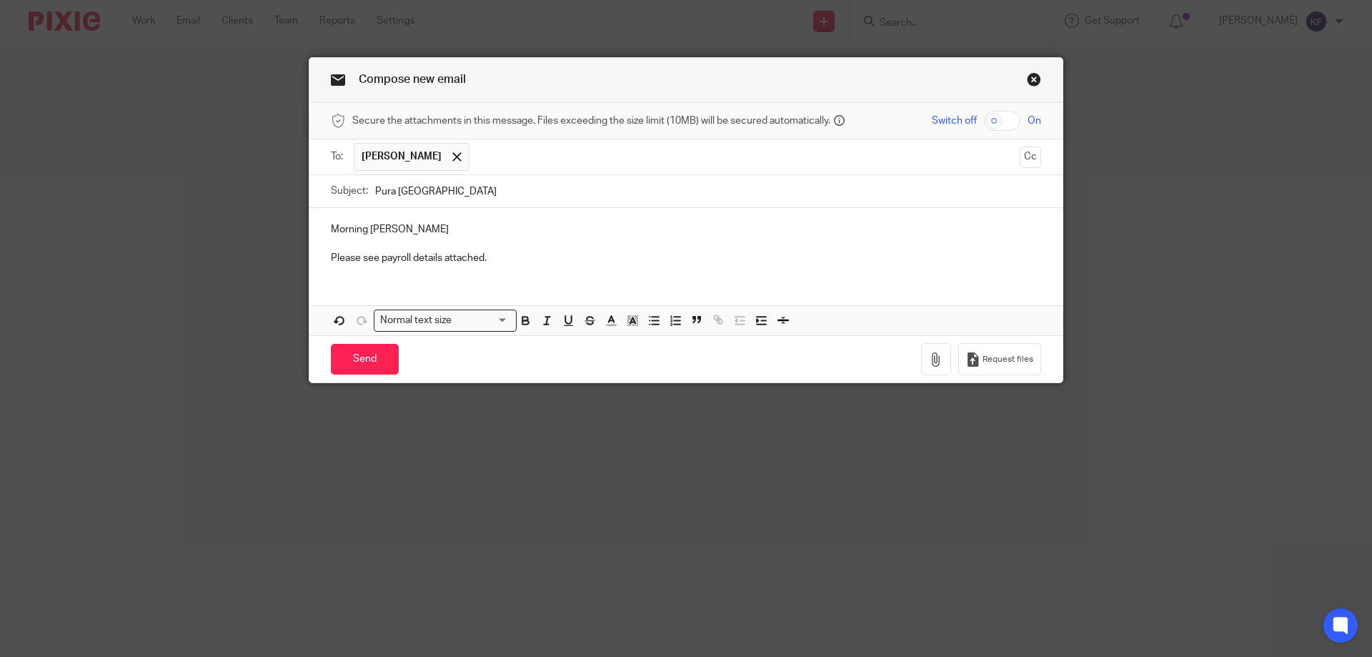
click at [998, 126] on input "checkbox" at bounding box center [1002, 121] width 36 height 20
checkbox input "true"
click at [929, 362] on icon "button" at bounding box center [936, 359] width 14 height 14
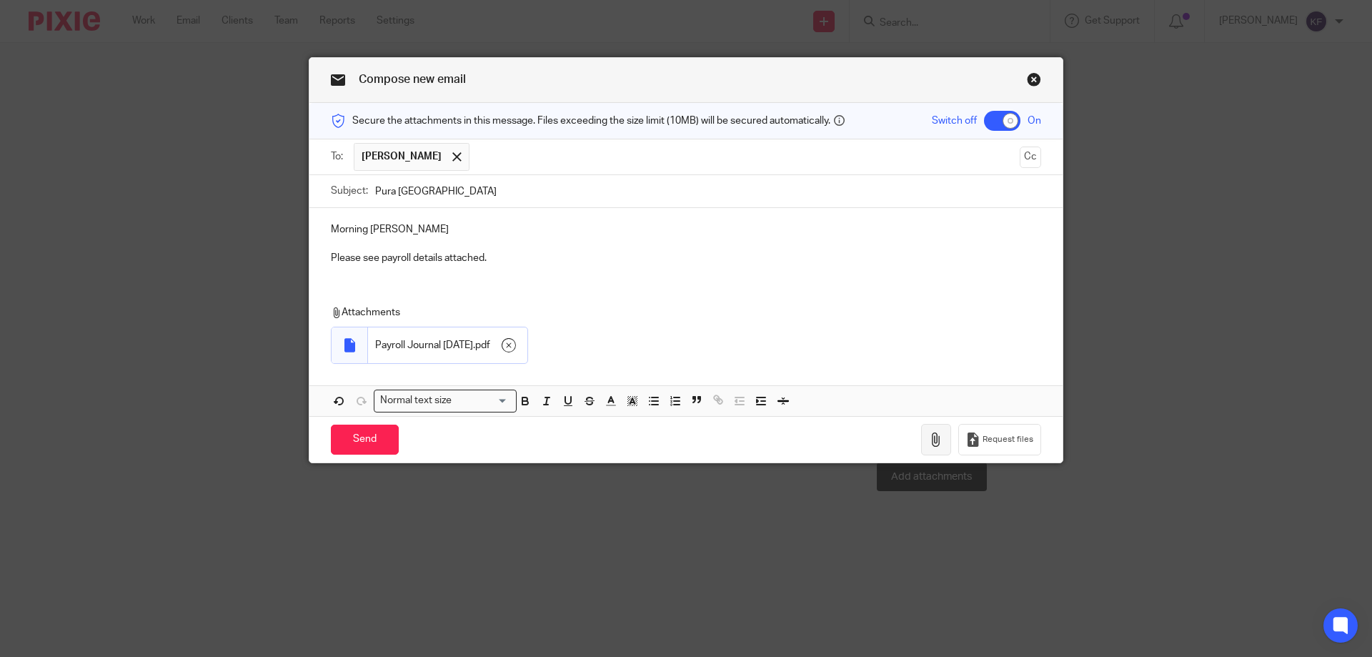
click at [938, 437] on icon "button" at bounding box center [936, 439] width 14 height 14
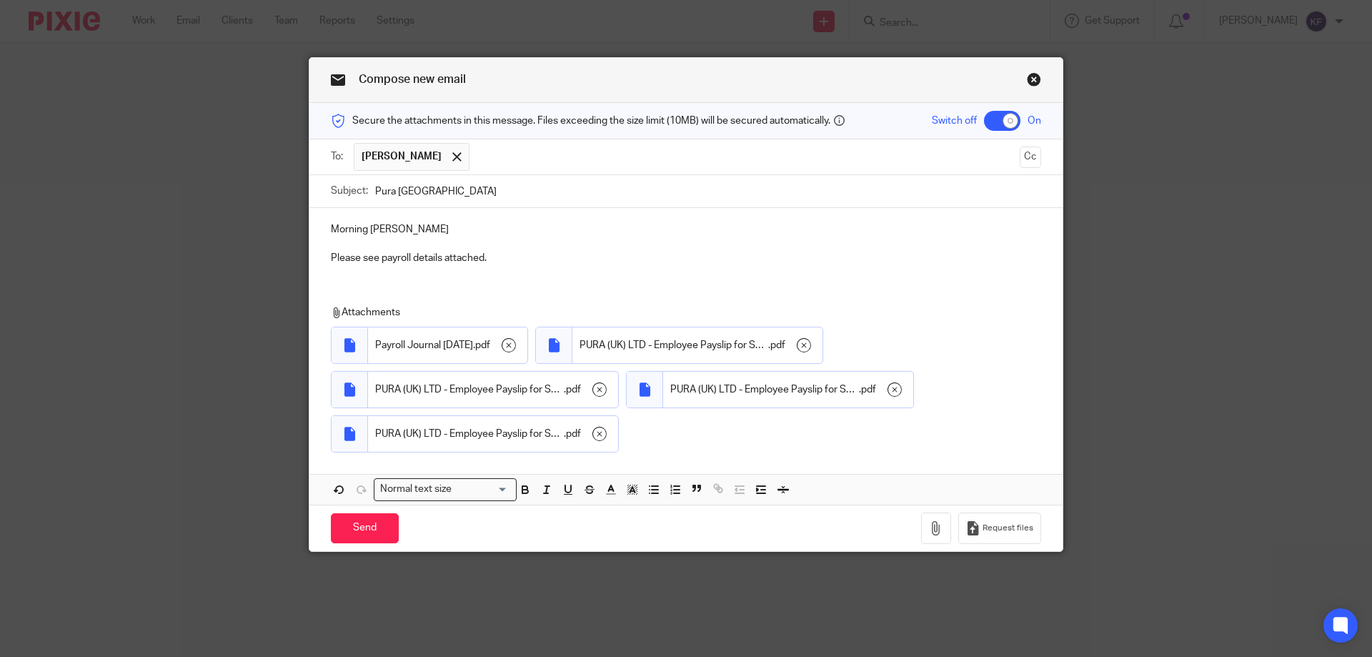
click at [455, 191] on input "Pura UK" at bounding box center [708, 191] width 666 height 32
type input "Pura UK Ltd"
click at [373, 529] on input "Send" at bounding box center [365, 528] width 68 height 31
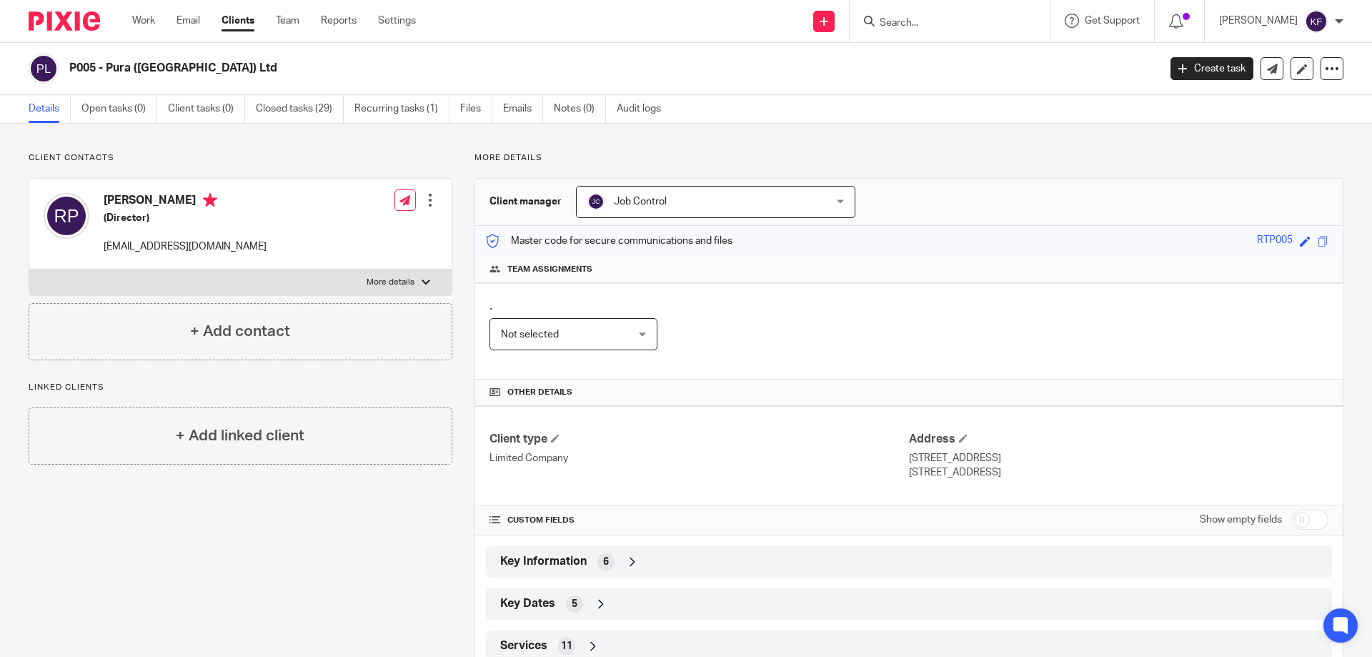
click at [944, 21] on input "Search" at bounding box center [942, 23] width 129 height 13
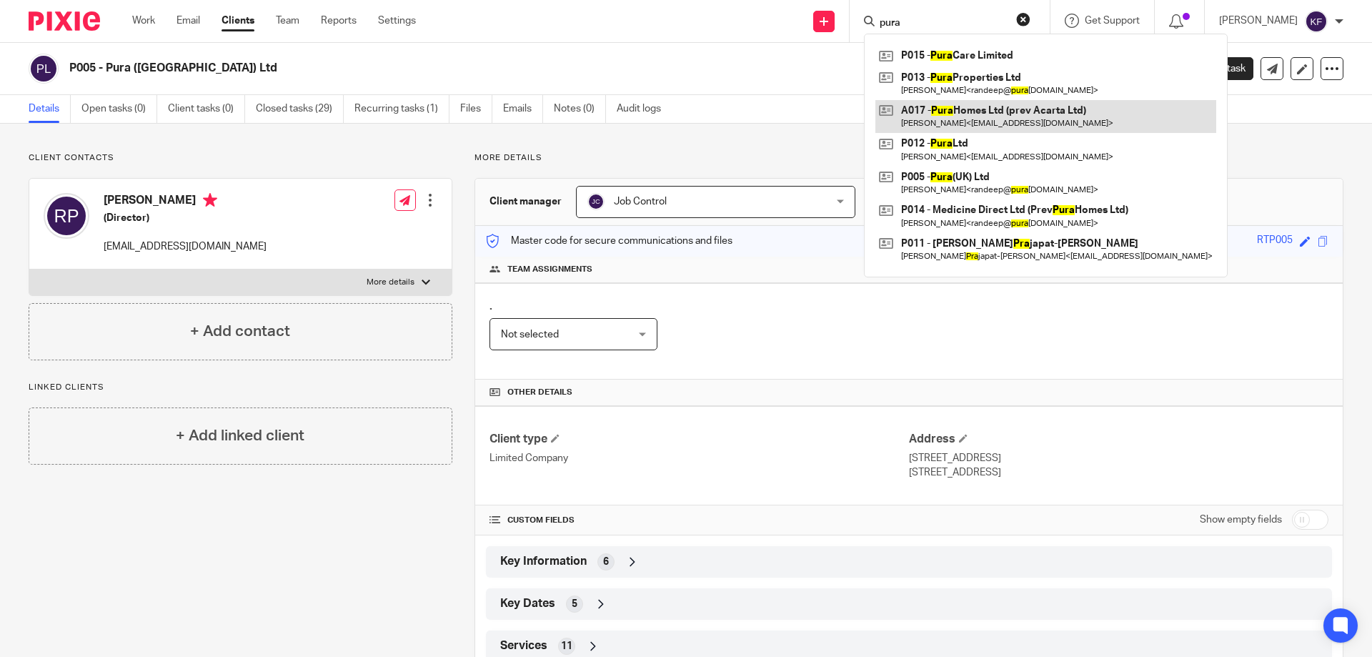
type input "pura"
click at [975, 114] on link at bounding box center [1045, 116] width 341 height 33
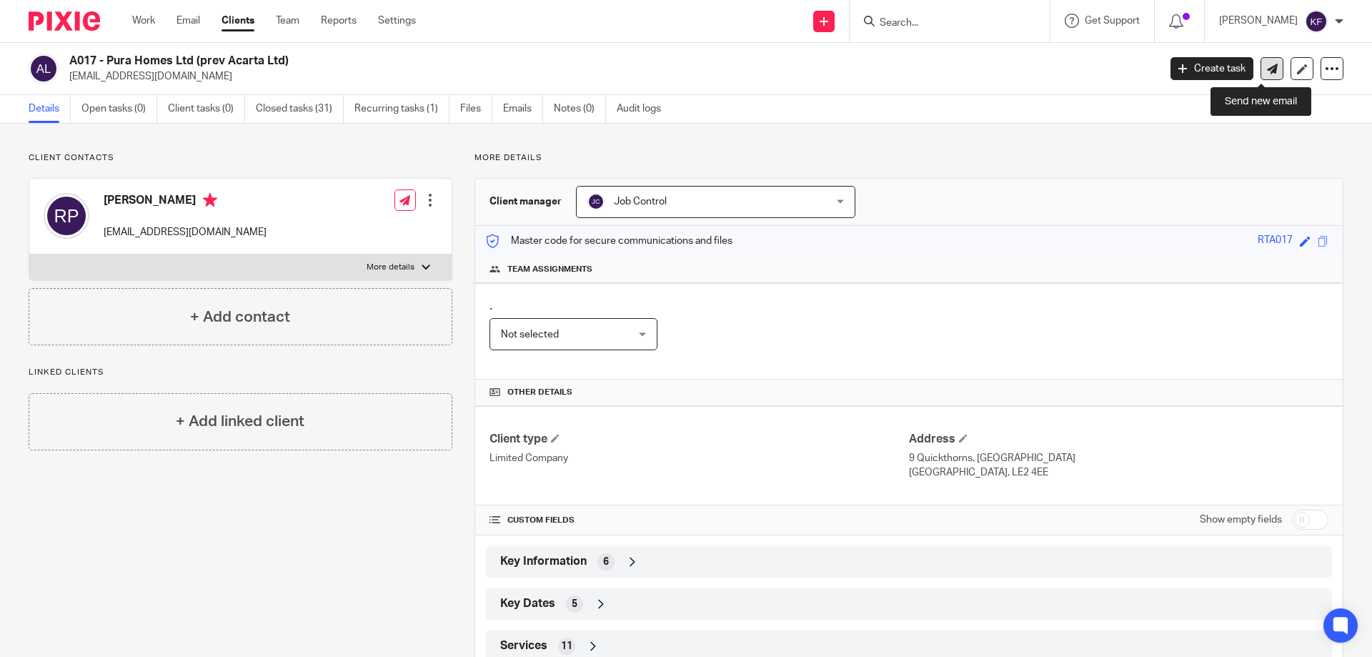
click at [1267, 73] on icon at bounding box center [1272, 69] width 11 height 11
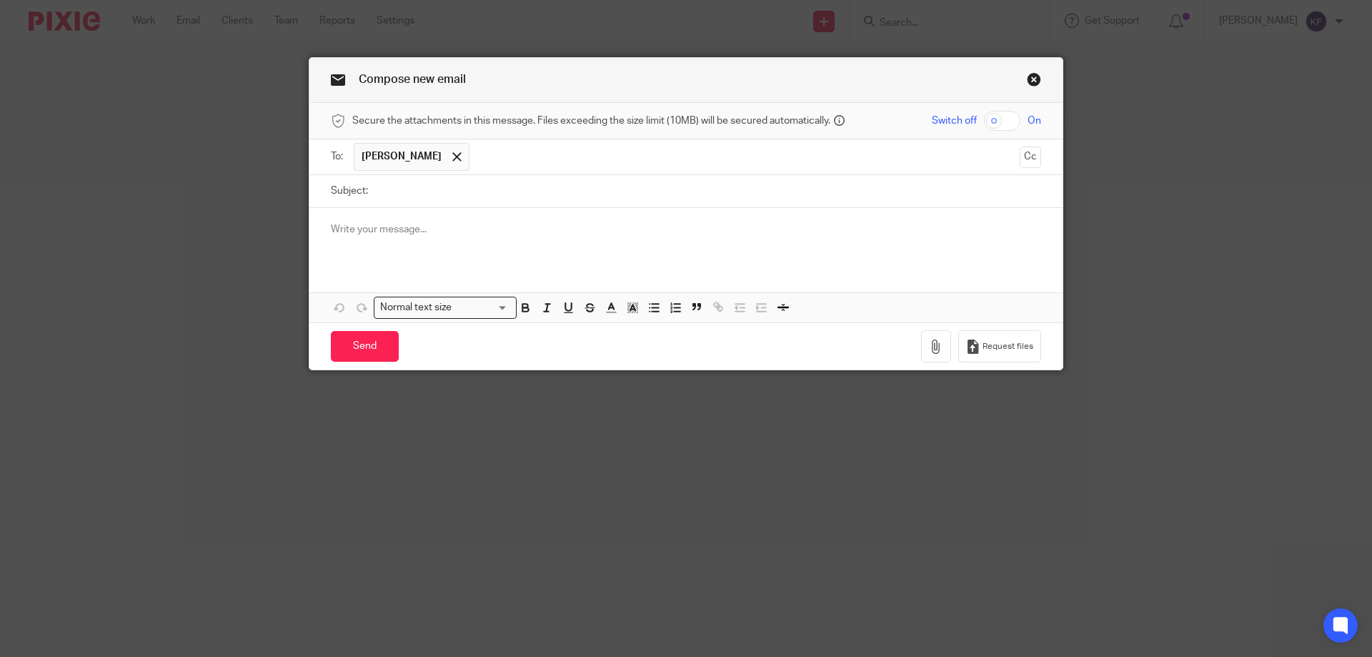
click at [440, 197] on input "Subject:" at bounding box center [708, 191] width 666 height 32
type input "Pura Homes Ltd"
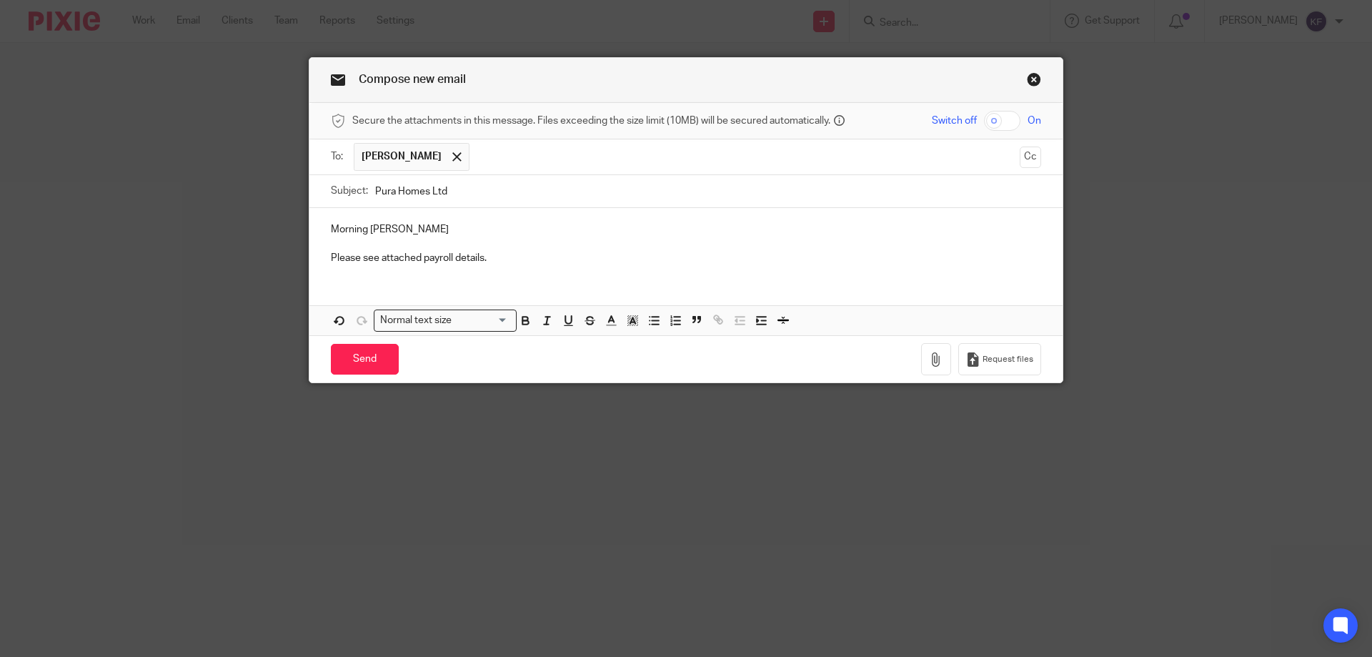
click at [1002, 113] on input "checkbox" at bounding box center [1002, 121] width 36 height 20
checkbox input "true"
click at [929, 358] on icon "button" at bounding box center [936, 359] width 14 height 14
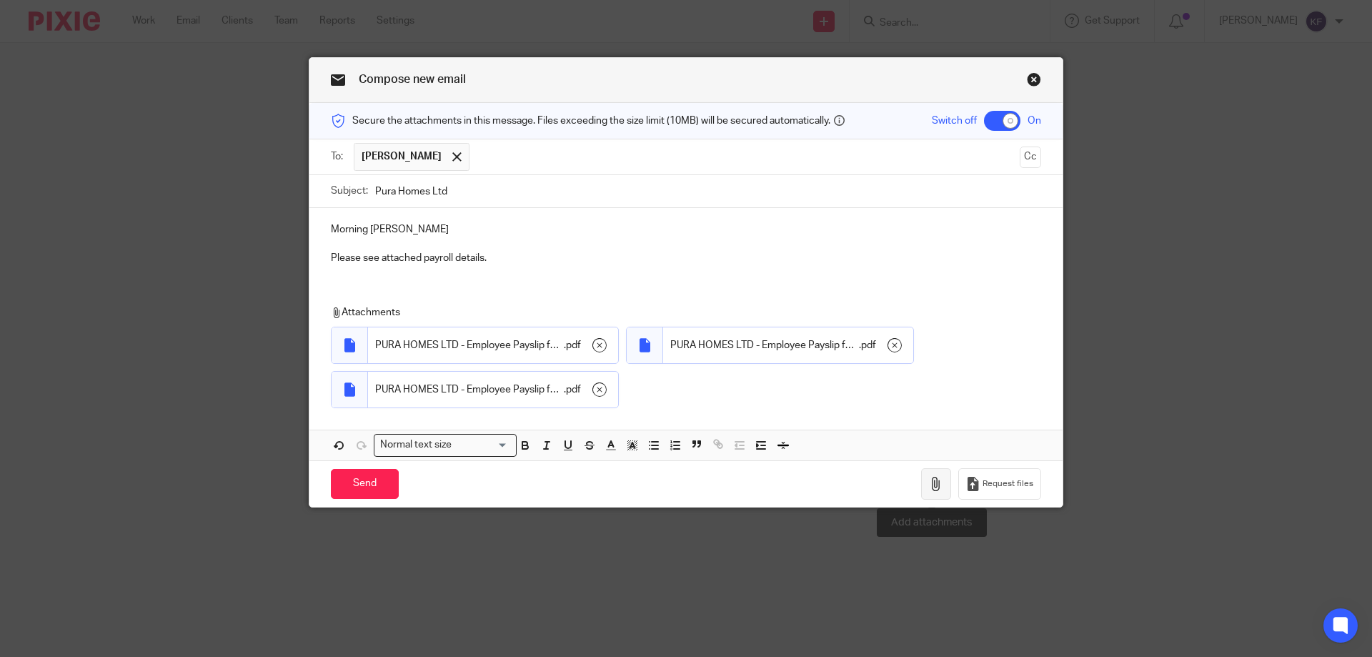
click at [930, 491] on icon "button" at bounding box center [936, 484] width 14 height 14
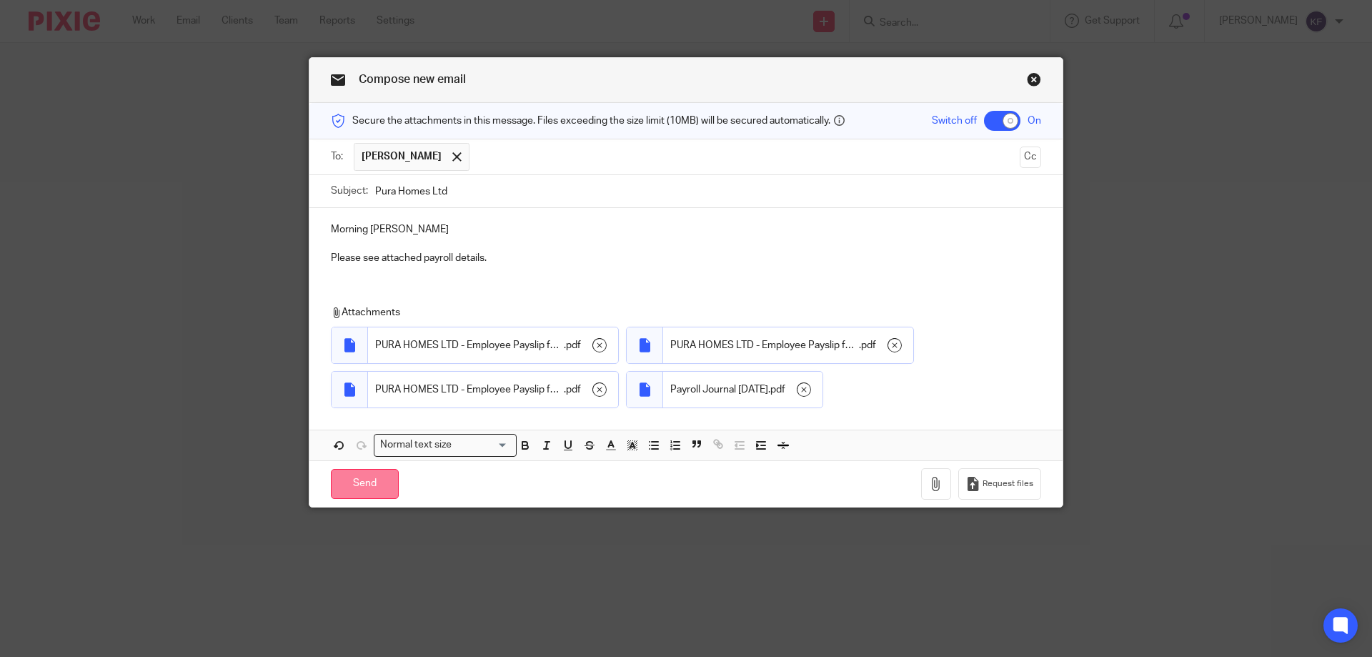
click at [370, 490] on input "Send" at bounding box center [365, 484] width 68 height 31
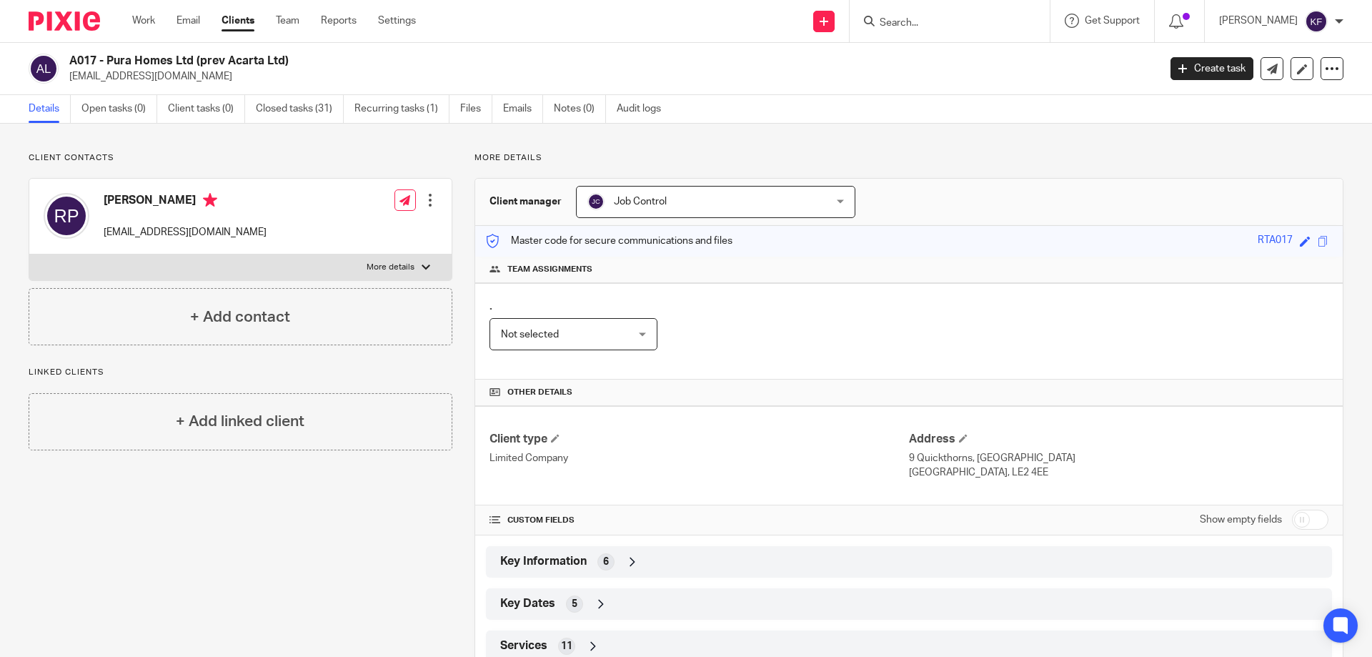
click at [46, 29] on img at bounding box center [64, 20] width 71 height 19
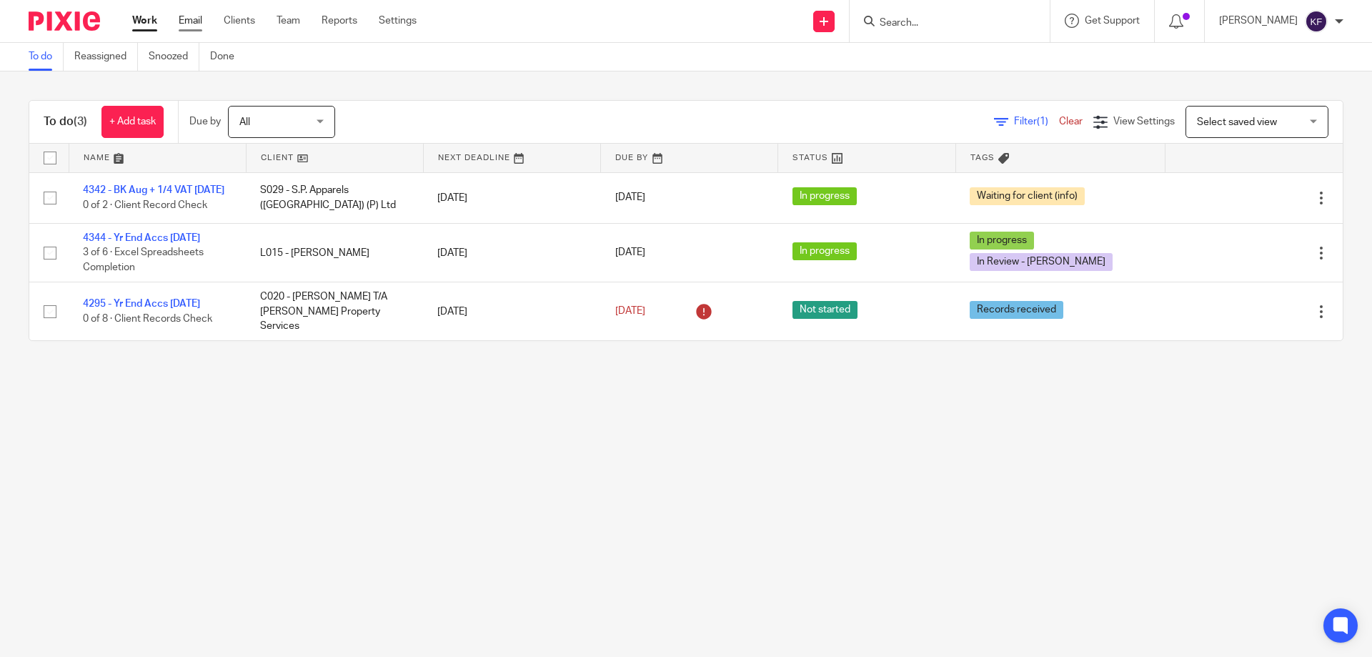
drag, startPoint x: 200, startPoint y: 23, endPoint x: 297, endPoint y: 76, distance: 110.3
click at [200, 24] on link "Email" at bounding box center [191, 21] width 24 height 14
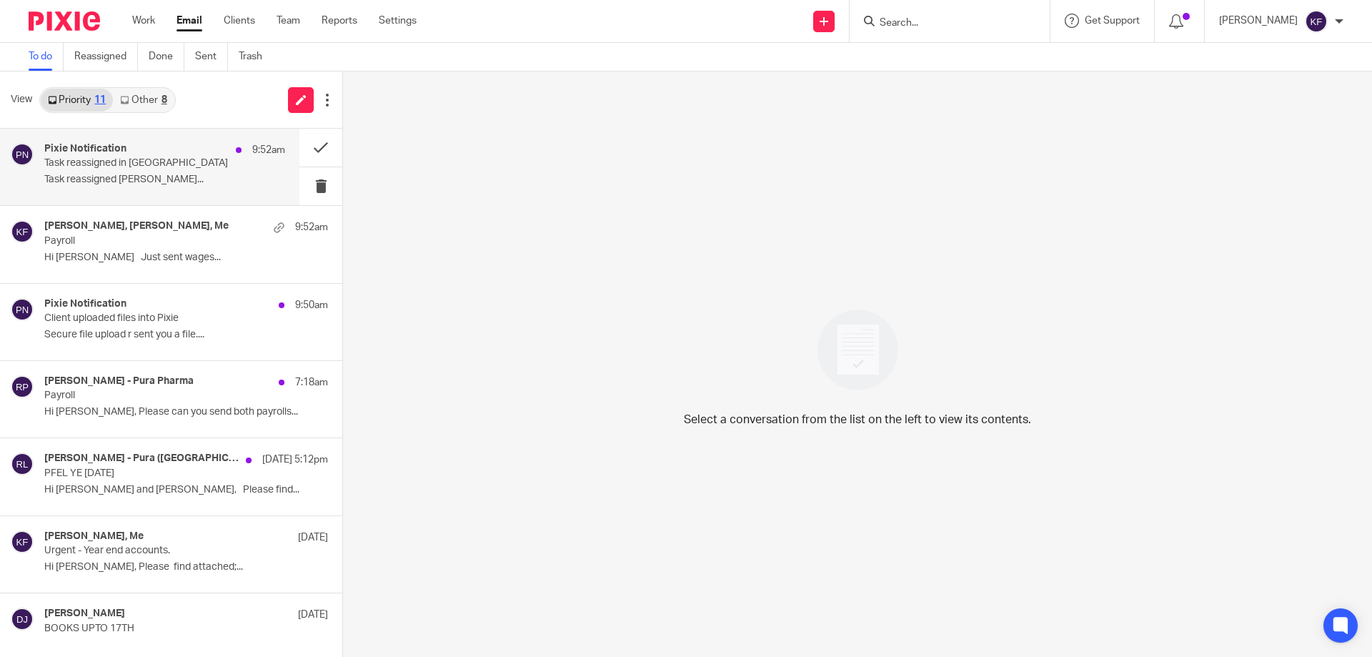
click at [111, 176] on p "Task reassigned [PERSON_NAME]..." at bounding box center [164, 180] width 241 height 12
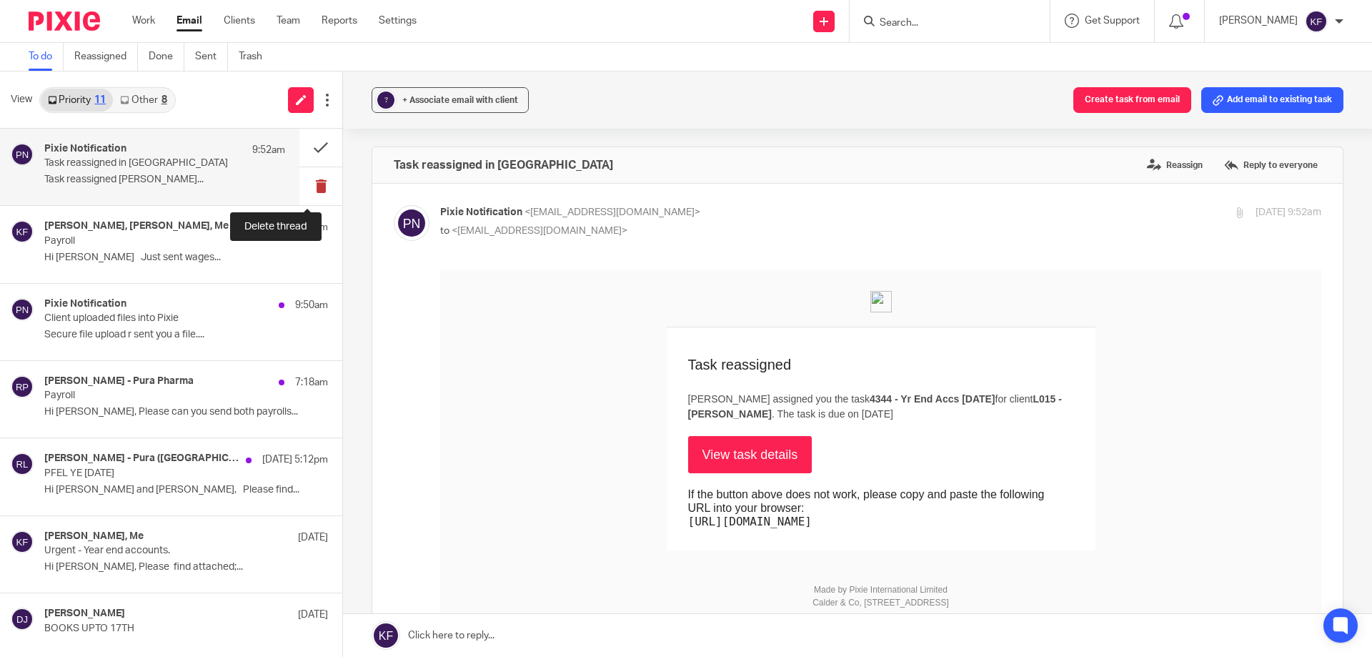
click at [300, 189] on button at bounding box center [320, 186] width 43 height 38
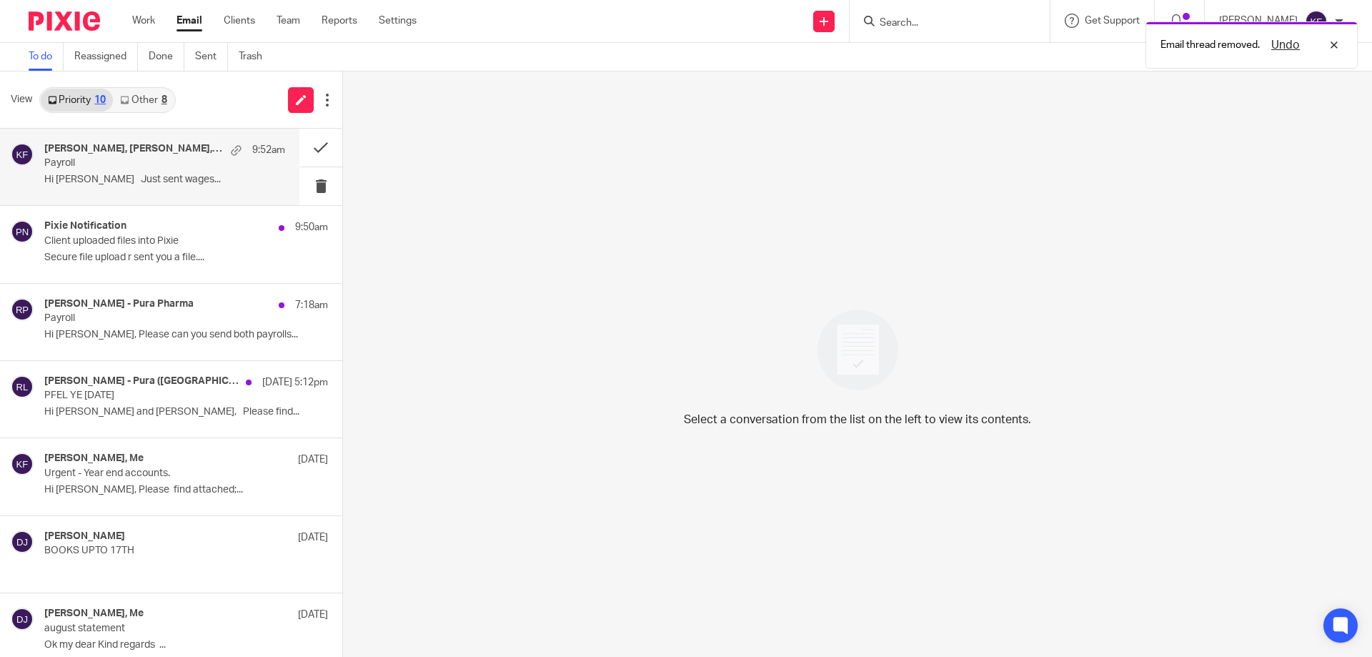
click at [149, 179] on p "Hi [PERSON_NAME] Just sent wages..." at bounding box center [164, 180] width 241 height 12
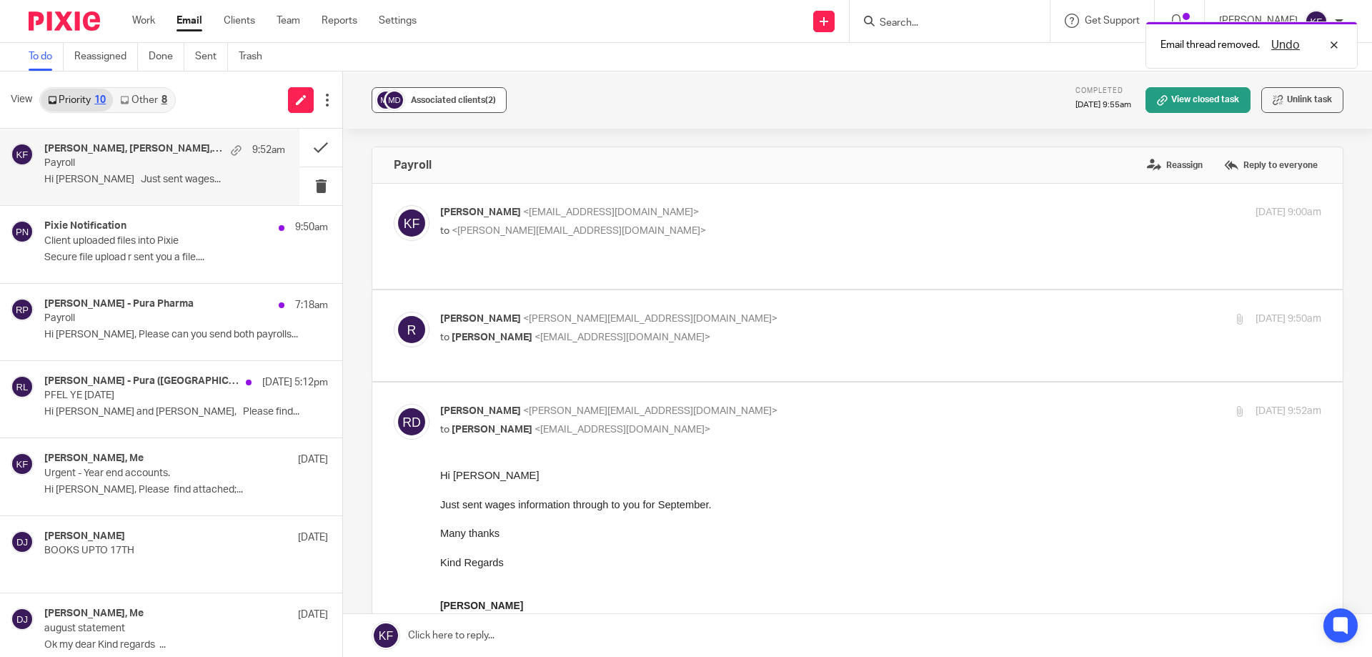
click at [417, 104] on span "Associated clients (2)" at bounding box center [453, 100] width 85 height 9
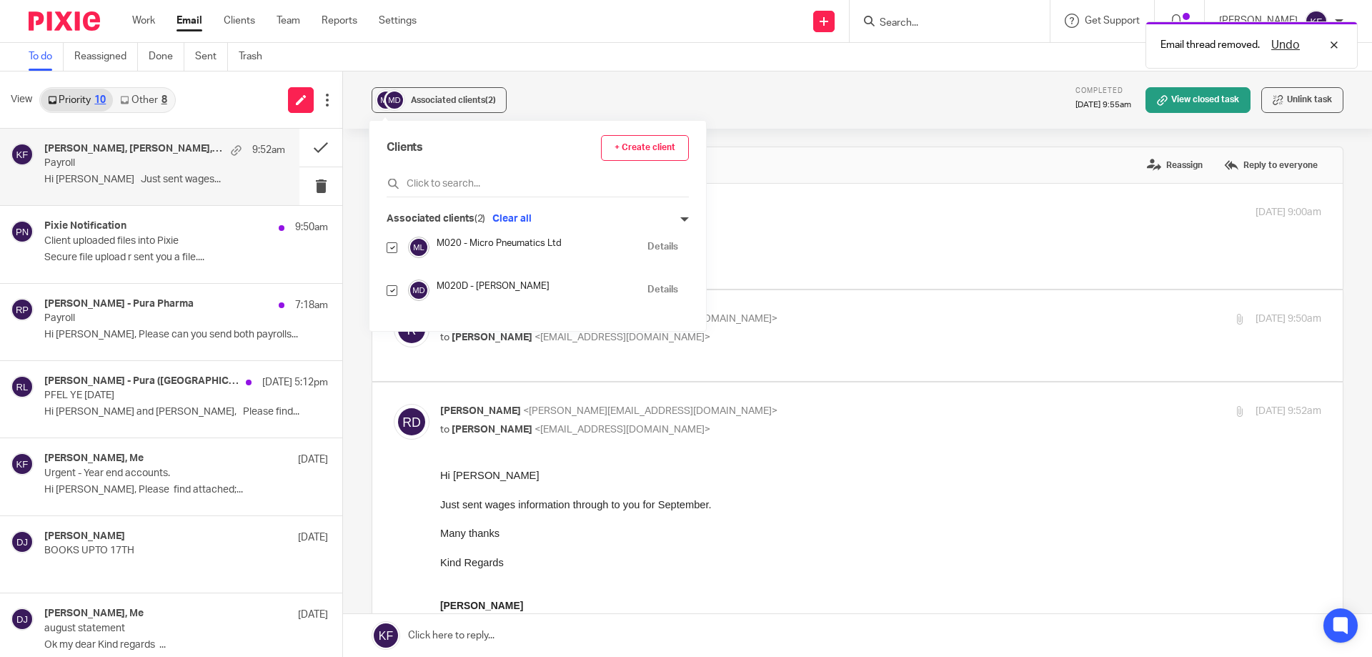
click at [391, 292] on input "checkbox" at bounding box center [392, 290] width 11 height 11
checkbox input "false"
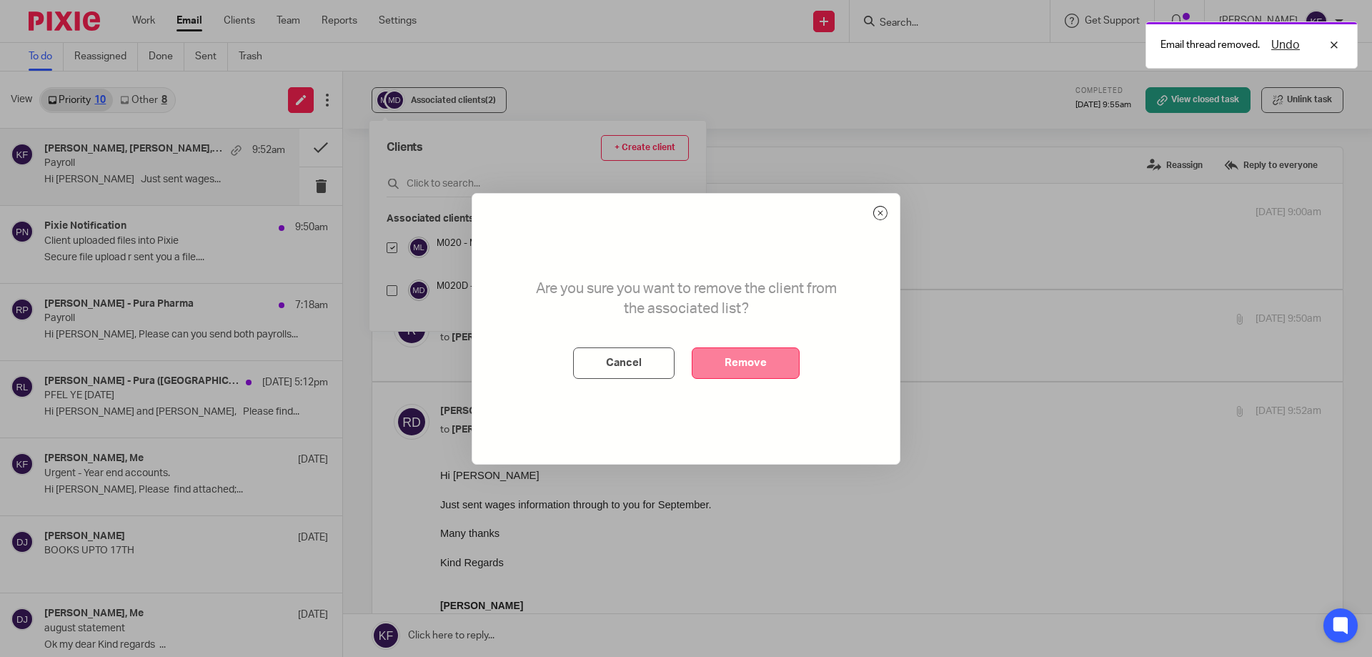
click at [751, 363] on button "Remove" at bounding box center [746, 362] width 108 height 31
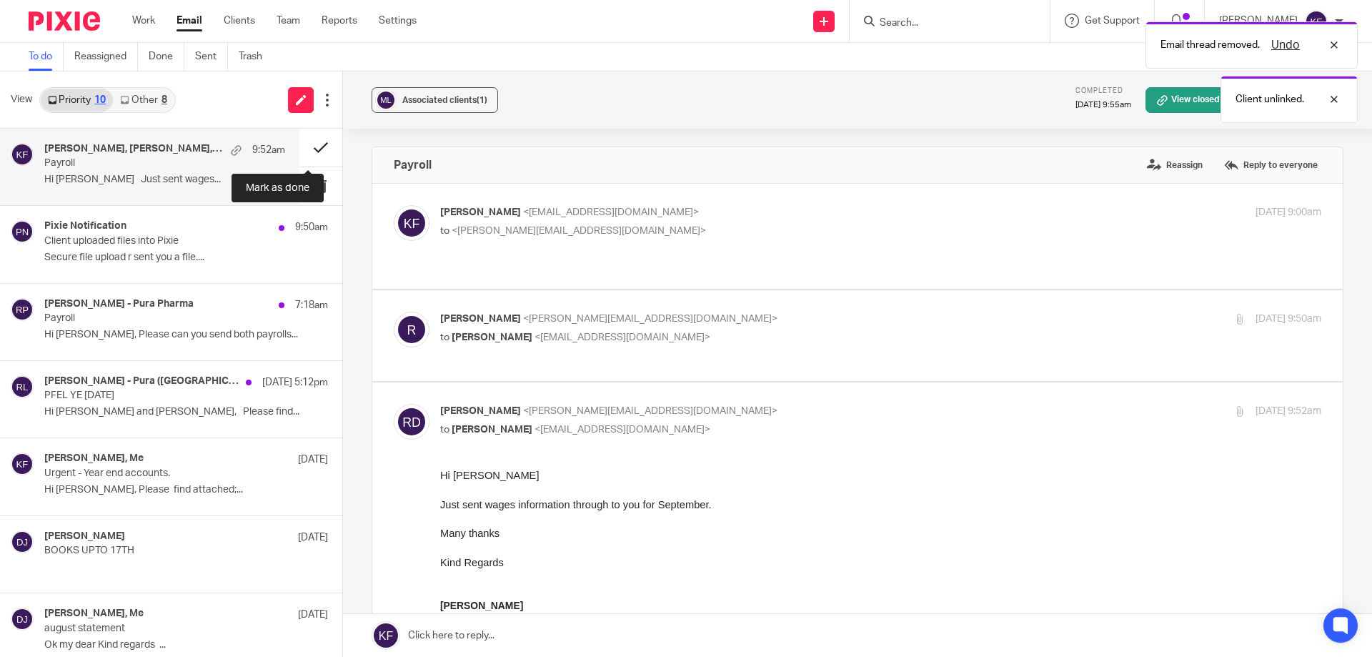
click at [301, 144] on button at bounding box center [320, 148] width 43 height 38
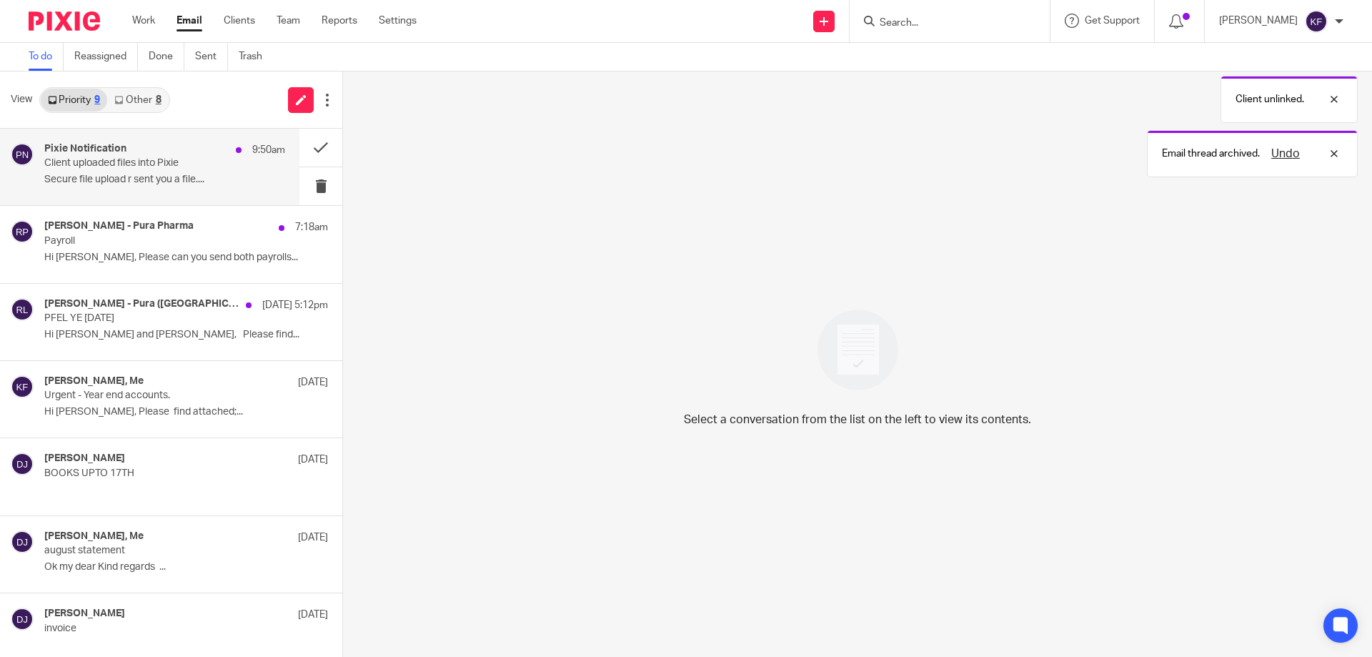
click at [136, 179] on p "Secure file upload r sent you a file...." at bounding box center [164, 180] width 241 height 12
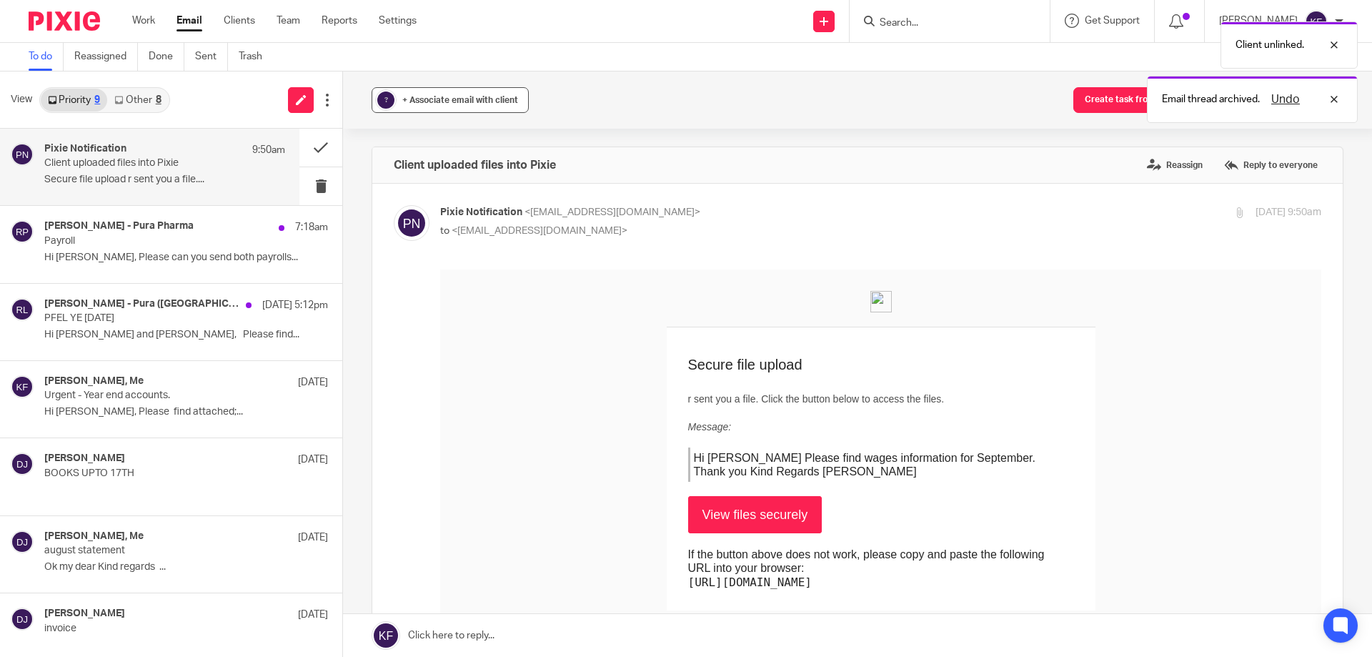
click at [447, 99] on span "+ Associate email with client" at bounding box center [460, 100] width 116 height 9
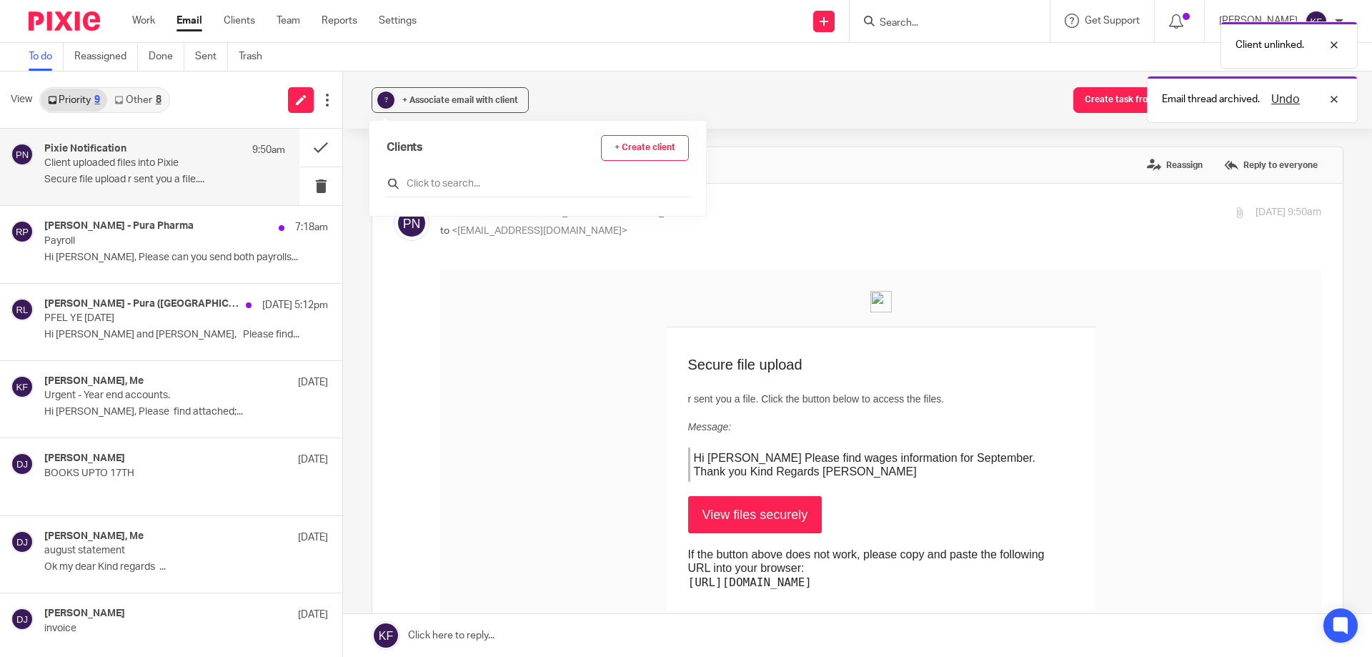
click at [504, 191] on div at bounding box center [538, 186] width 302 height 22
click at [502, 185] on input "text" at bounding box center [538, 183] width 302 height 14
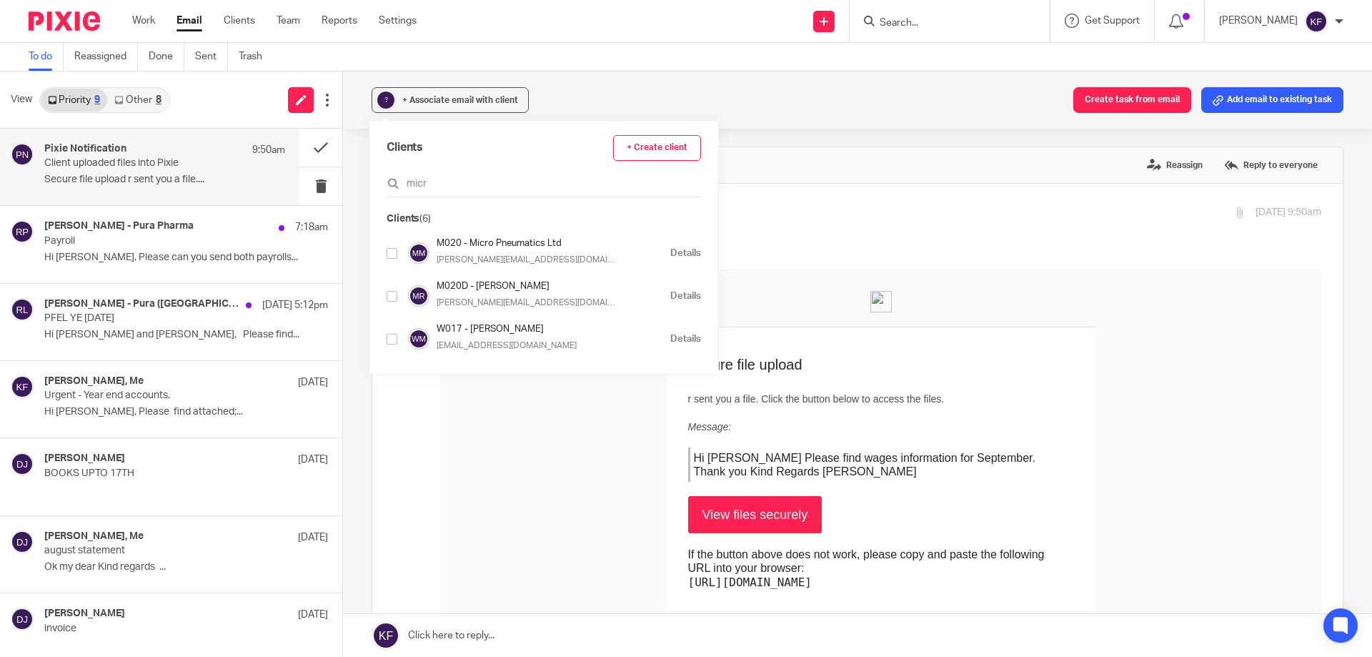
type input "micr"
click at [392, 254] on input "checkbox" at bounding box center [392, 253] width 11 height 11
checkbox input "true"
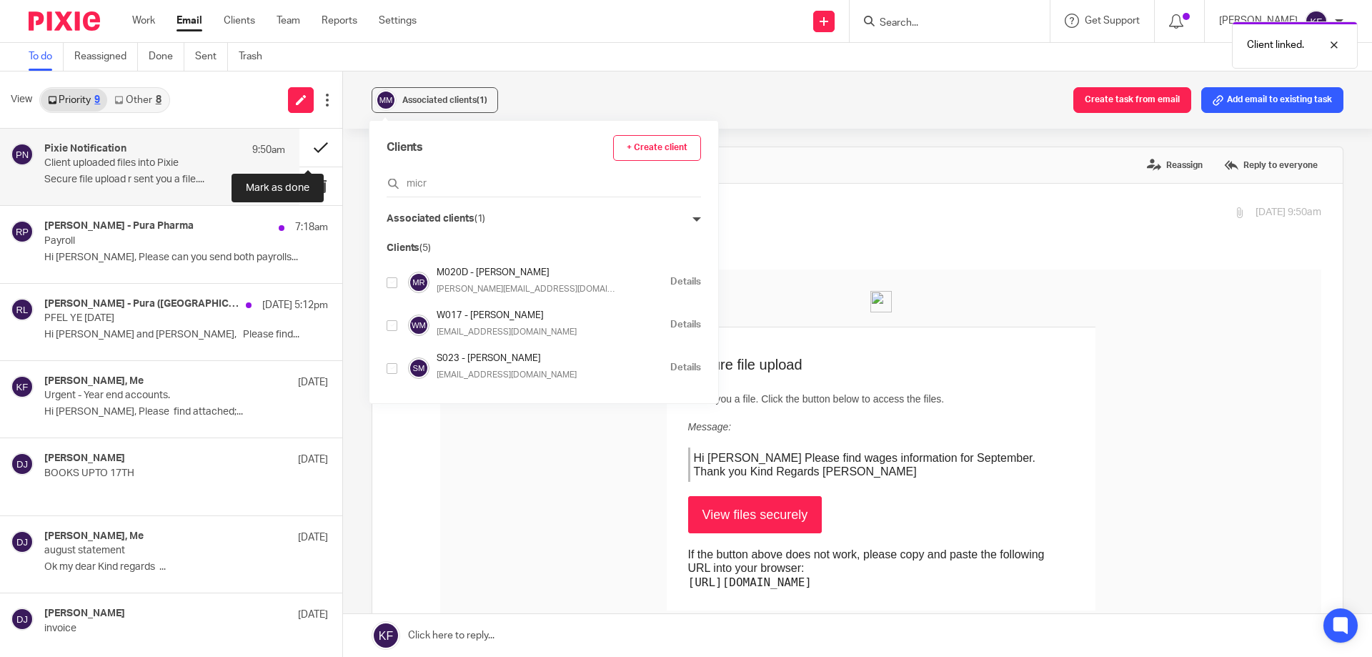
click at [313, 146] on button at bounding box center [320, 148] width 43 height 38
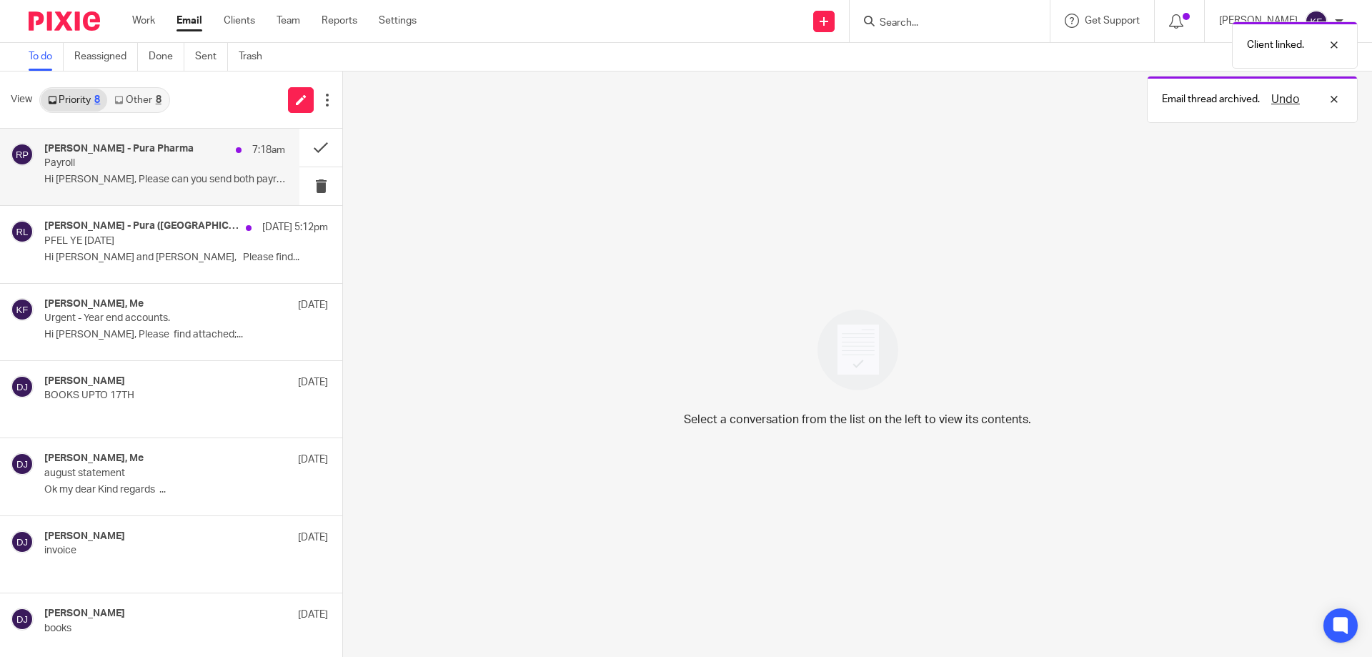
click at [202, 163] on p "Payroll" at bounding box center [140, 163] width 193 height 12
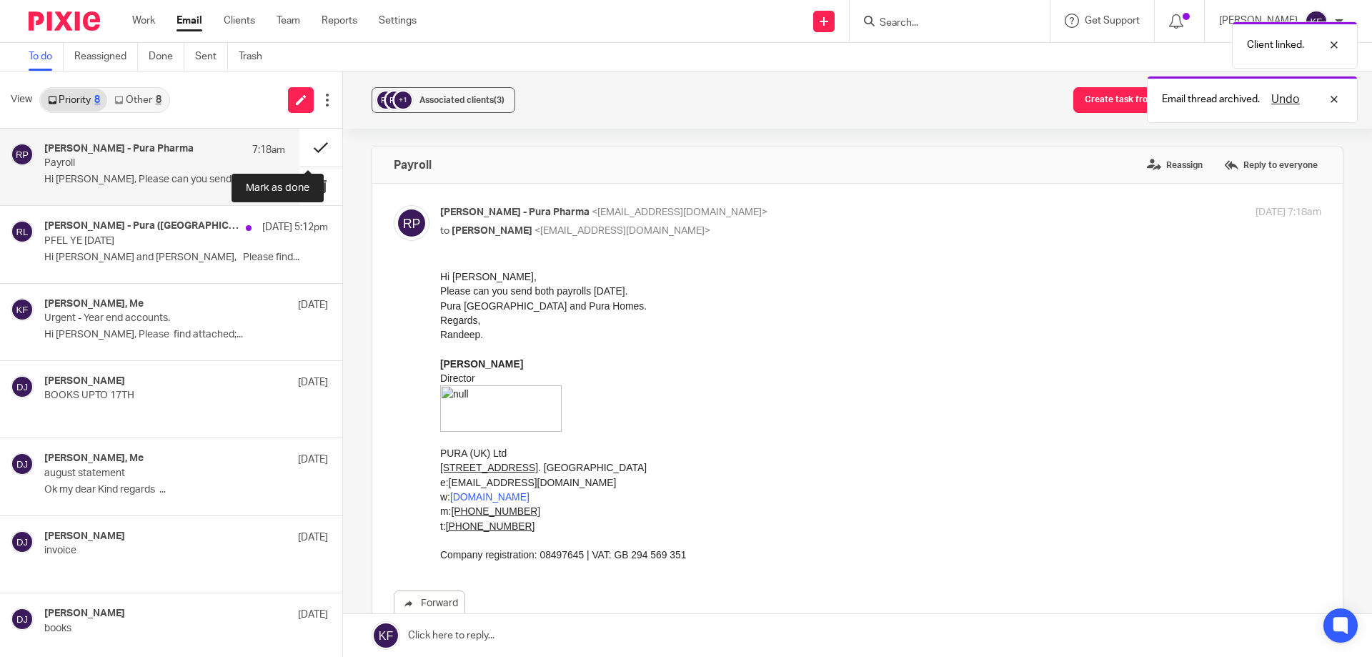
click at [307, 148] on button at bounding box center [320, 148] width 43 height 38
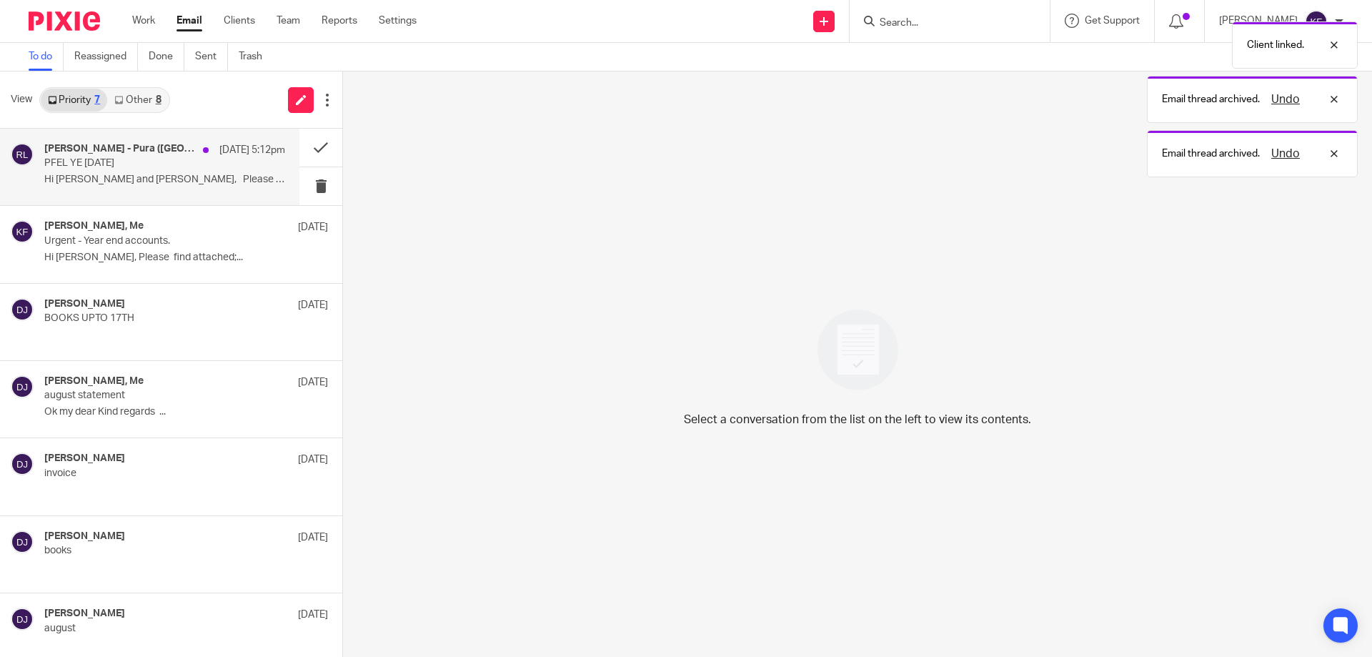
click at [158, 172] on div "[PERSON_NAME] - Pura ([GEOGRAPHIC_DATA]) Ltd [DATE] 5:12pm PFEL YE [DATE] Hi [P…" at bounding box center [164, 167] width 241 height 48
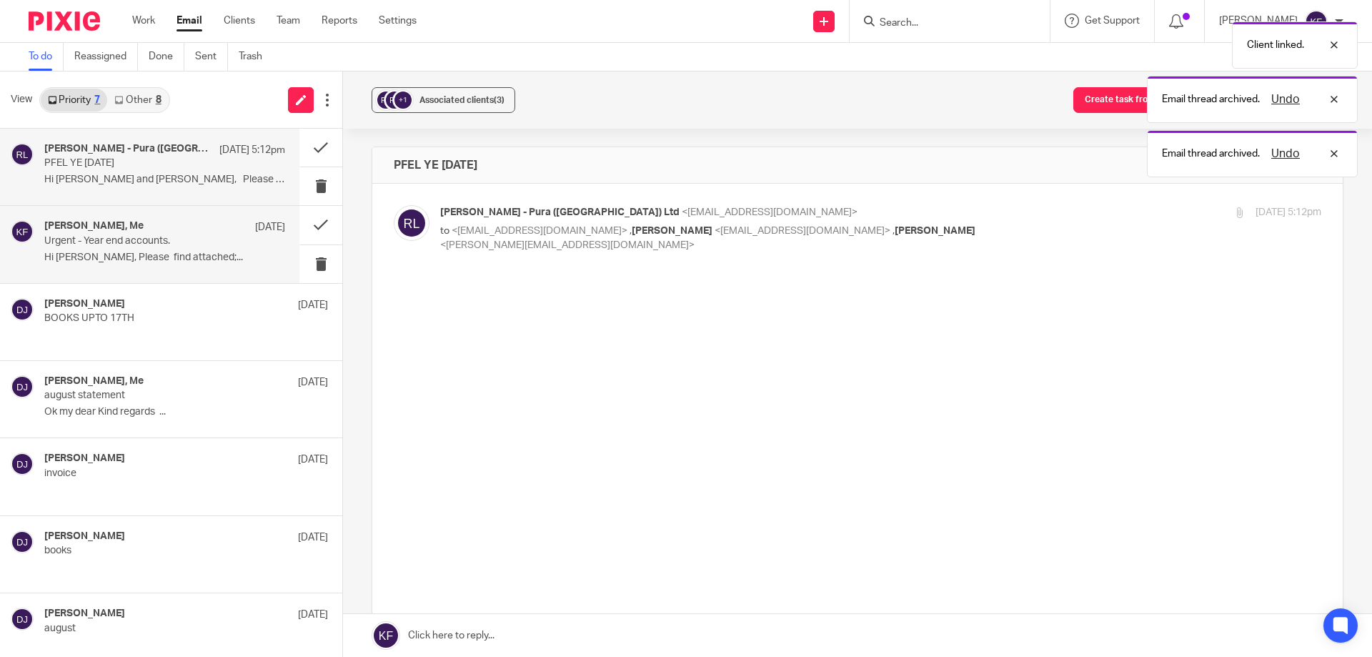
click at [157, 249] on div "[PERSON_NAME], Me [DATE] Urgent - Year end accounts. Hi [PERSON_NAME], Please f…" at bounding box center [164, 244] width 241 height 48
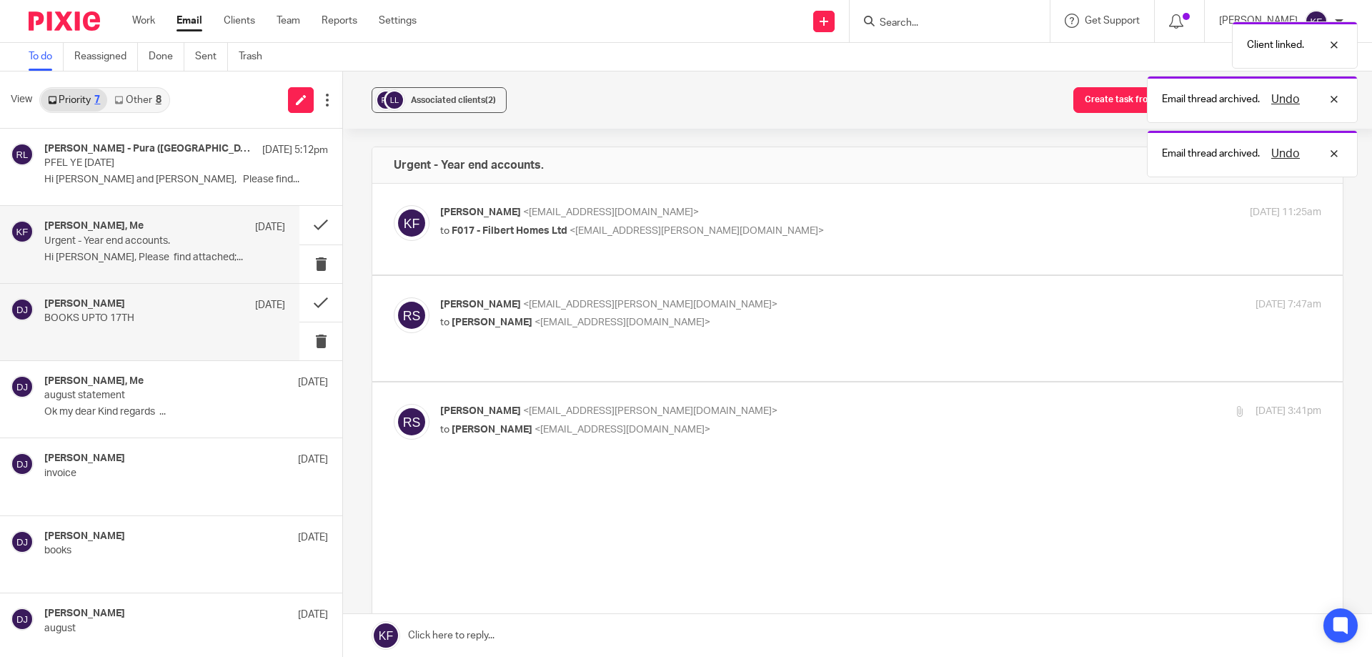
click at [169, 309] on div "[PERSON_NAME] [DATE]" at bounding box center [164, 305] width 241 height 14
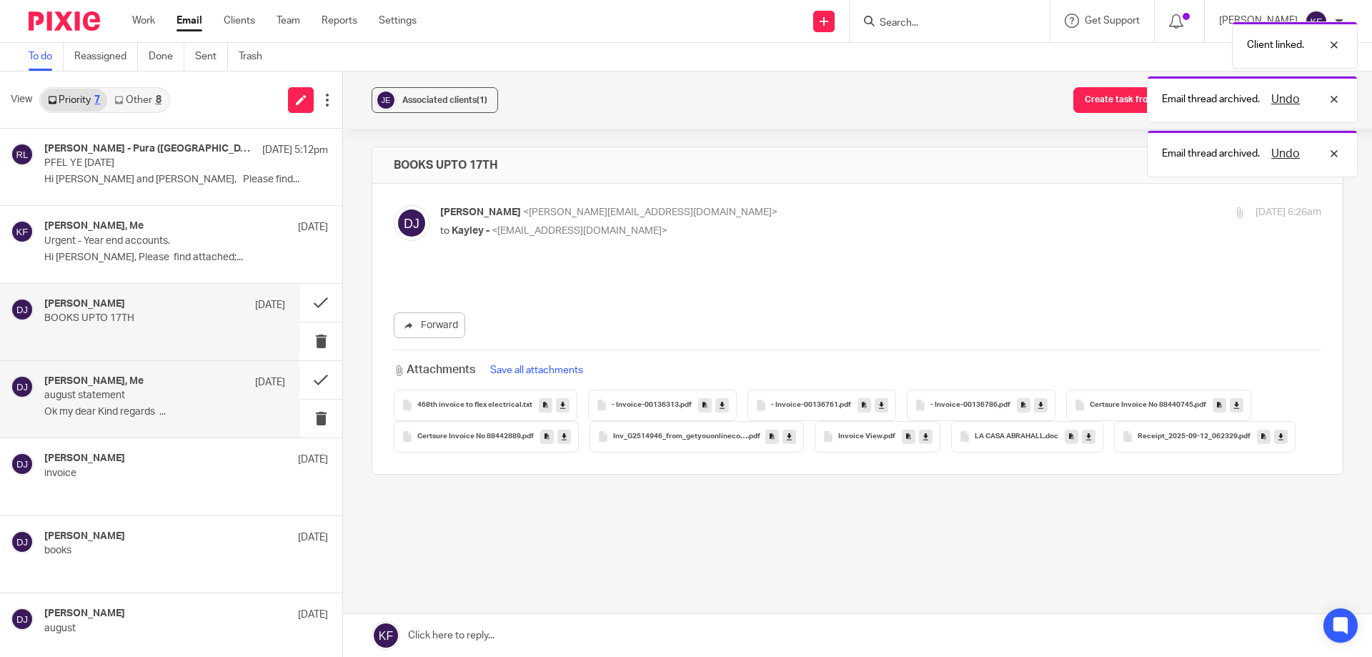
drag, startPoint x: 211, startPoint y: 400, endPoint x: 217, endPoint y: 429, distance: 29.8
click at [211, 401] on p "august statement" at bounding box center [140, 395] width 193 height 12
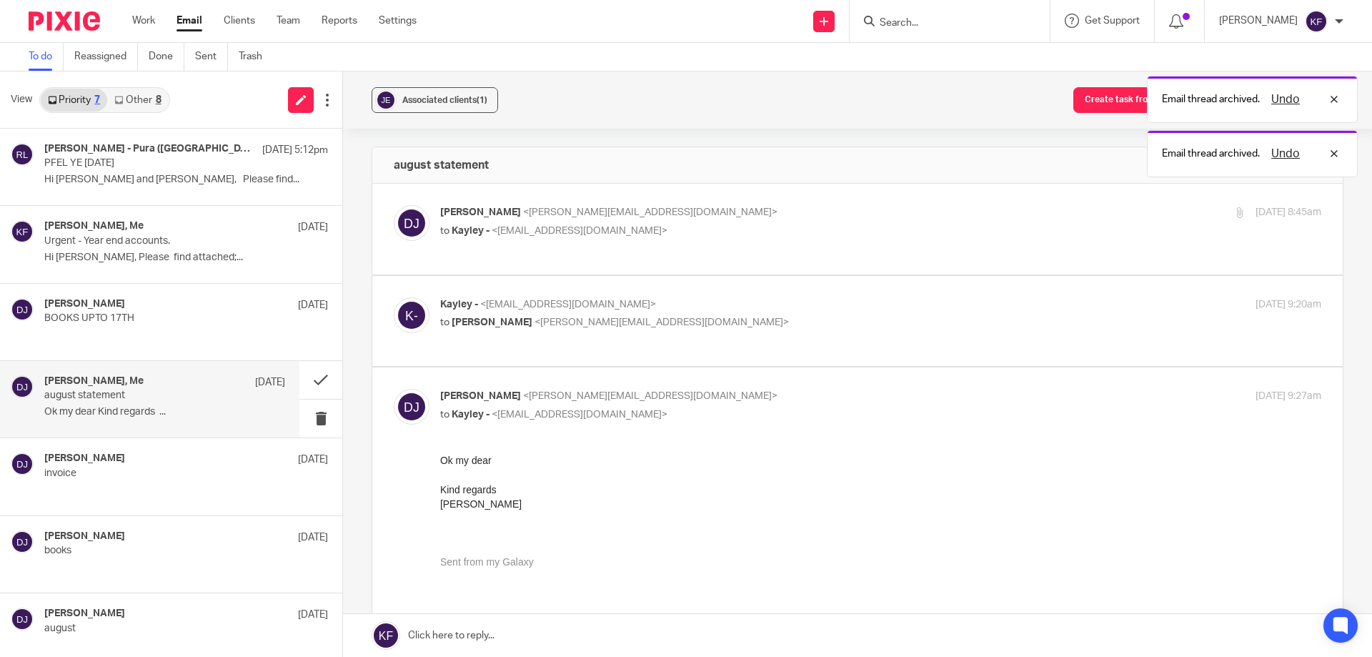
click at [130, 92] on link "Other 8" at bounding box center [137, 100] width 61 height 23
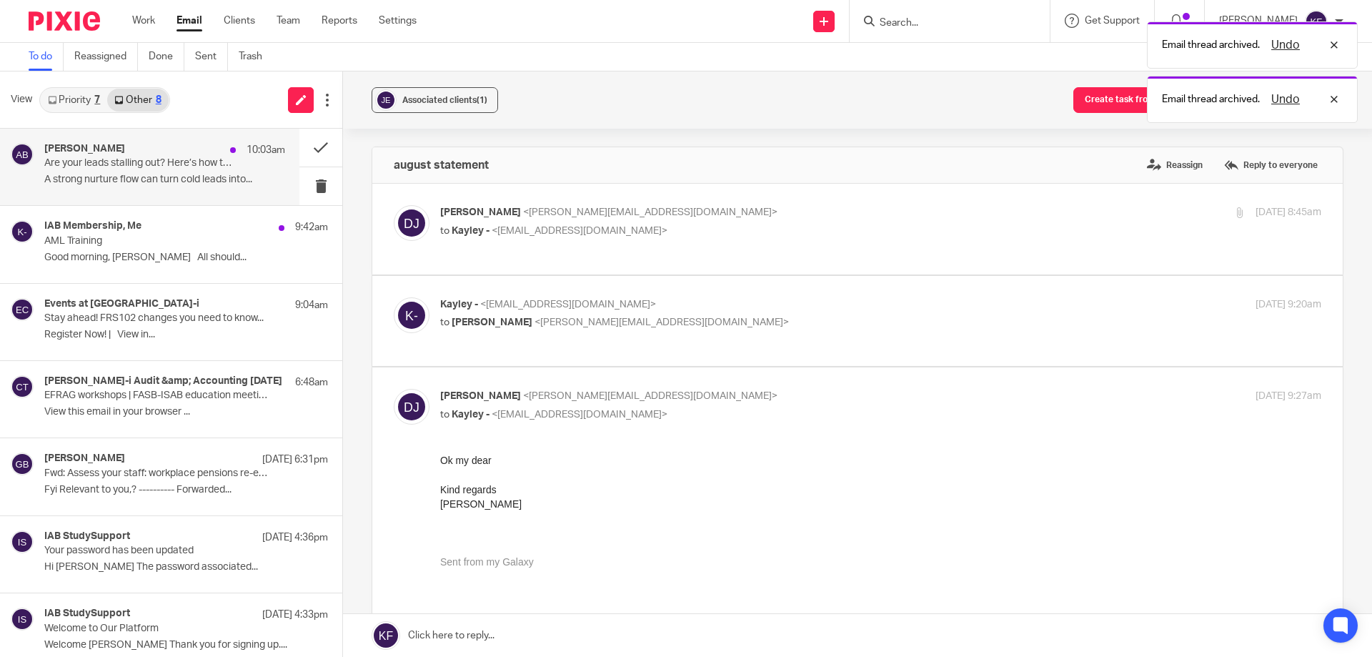
click at [168, 171] on div "[PERSON_NAME] 10:03am Are your leads stalling out? Here’s how to fix it before …" at bounding box center [164, 167] width 241 height 48
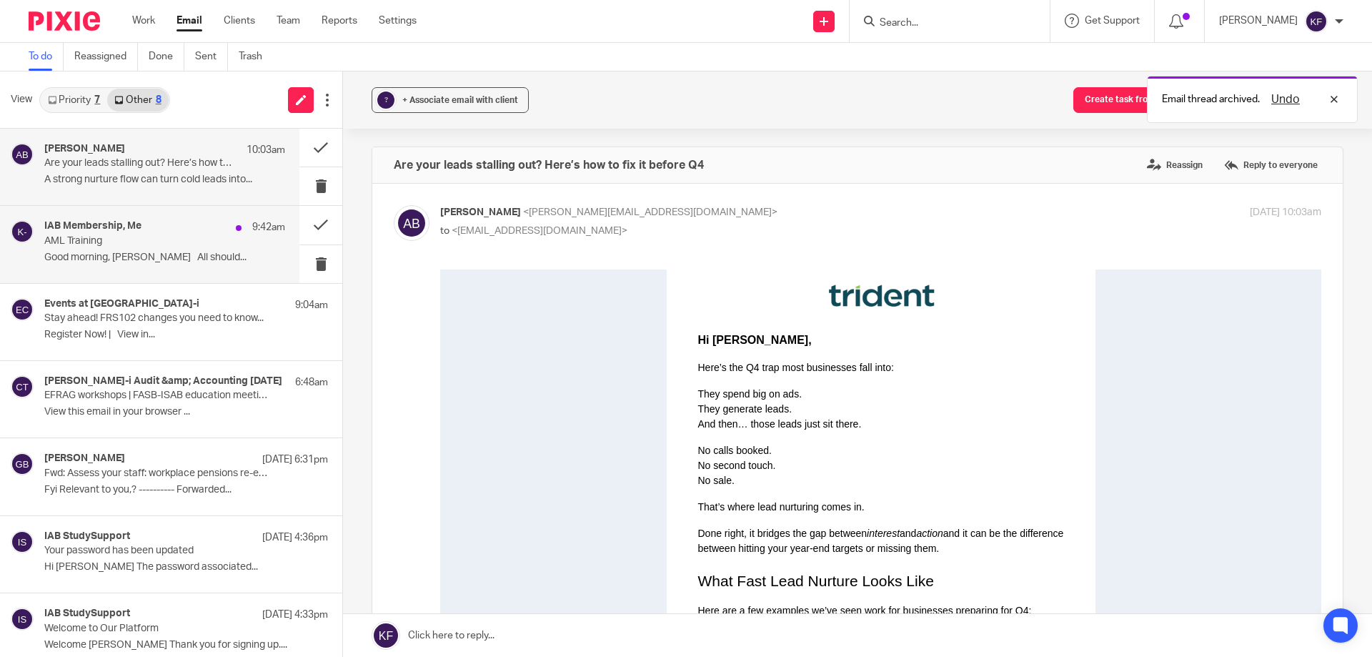
click at [174, 244] on p "AML Training" at bounding box center [140, 241] width 193 height 12
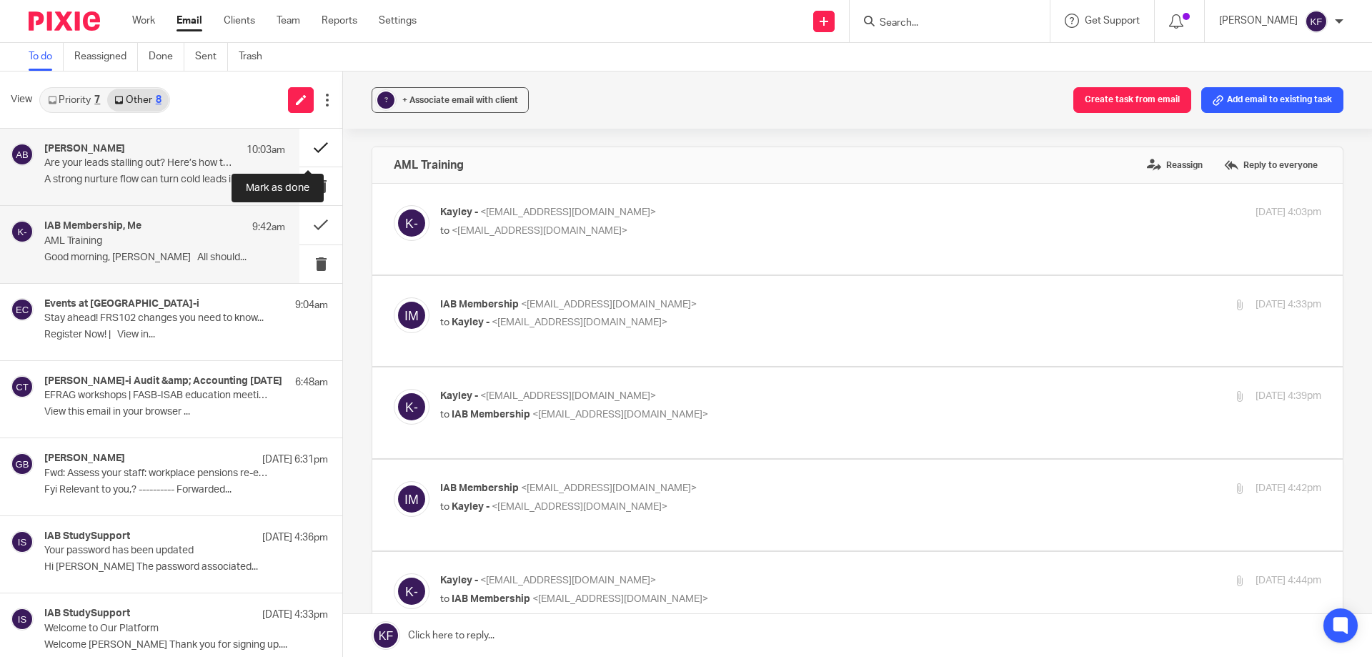
click at [307, 149] on button at bounding box center [320, 148] width 43 height 38
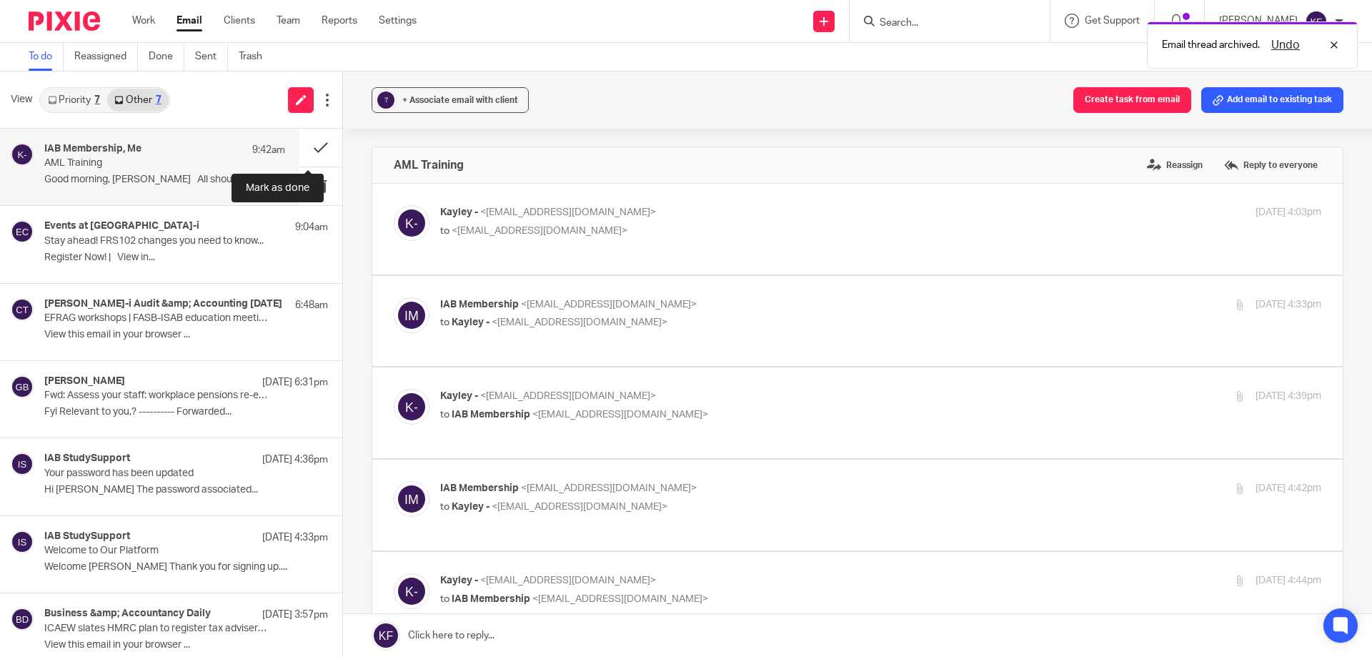
click at [307, 149] on button at bounding box center [320, 148] width 43 height 38
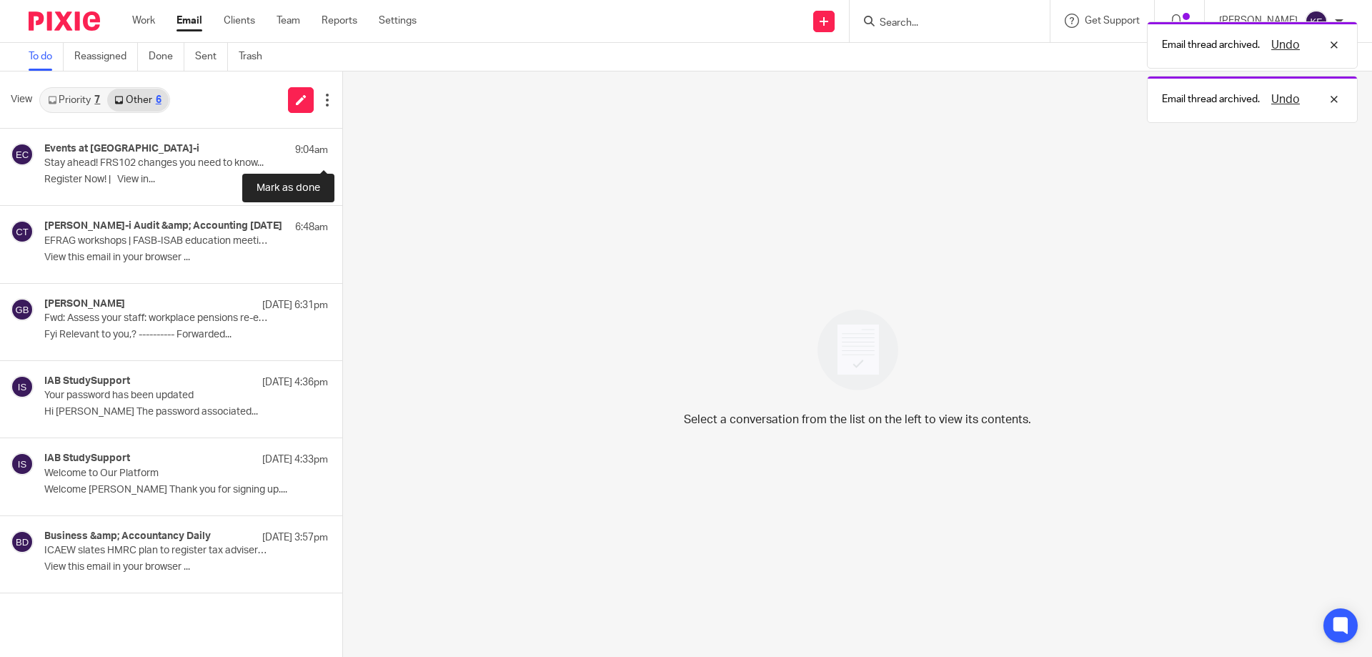
click at [342, 149] on button at bounding box center [347, 148] width 11 height 38
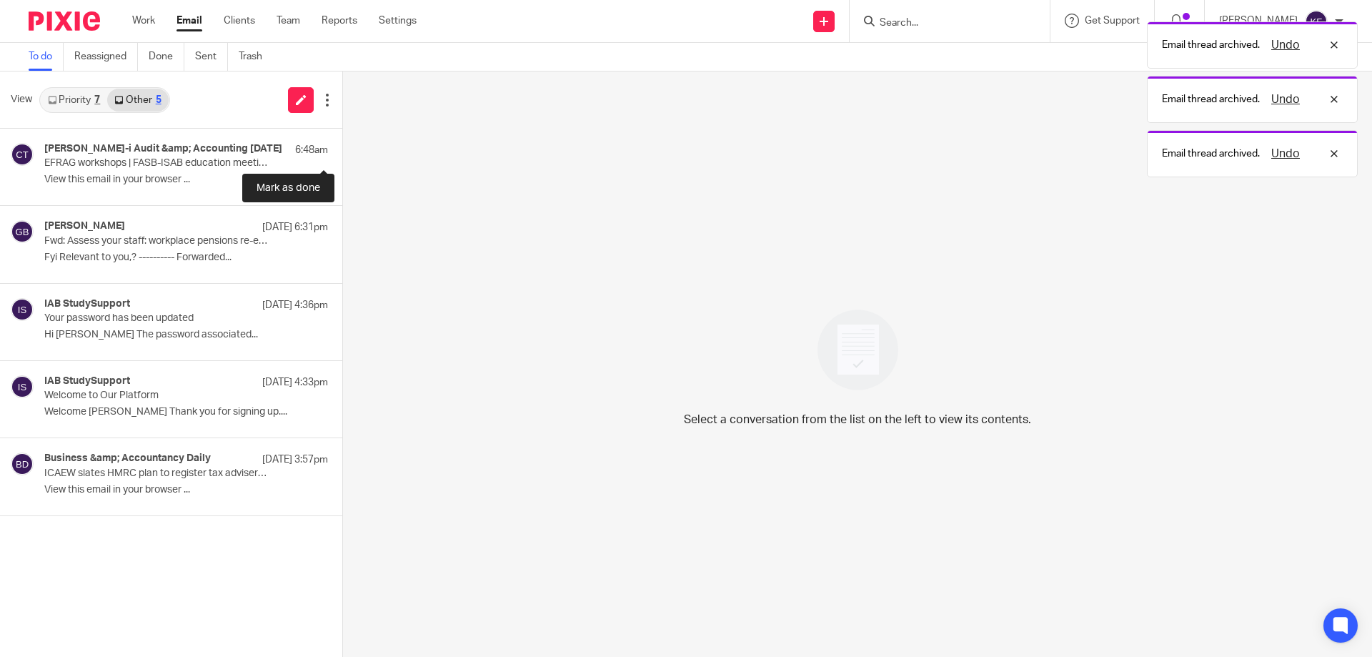
click at [342, 149] on button at bounding box center [347, 148] width 11 height 38
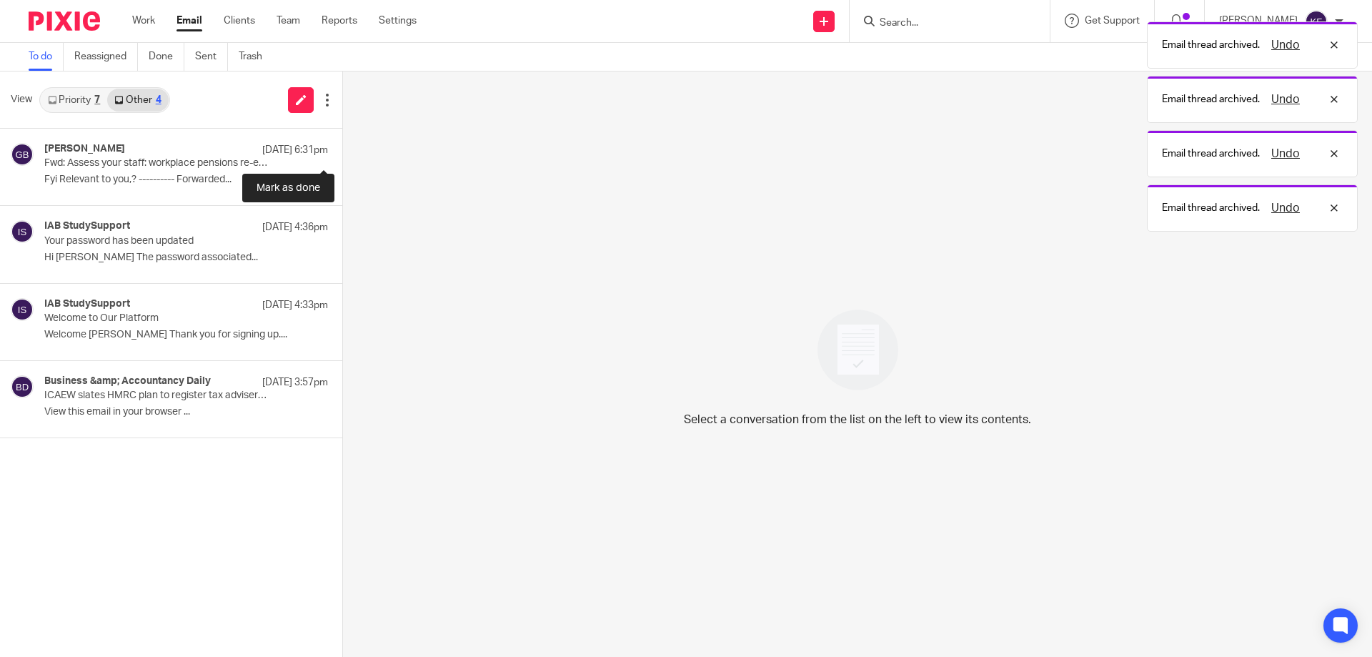
click at [342, 149] on button at bounding box center [347, 148] width 11 height 38
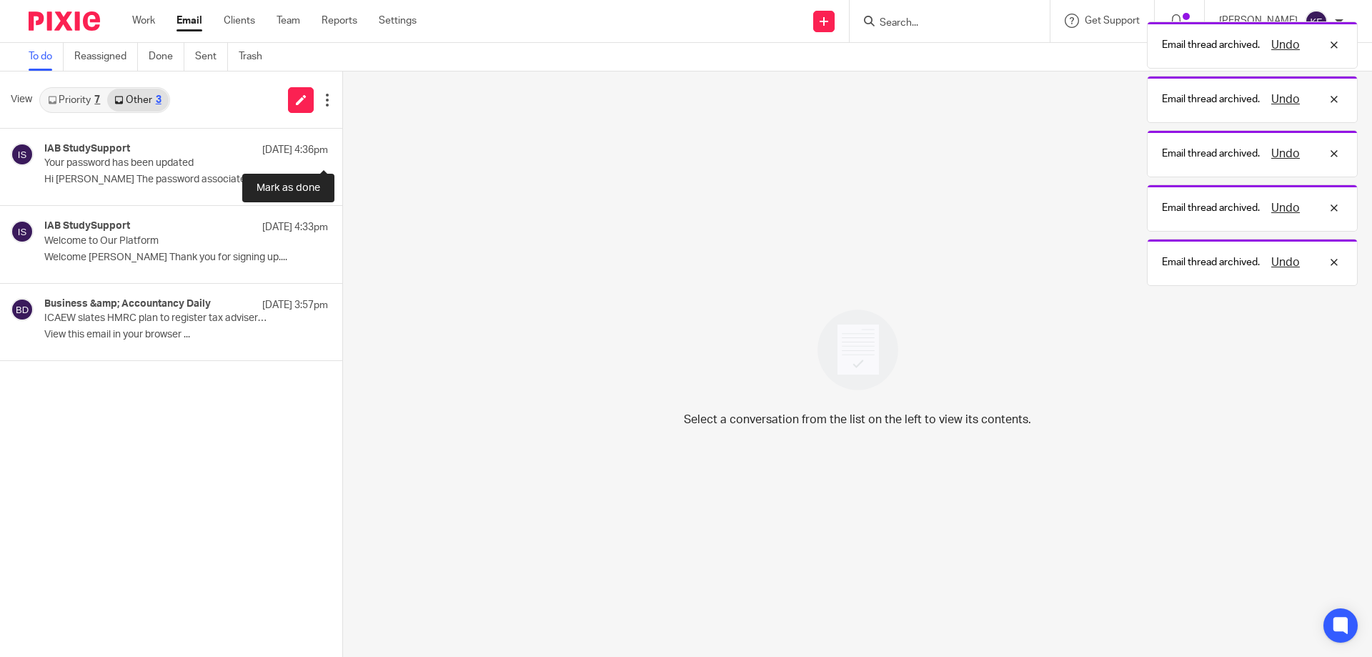
click at [342, 149] on button at bounding box center [347, 148] width 11 height 38
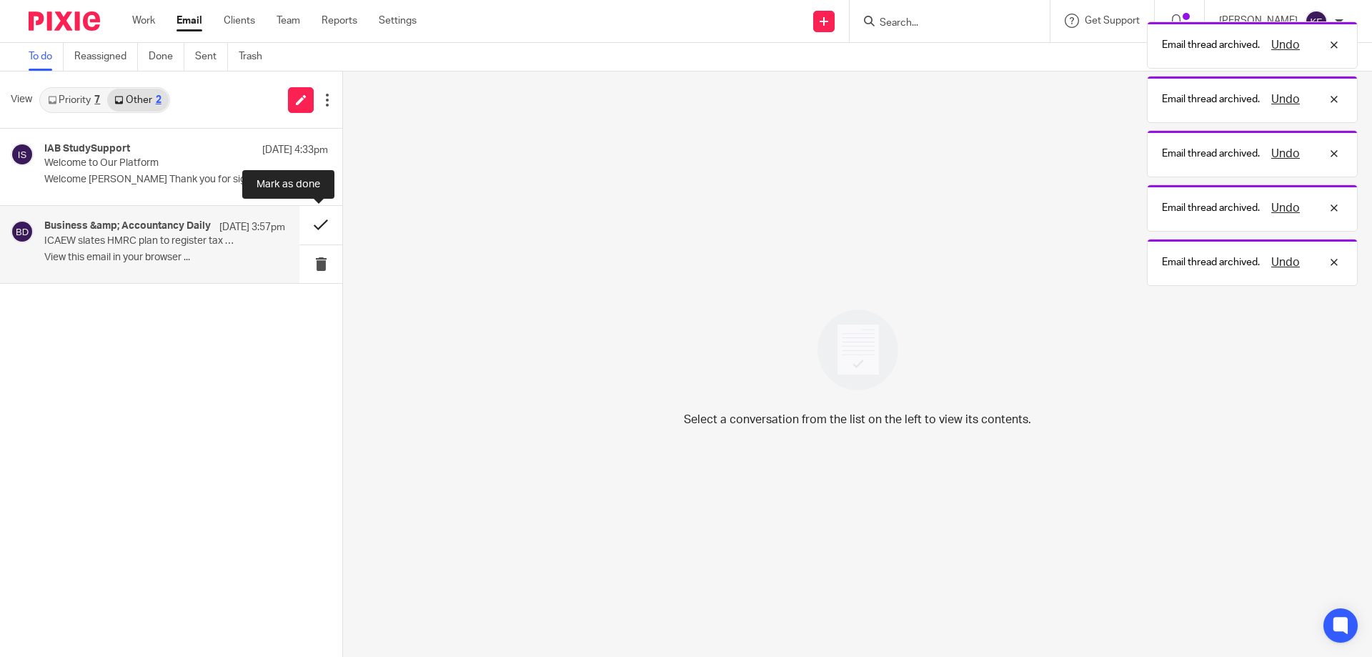
click at [306, 224] on button at bounding box center [320, 225] width 43 height 38
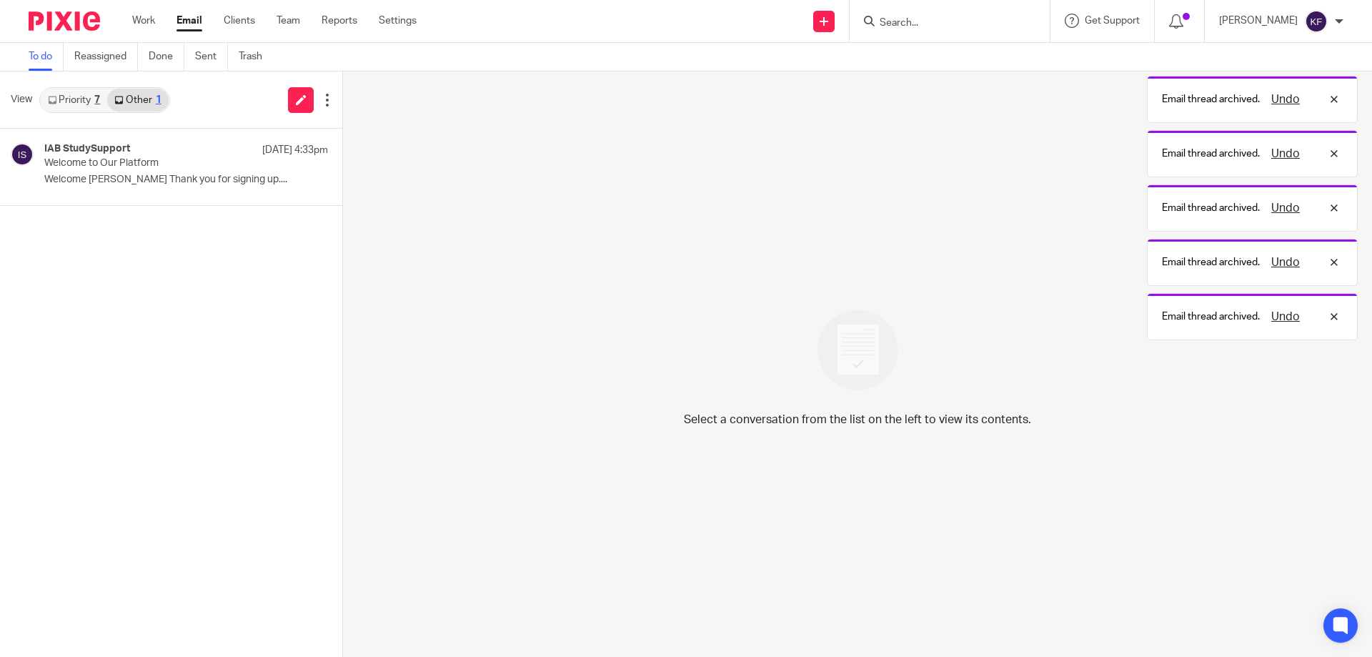
click at [83, 114] on div "View Priority 7 Other 1" at bounding box center [171, 99] width 342 height 57
click at [94, 102] on link "Priority 7" at bounding box center [74, 100] width 66 height 23
